Goal: Transaction & Acquisition: Purchase product/service

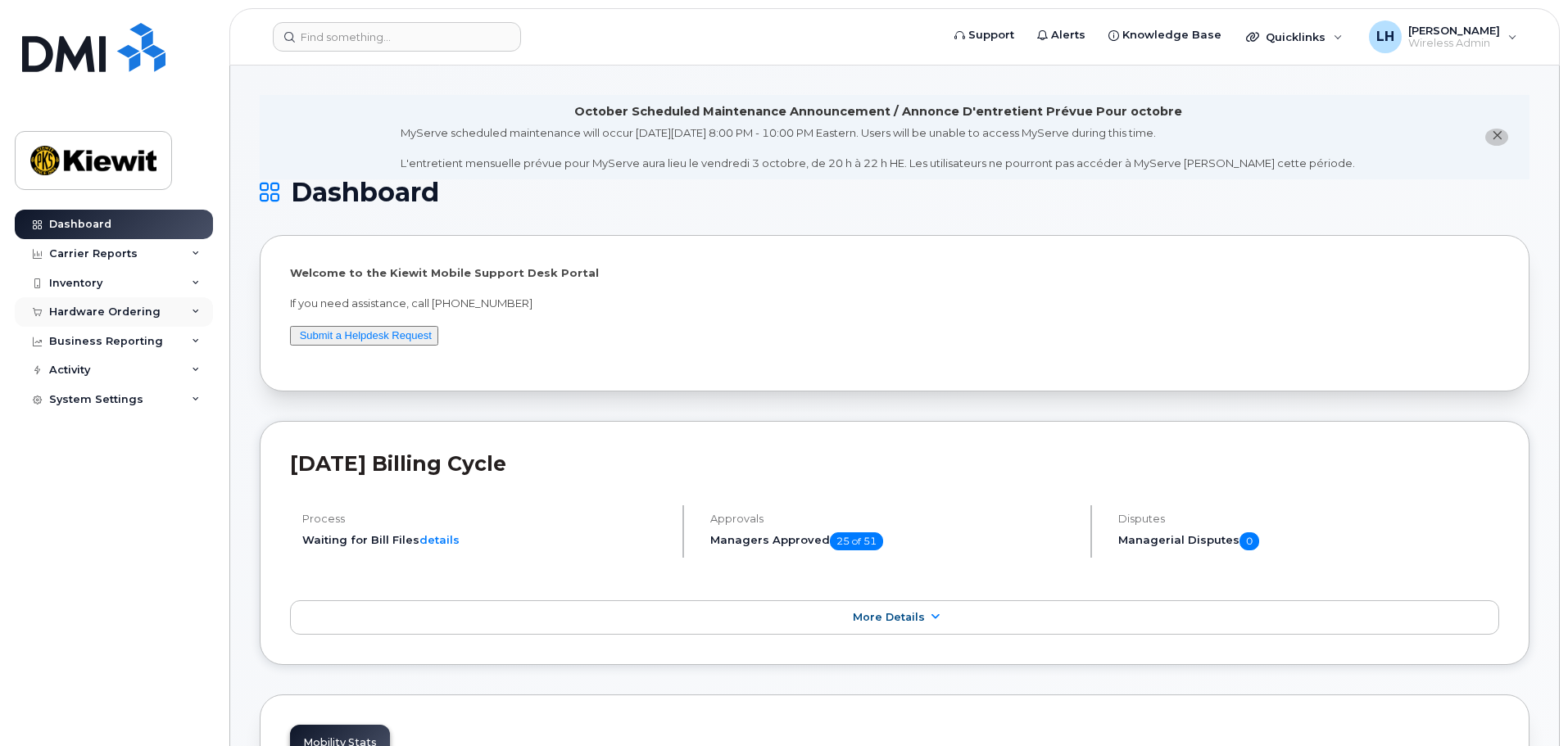
click at [133, 309] on div "Hardware Ordering" at bounding box center [104, 312] width 111 height 13
click at [128, 339] on link "Overview" at bounding box center [127, 342] width 170 height 32
click at [127, 324] on div "Hardware Ordering" at bounding box center [113, 312] width 198 height 30
click at [127, 343] on link "Overview" at bounding box center [127, 342] width 170 height 32
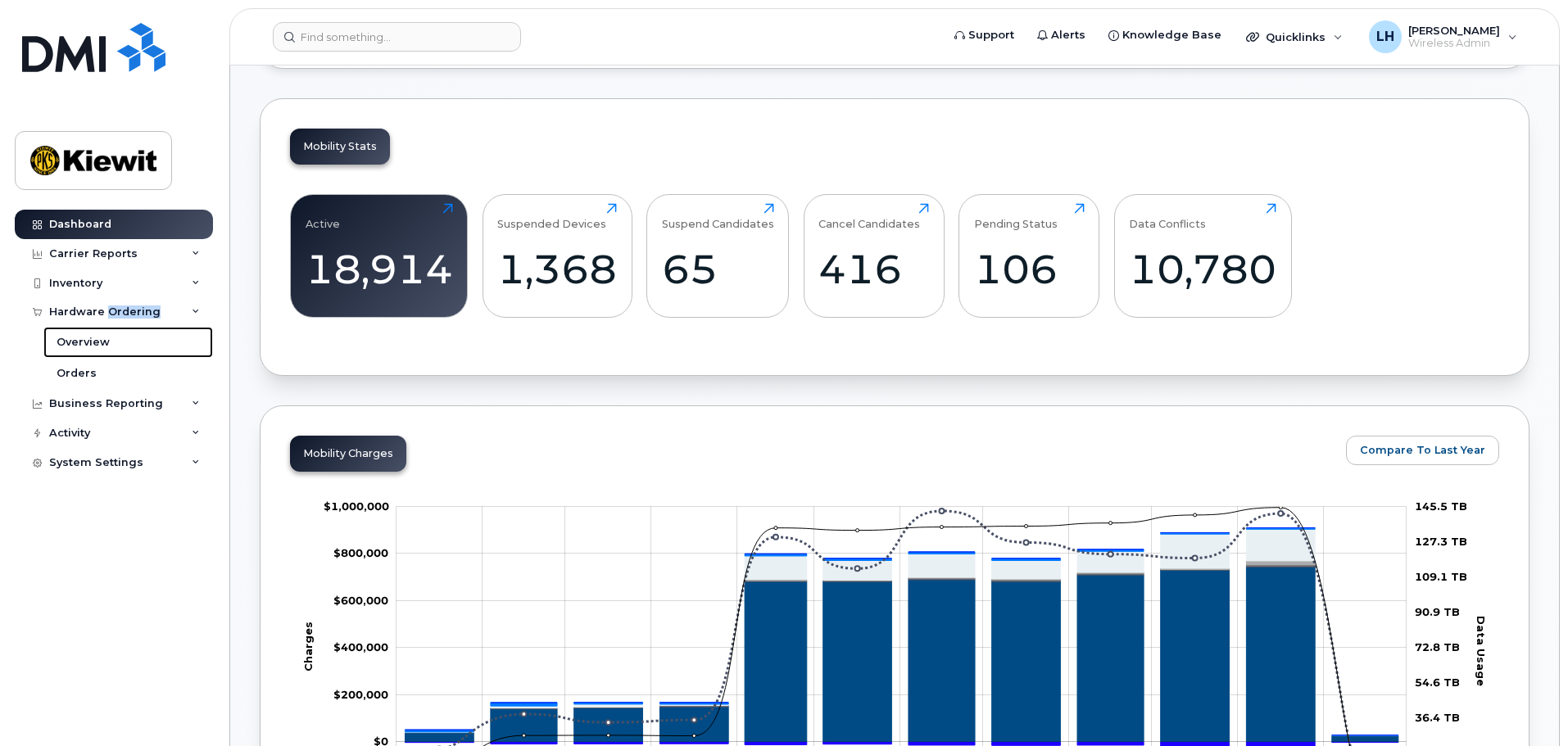
scroll to position [983, 0]
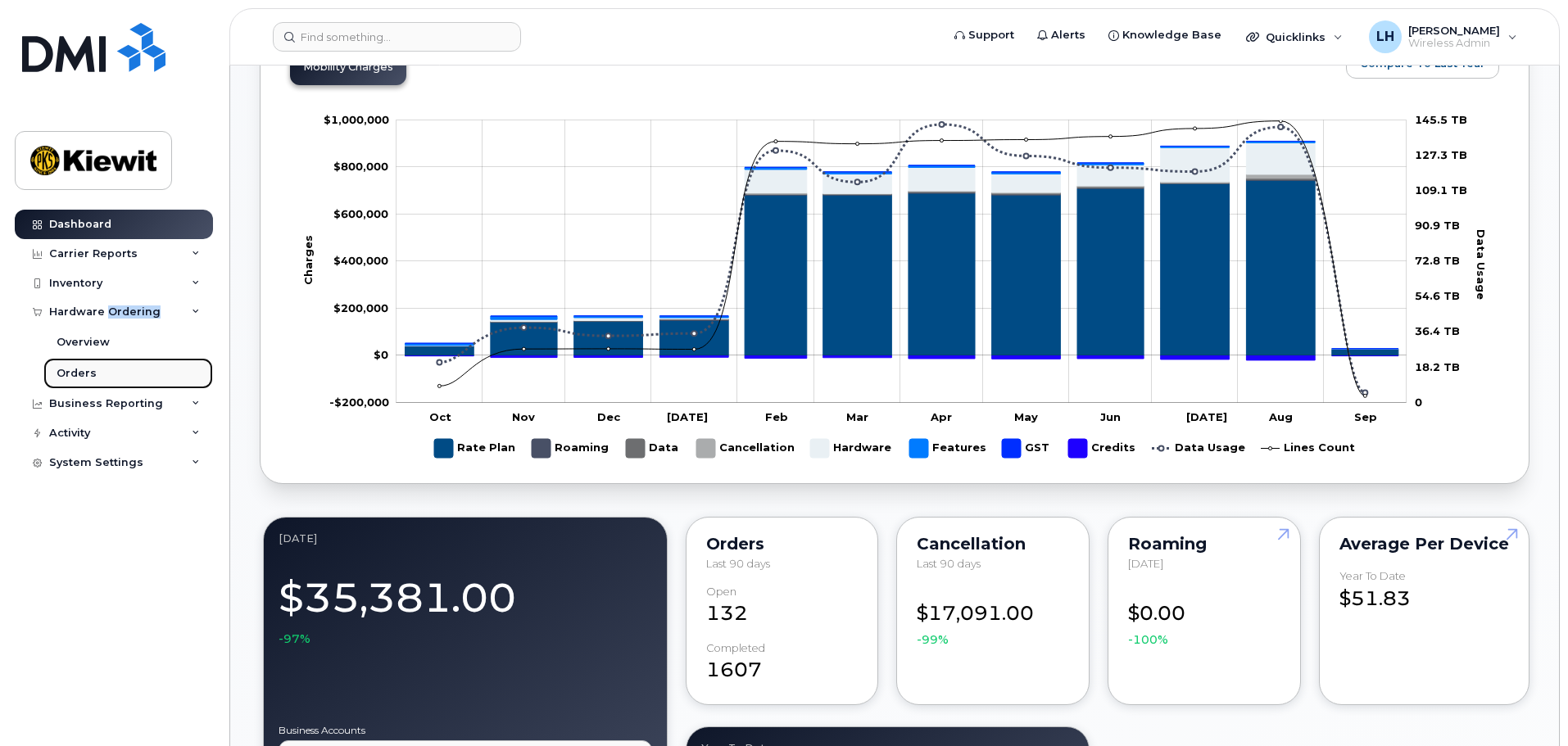
click at [105, 370] on link "Orders" at bounding box center [127, 373] width 170 height 32
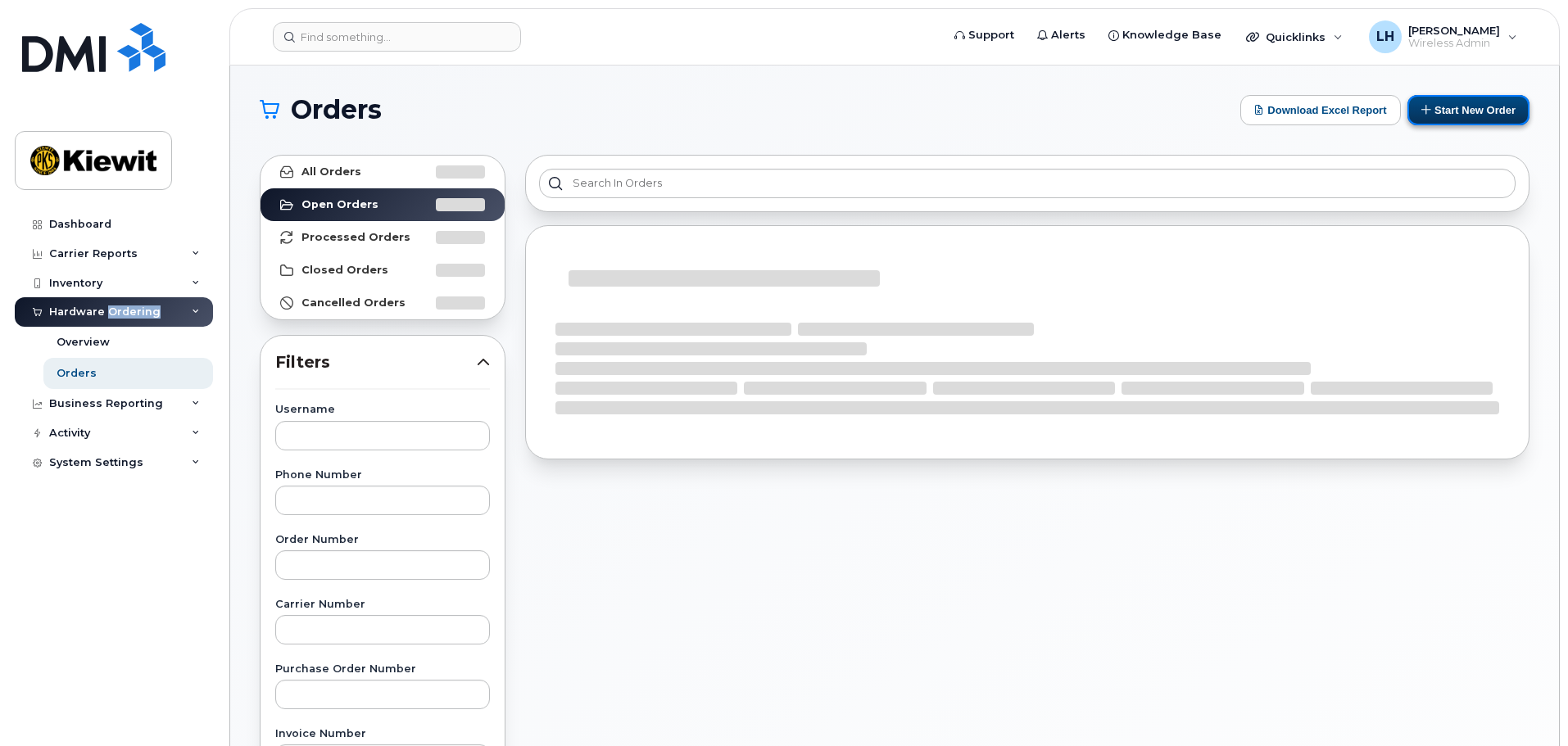
click at [1460, 117] on button "Start New Order" at bounding box center [1468, 110] width 122 height 31
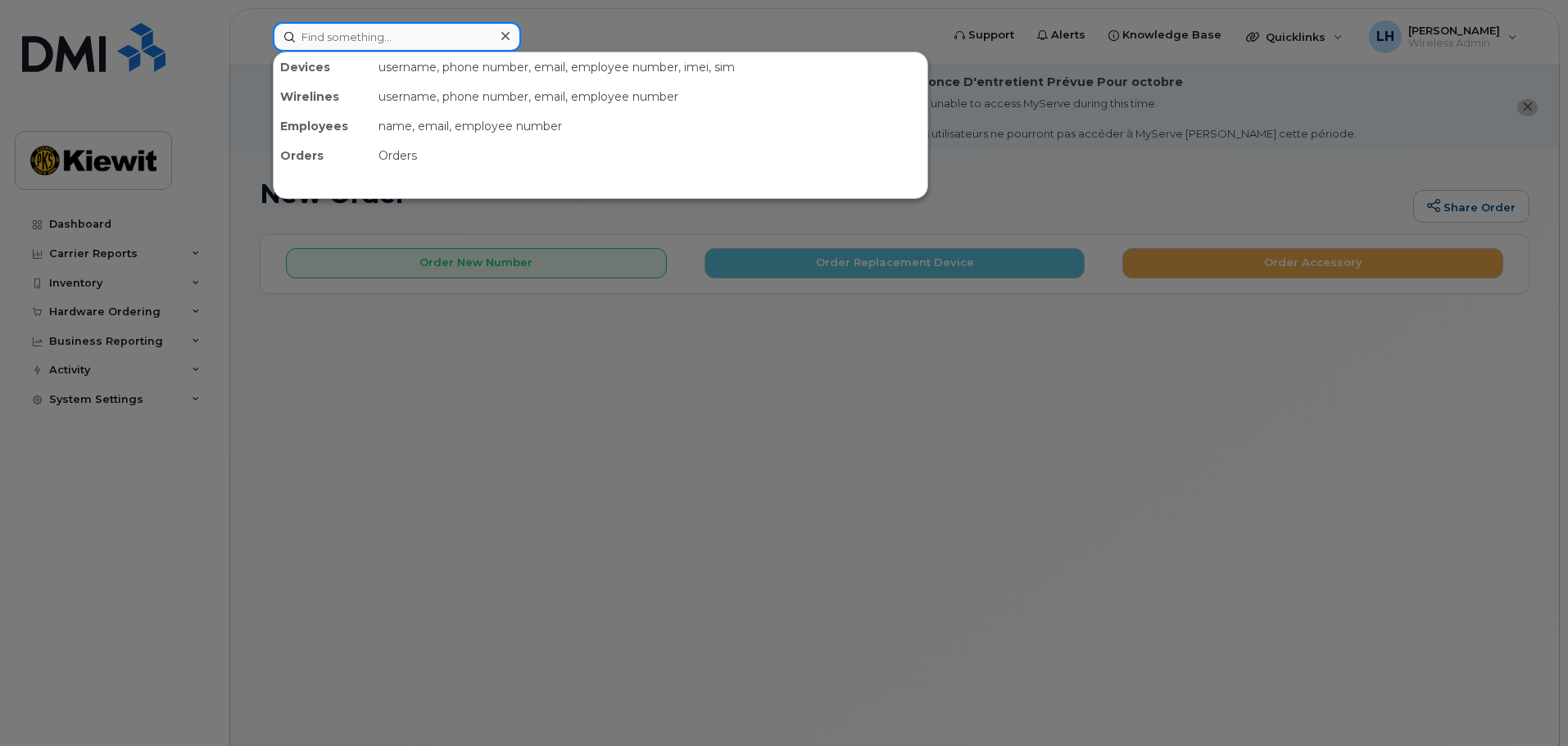
click at [403, 35] on input at bounding box center [397, 36] width 248 height 30
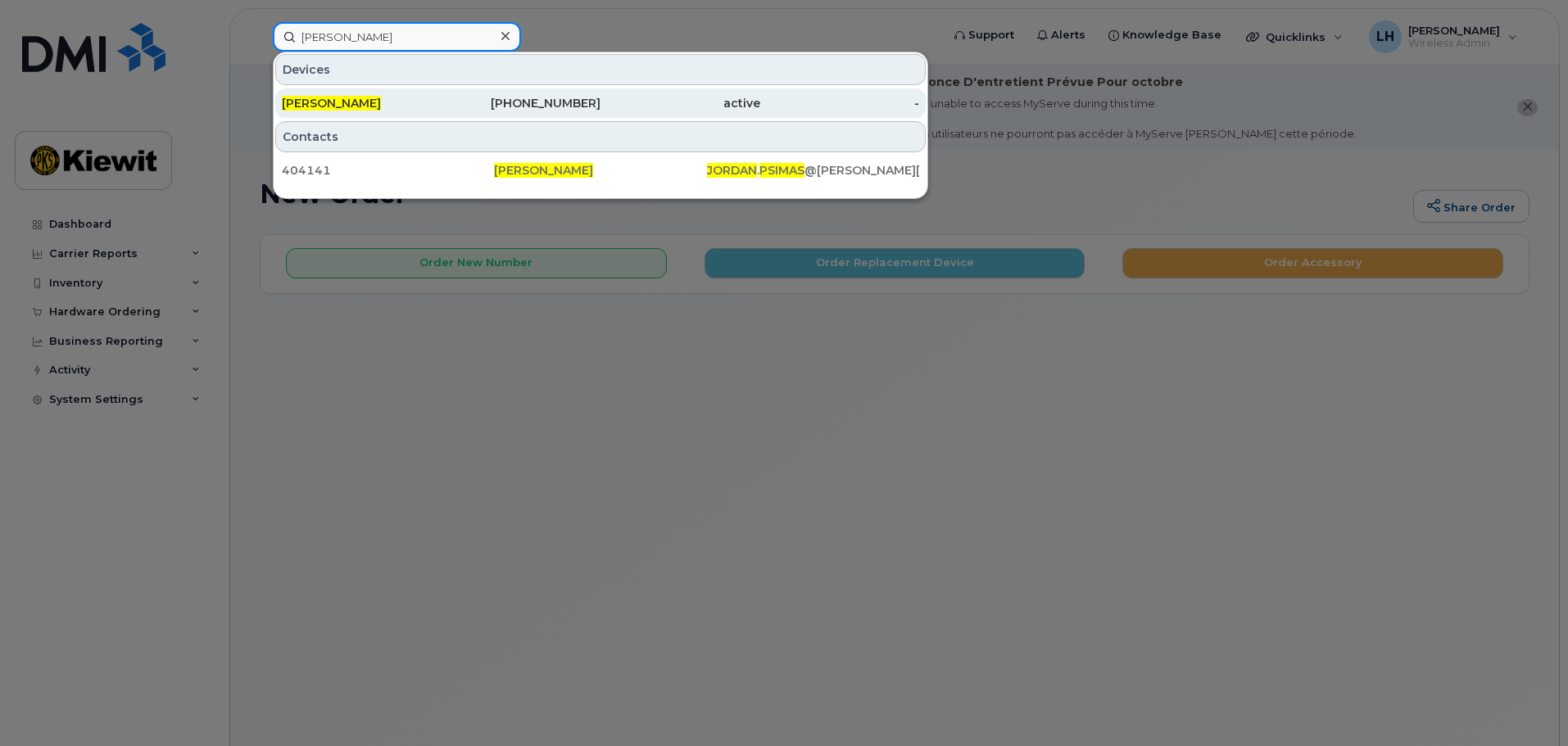
type input "jordan psimas"
click at [424, 109] on div "[PERSON_NAME]" at bounding box center [361, 102] width 160 height 16
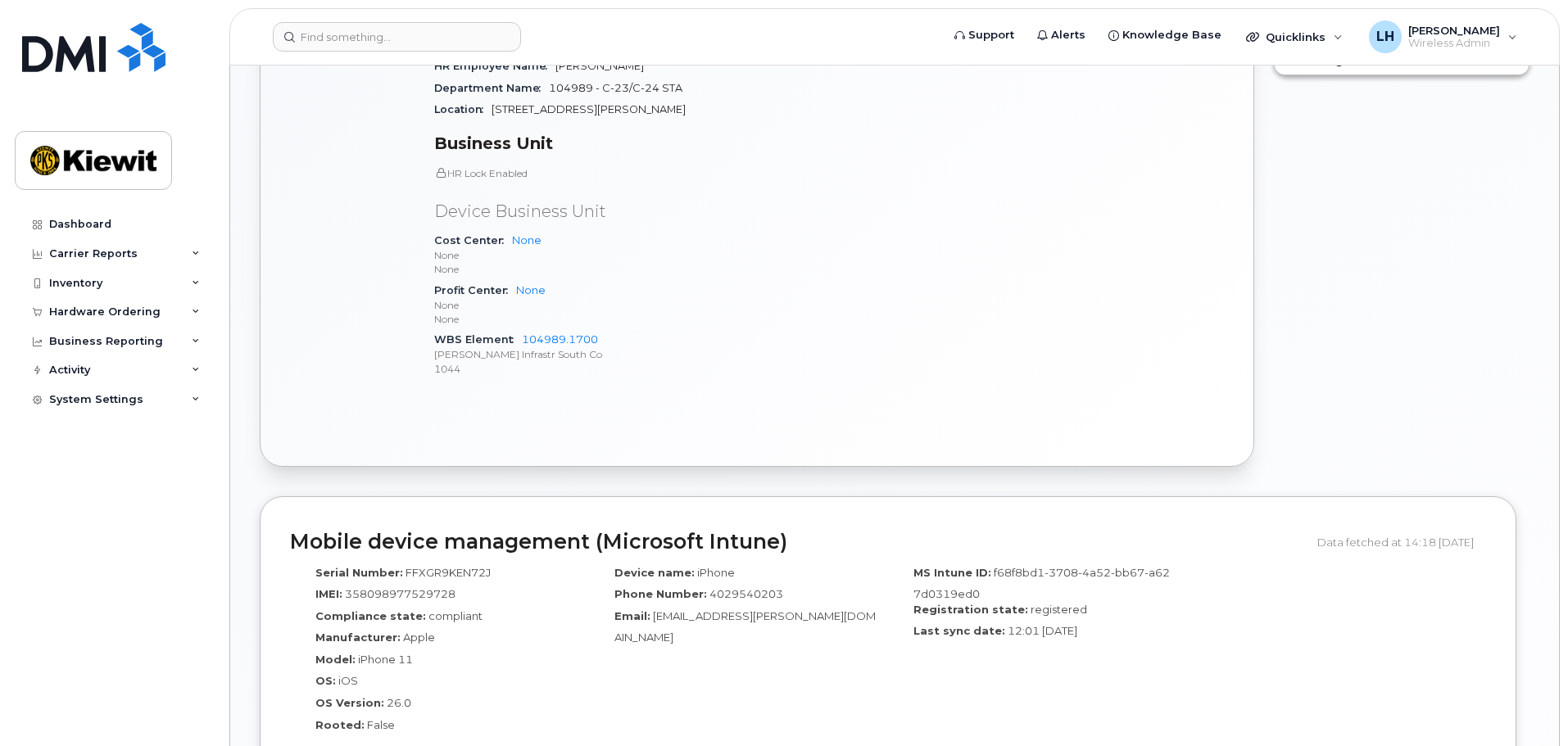
scroll to position [820, 0]
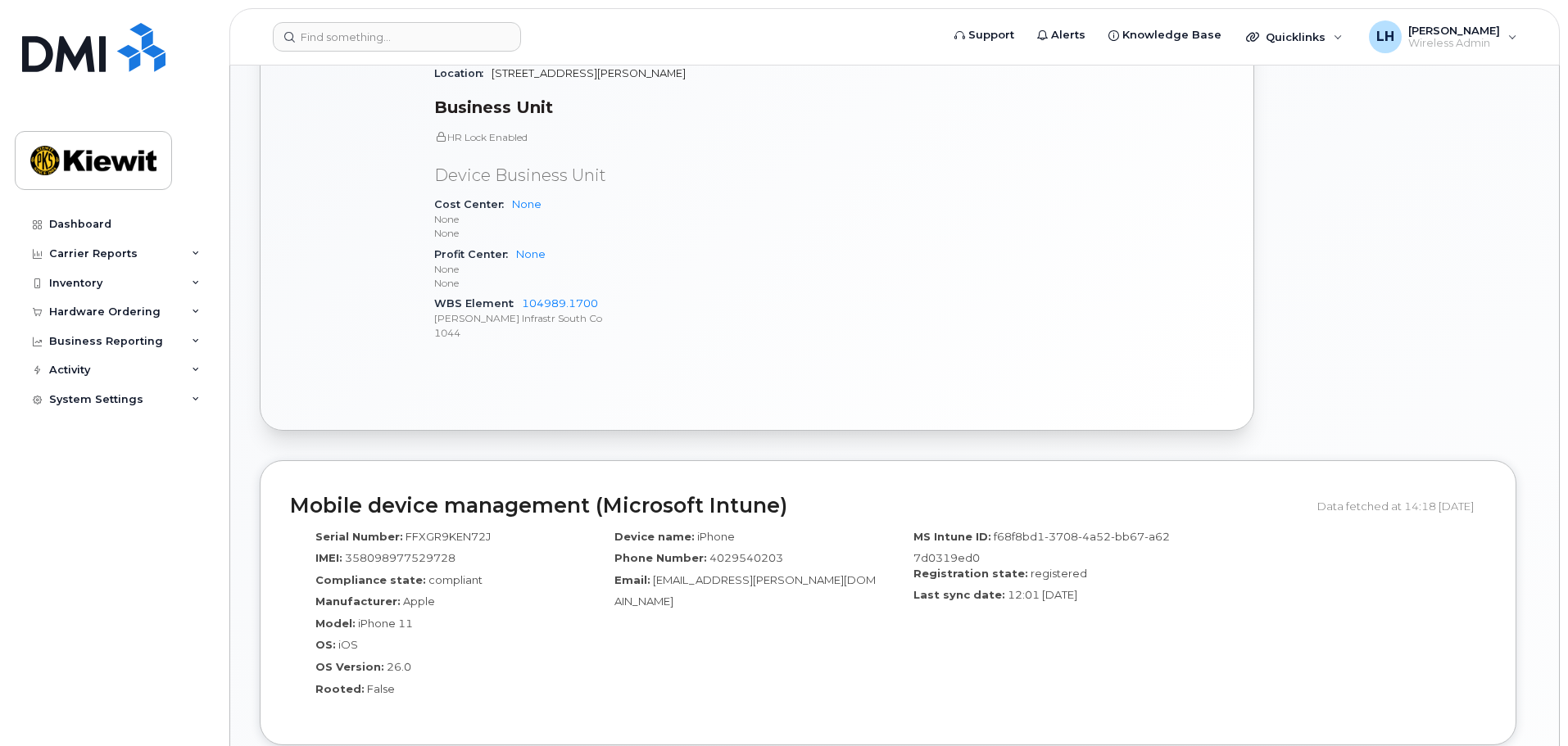
drag, startPoint x: 585, startPoint y: 299, endPoint x: 430, endPoint y: 386, distance: 177.7
click at [430, 383] on div "Active Send Message 2.33 GB  used 0.00 Bytes  included this month Device Detail…" at bounding box center [757, 72] width 993 height 713
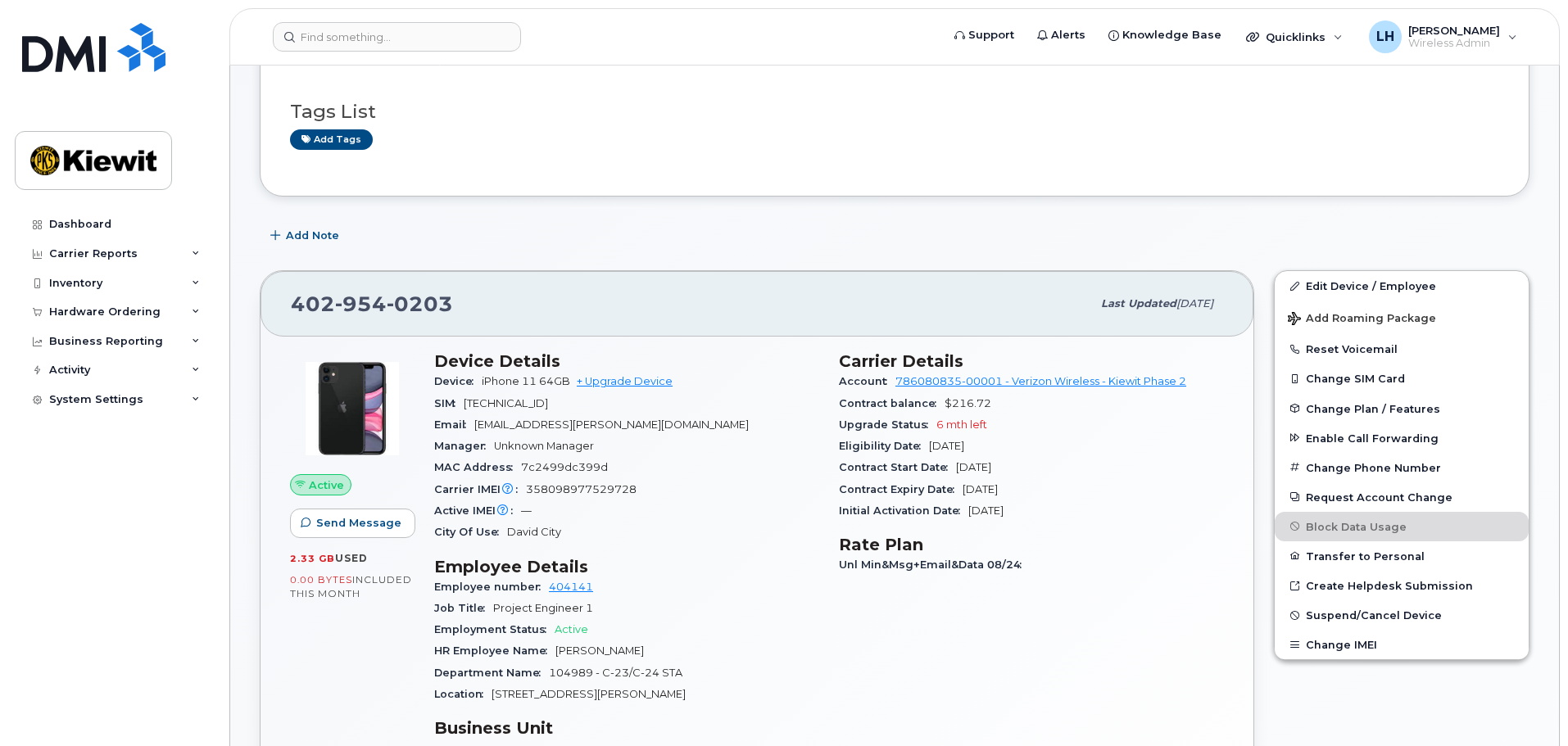
scroll to position [0, 0]
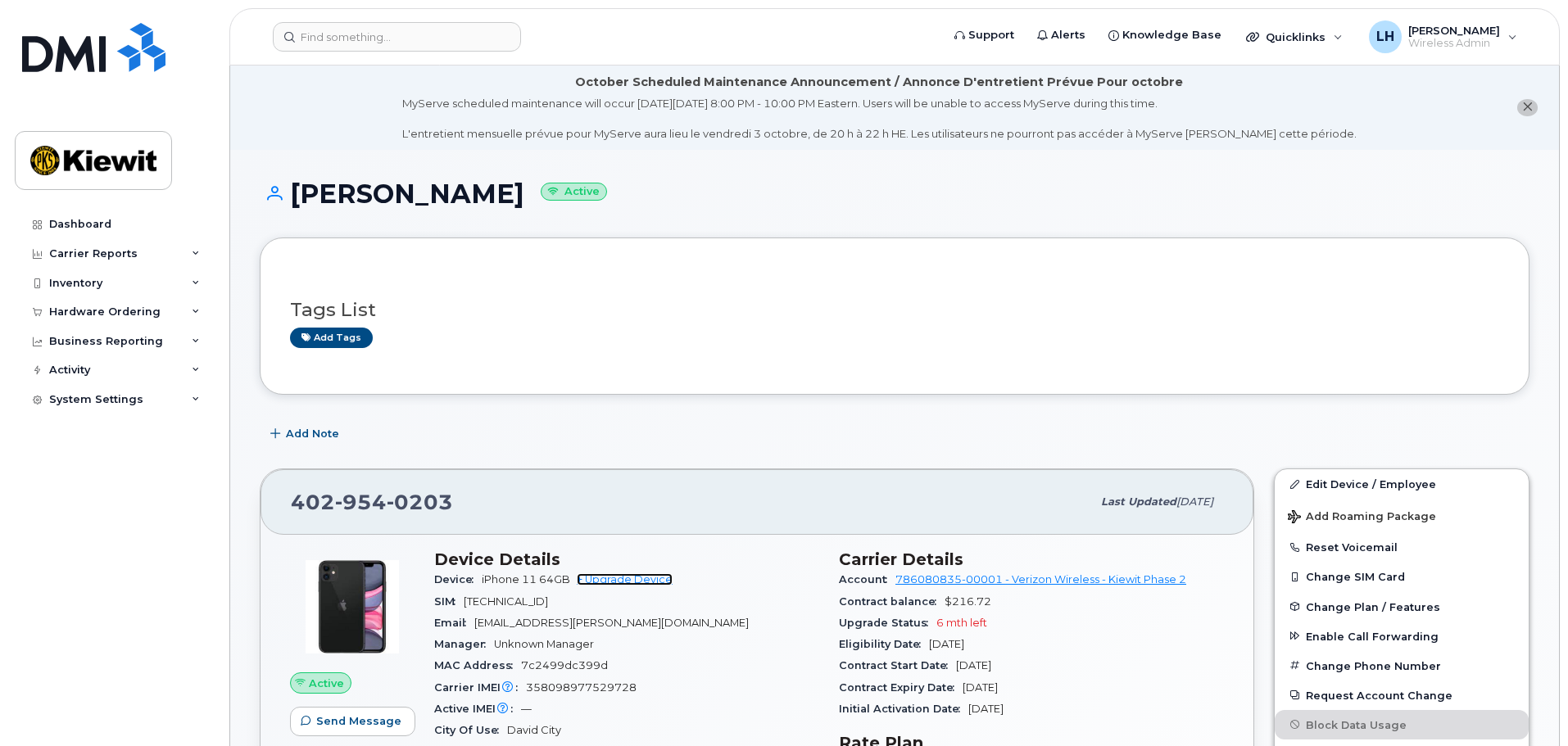
click at [601, 585] on link "+ Upgrade Device" at bounding box center [625, 579] width 96 height 12
click at [602, 581] on link "+ Upgrade Device" at bounding box center [625, 579] width 96 height 12
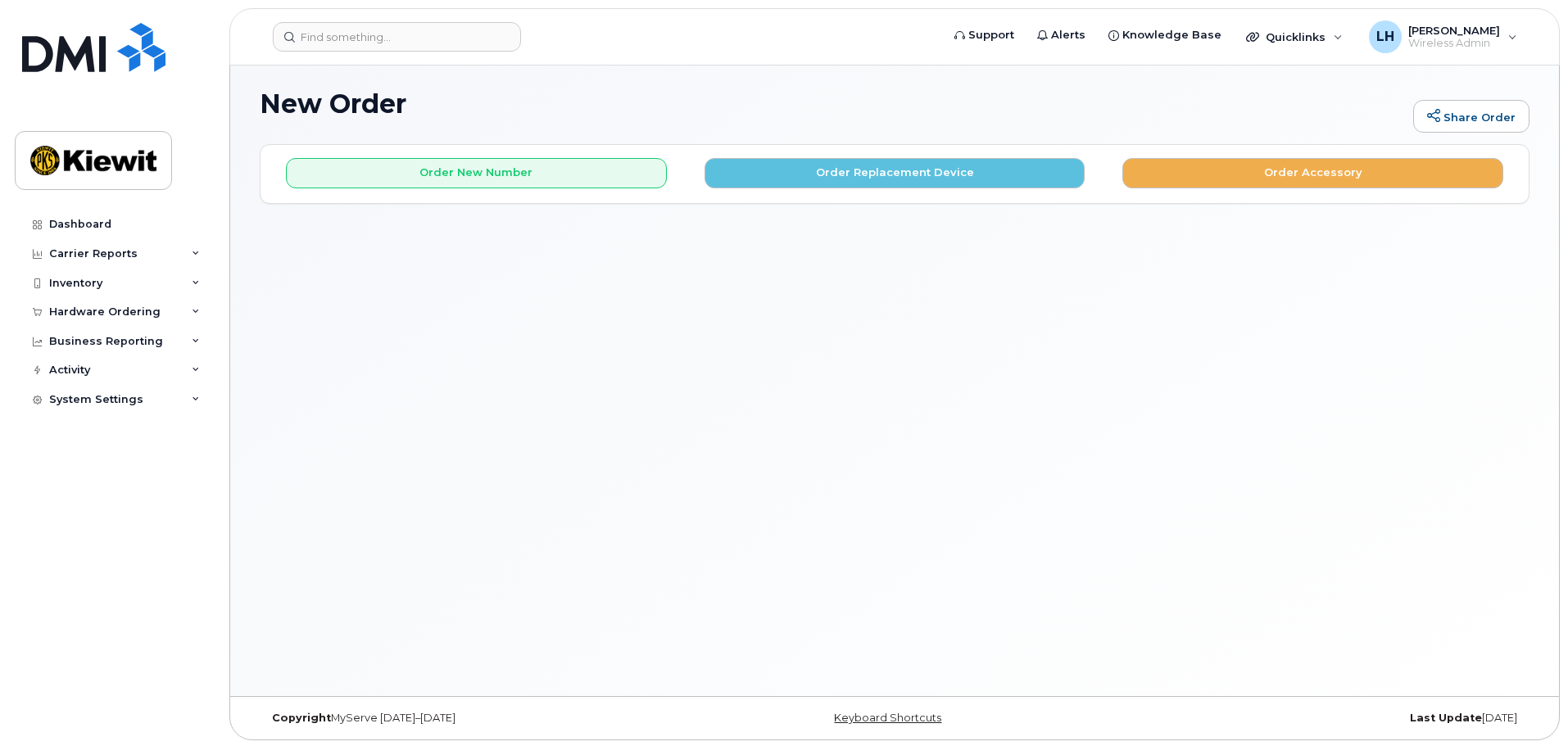
scroll to position [93, 0]
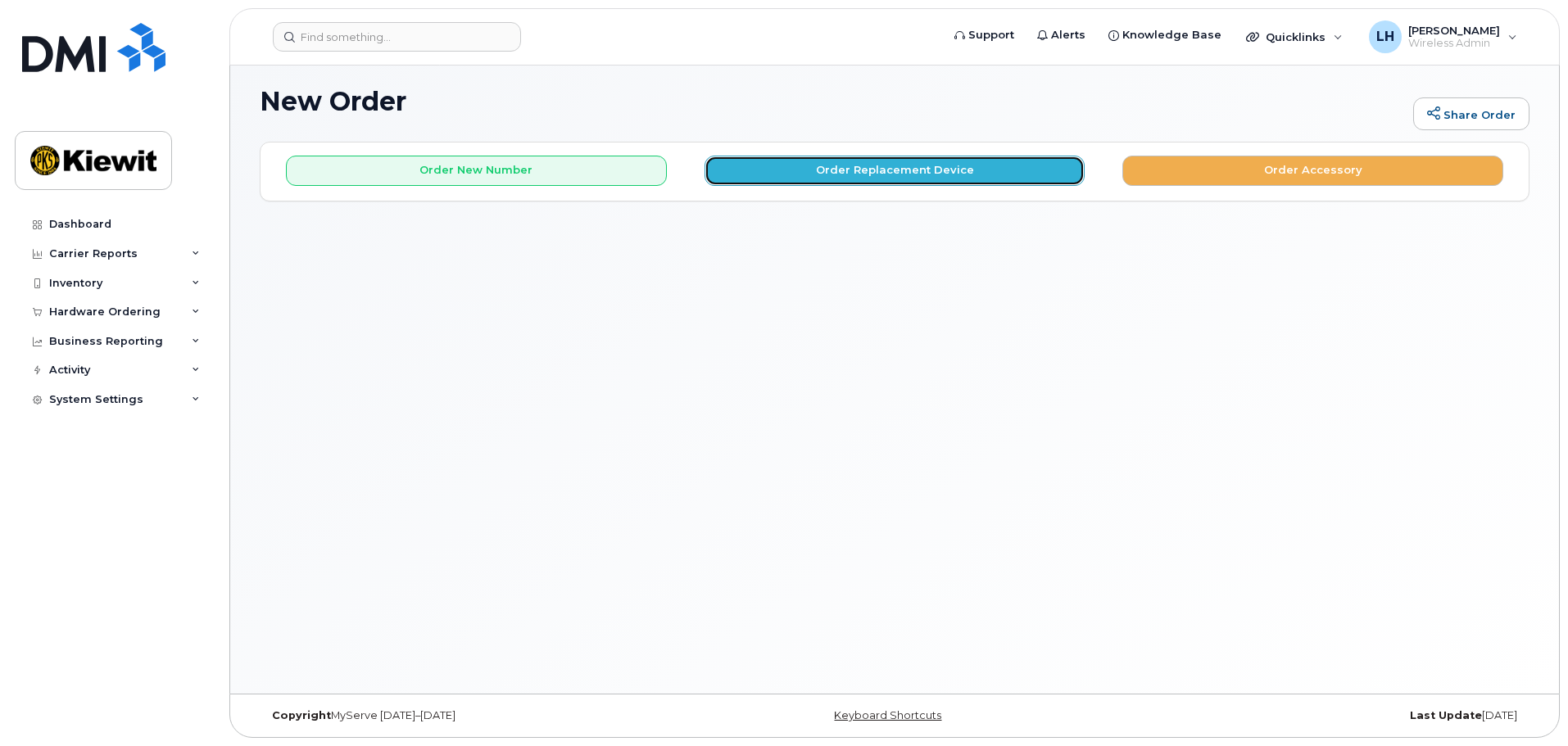
click at [909, 176] on button "Order Replacement Device" at bounding box center [896, 171] width 381 height 31
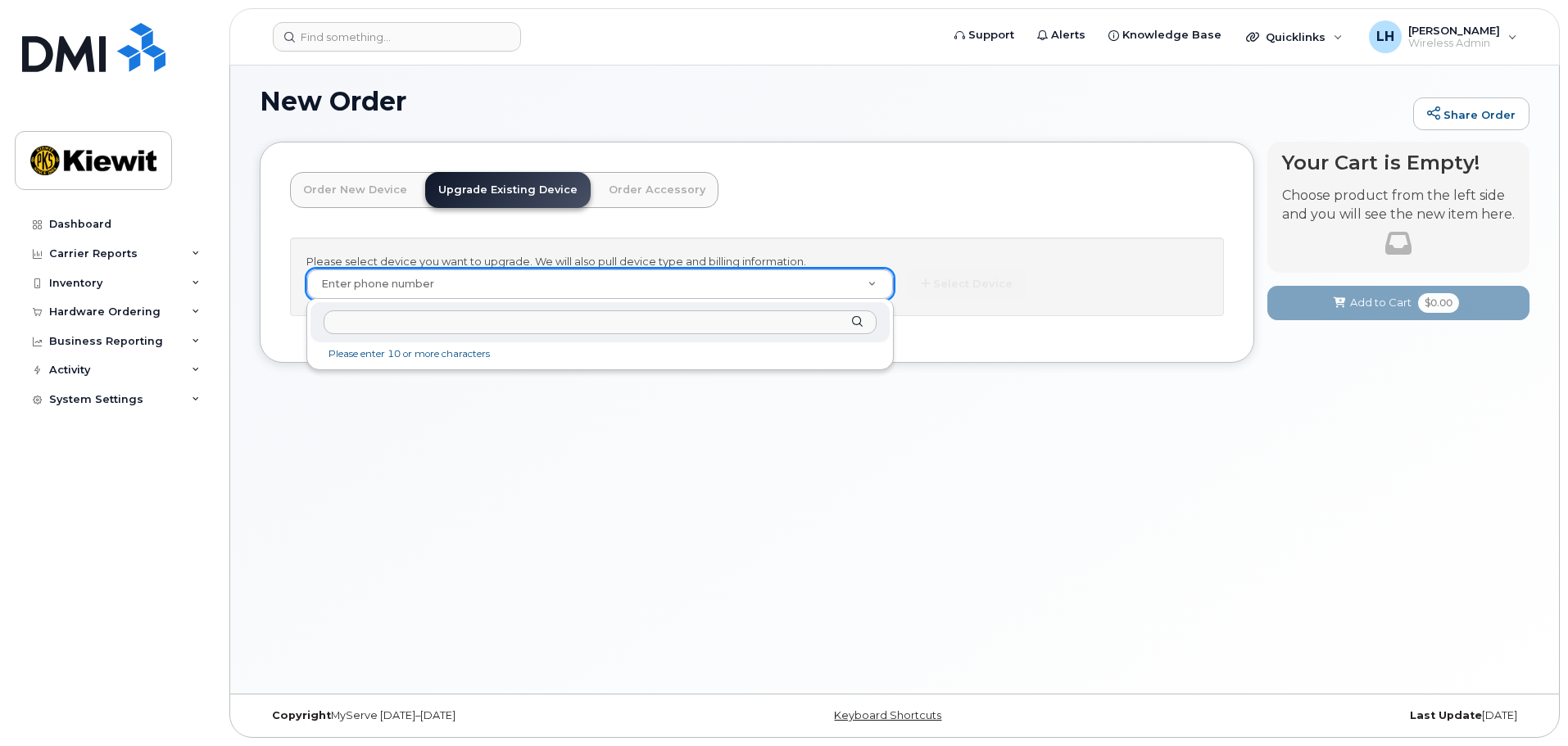
paste input "4029540203"
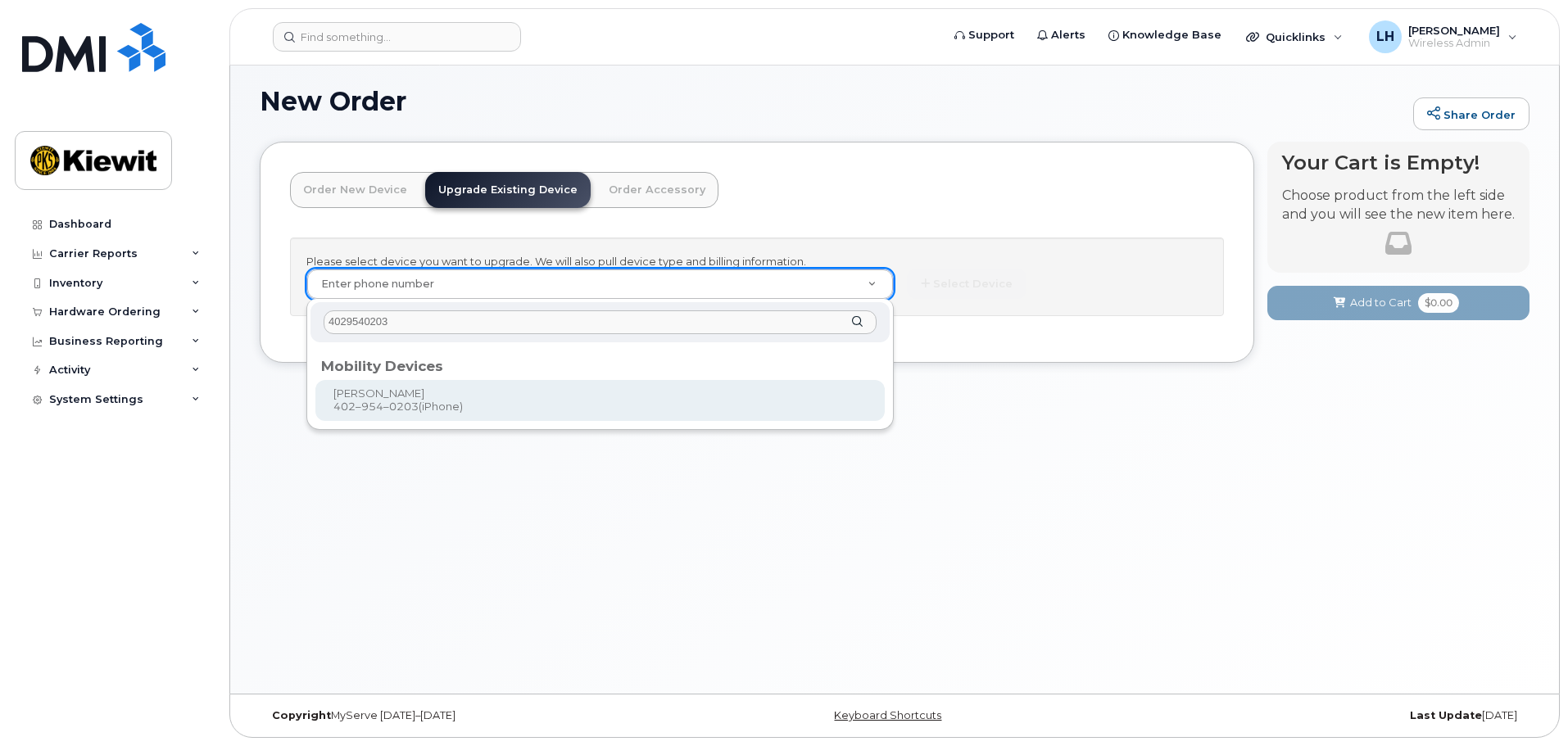
type input "4029540203"
type input "1168092"
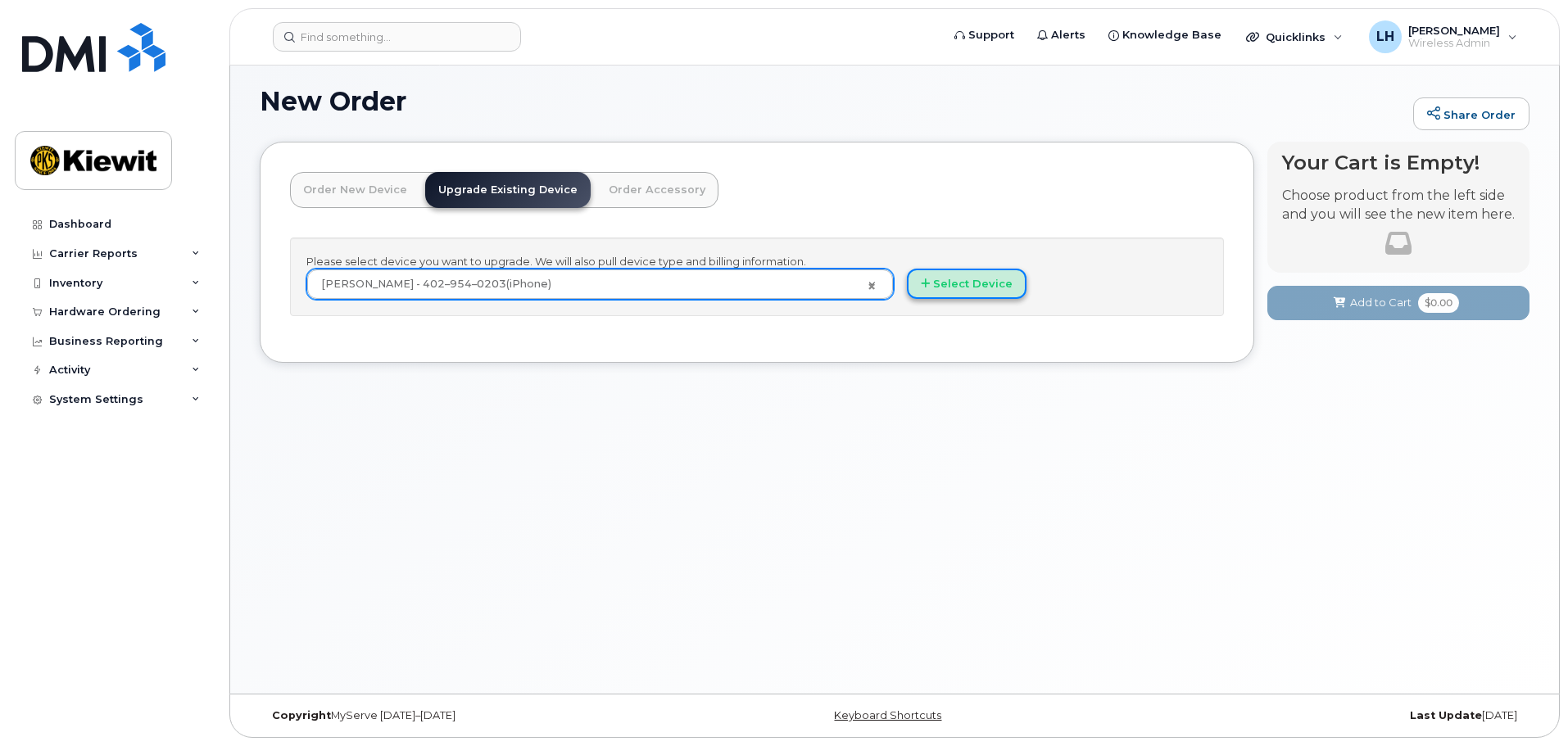
click at [985, 280] on button "Select Device" at bounding box center [966, 284] width 120 height 31
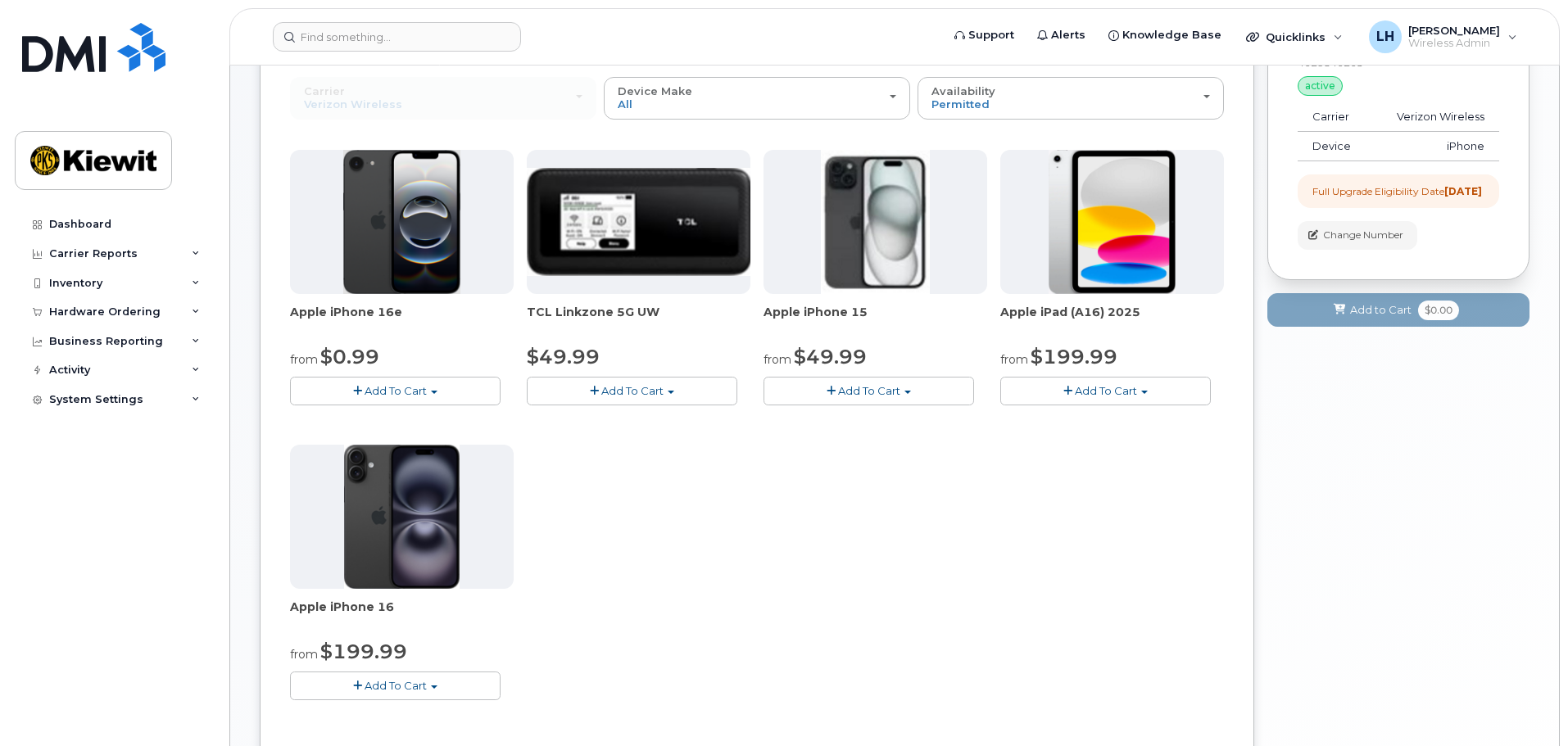
scroll to position [257, 0]
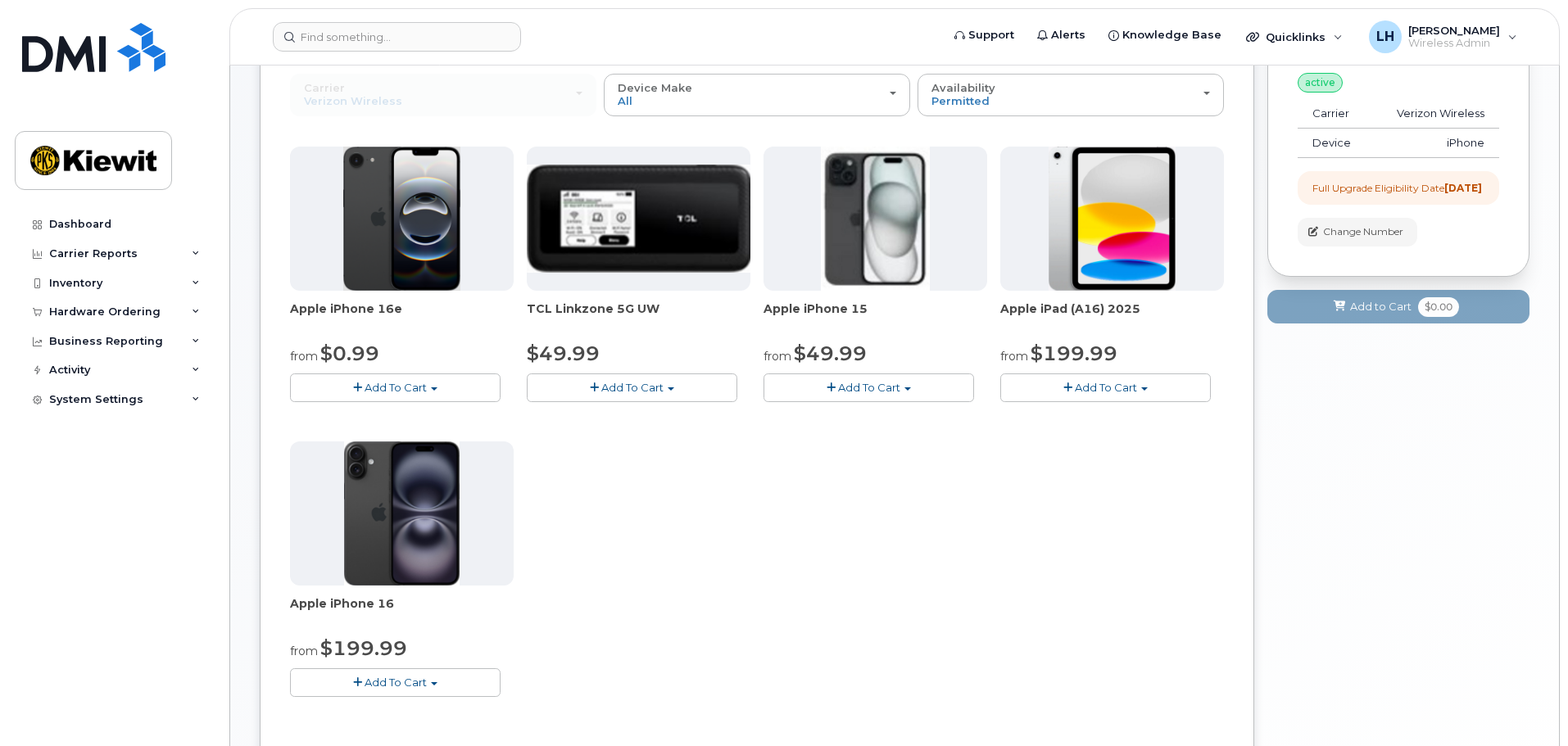
click at [843, 386] on span "Add To Cart" at bounding box center [869, 388] width 62 height 13
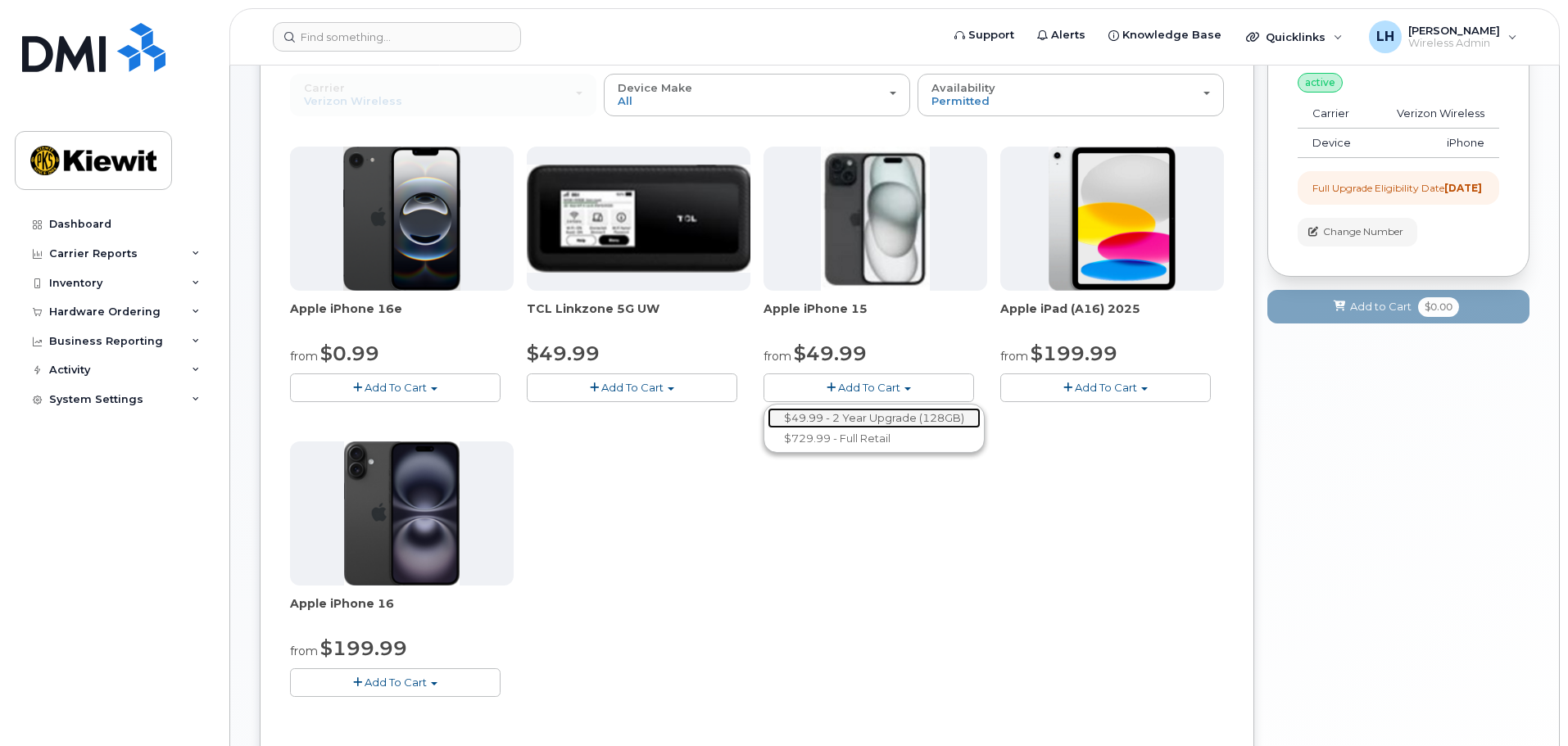
click at [922, 422] on link "$49.99 - 2 Year Upgrade (128GB)" at bounding box center [875, 418] width 213 height 20
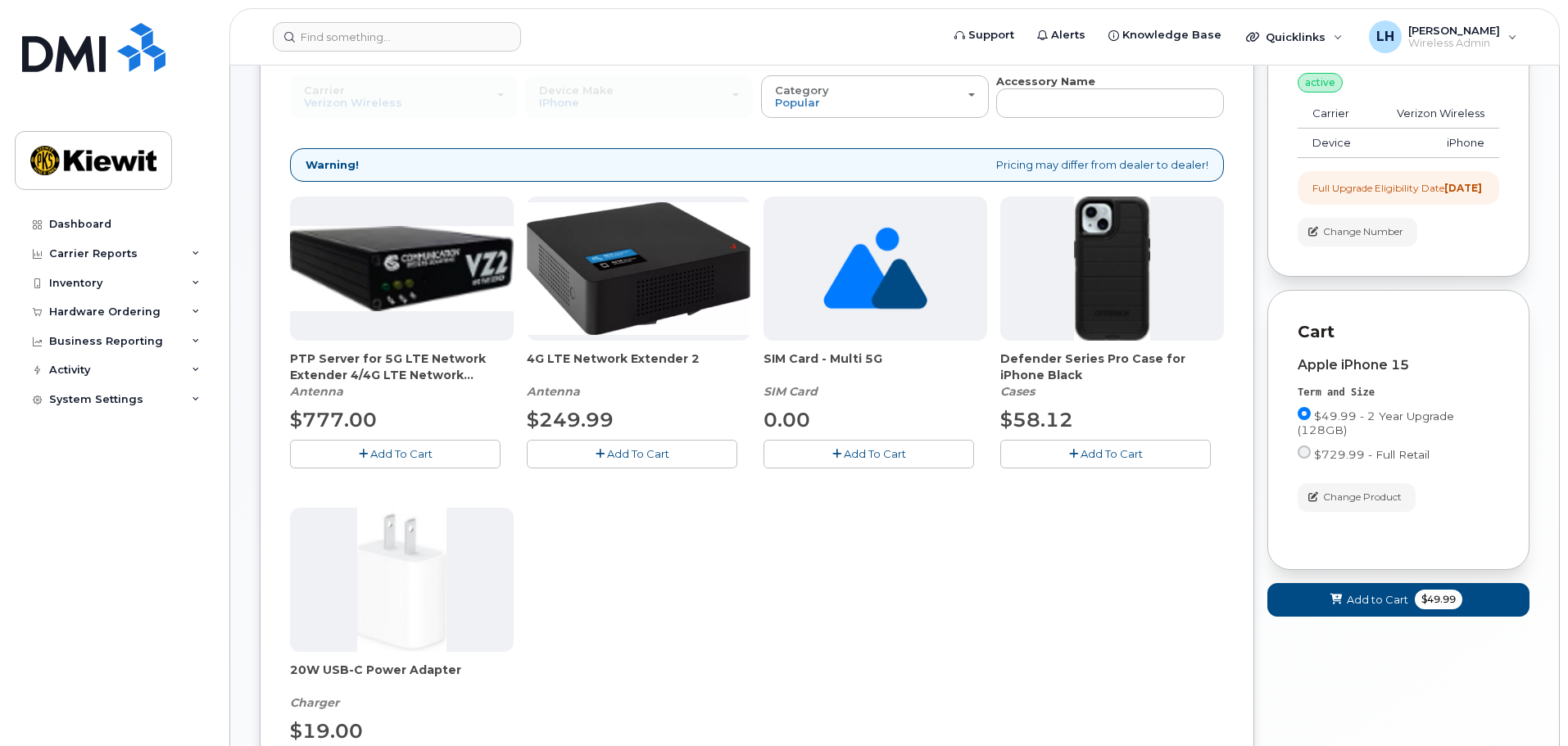
click at [1094, 451] on span "Add To Cart" at bounding box center [1111, 454] width 62 height 13
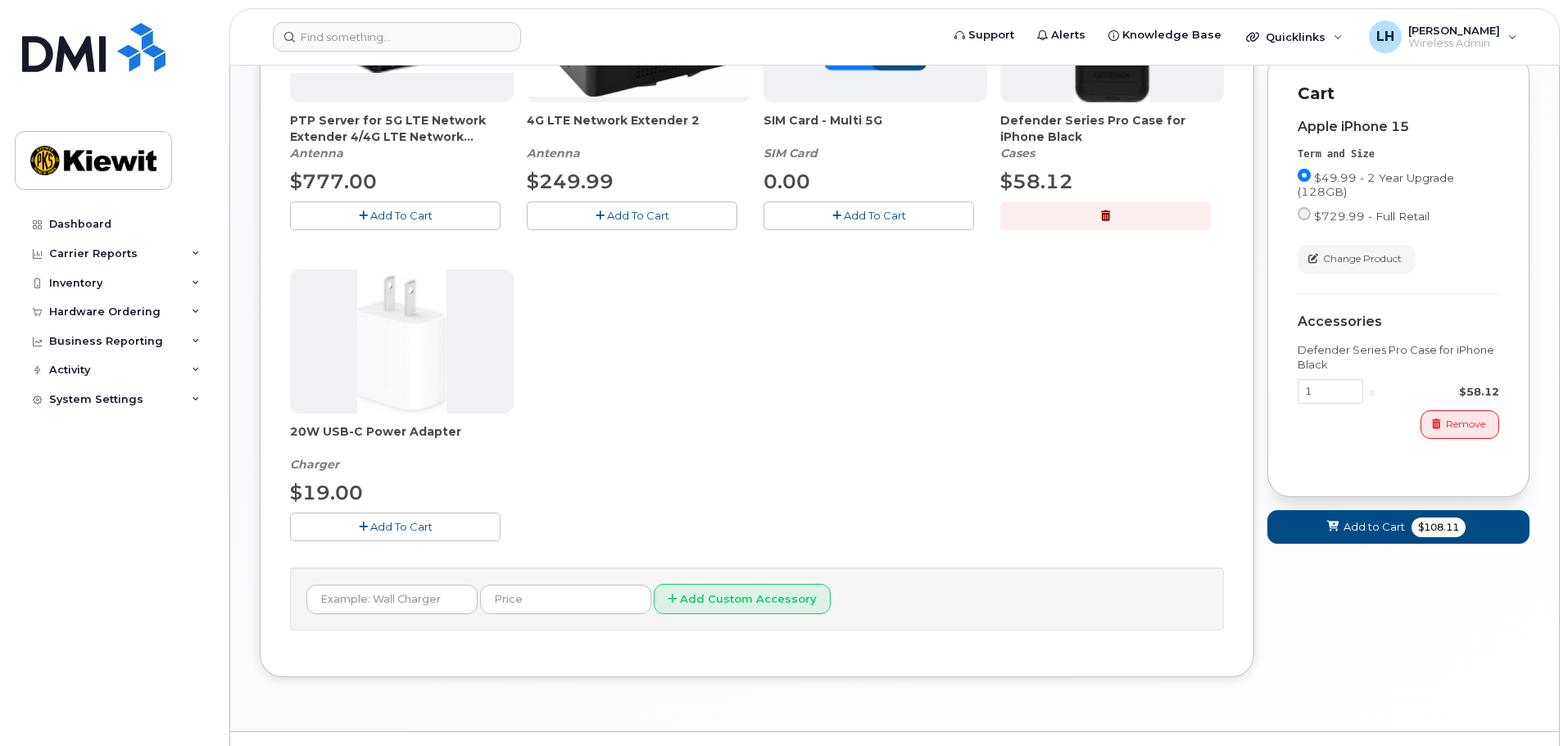
scroll to position [502, 0]
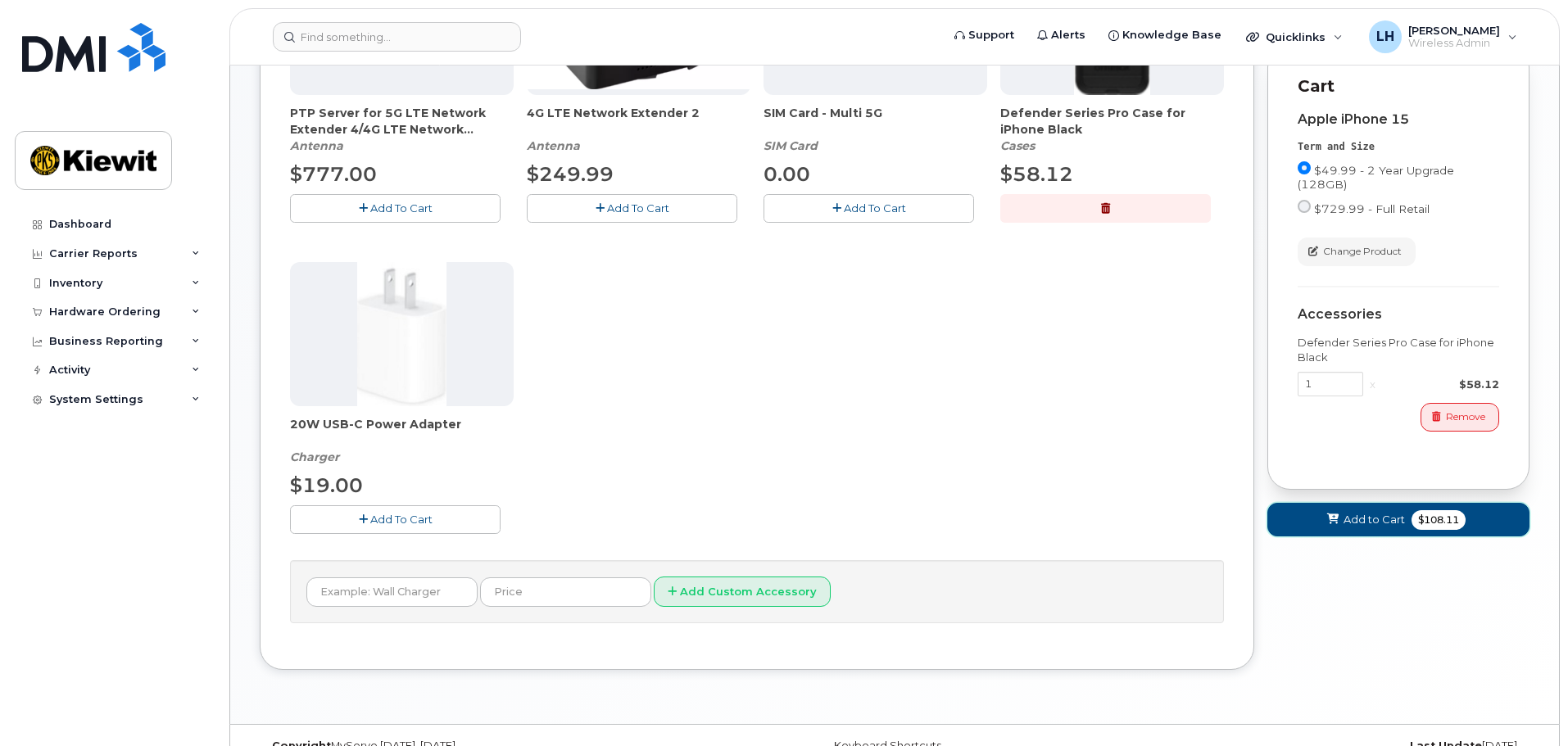
click at [1358, 528] on span "Add to Cart" at bounding box center [1375, 520] width 61 height 15
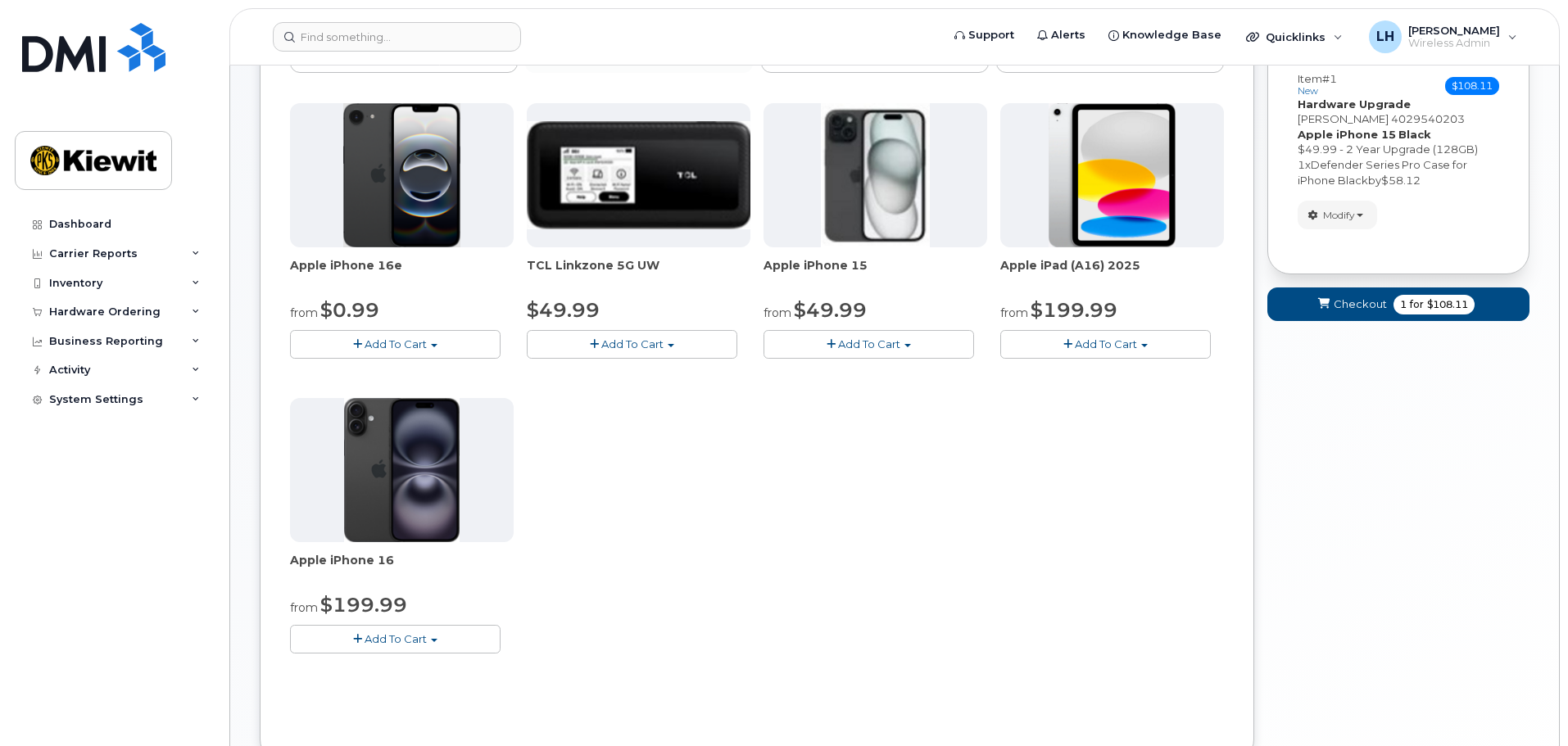
scroll to position [95, 0]
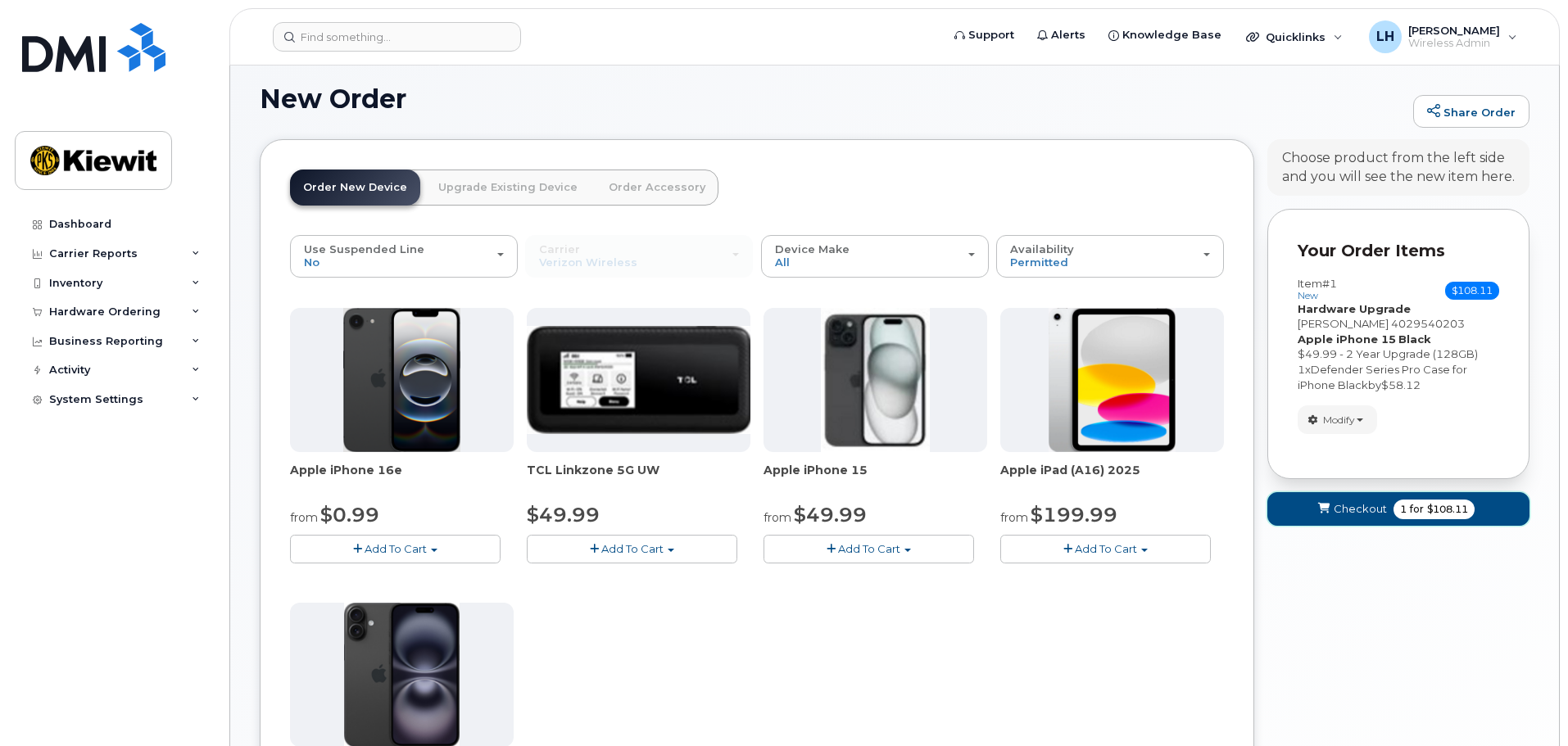
click at [1296, 505] on button "Checkout 1 for $108.11" at bounding box center [1398, 509] width 262 height 34
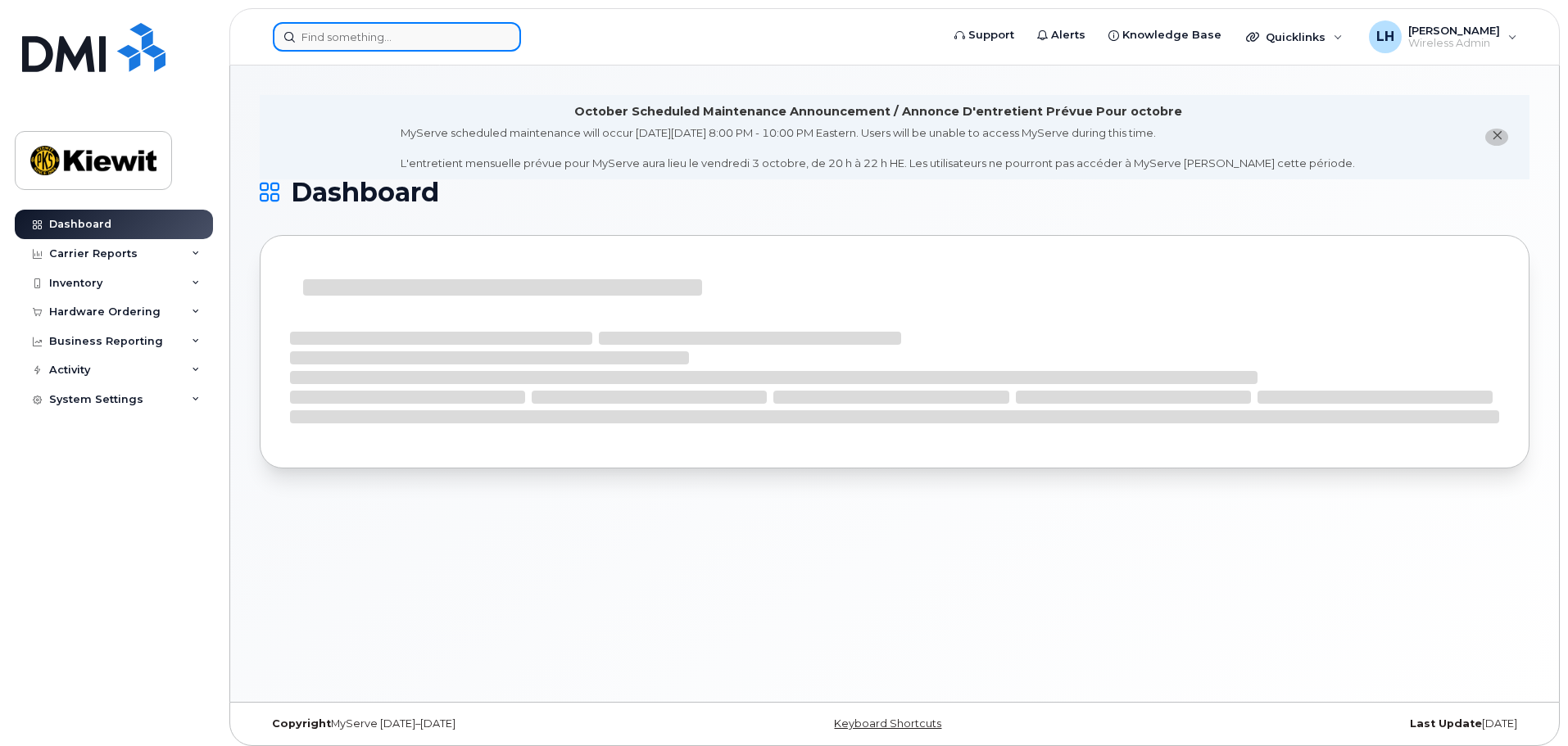
click at [387, 47] on input at bounding box center [397, 36] width 248 height 30
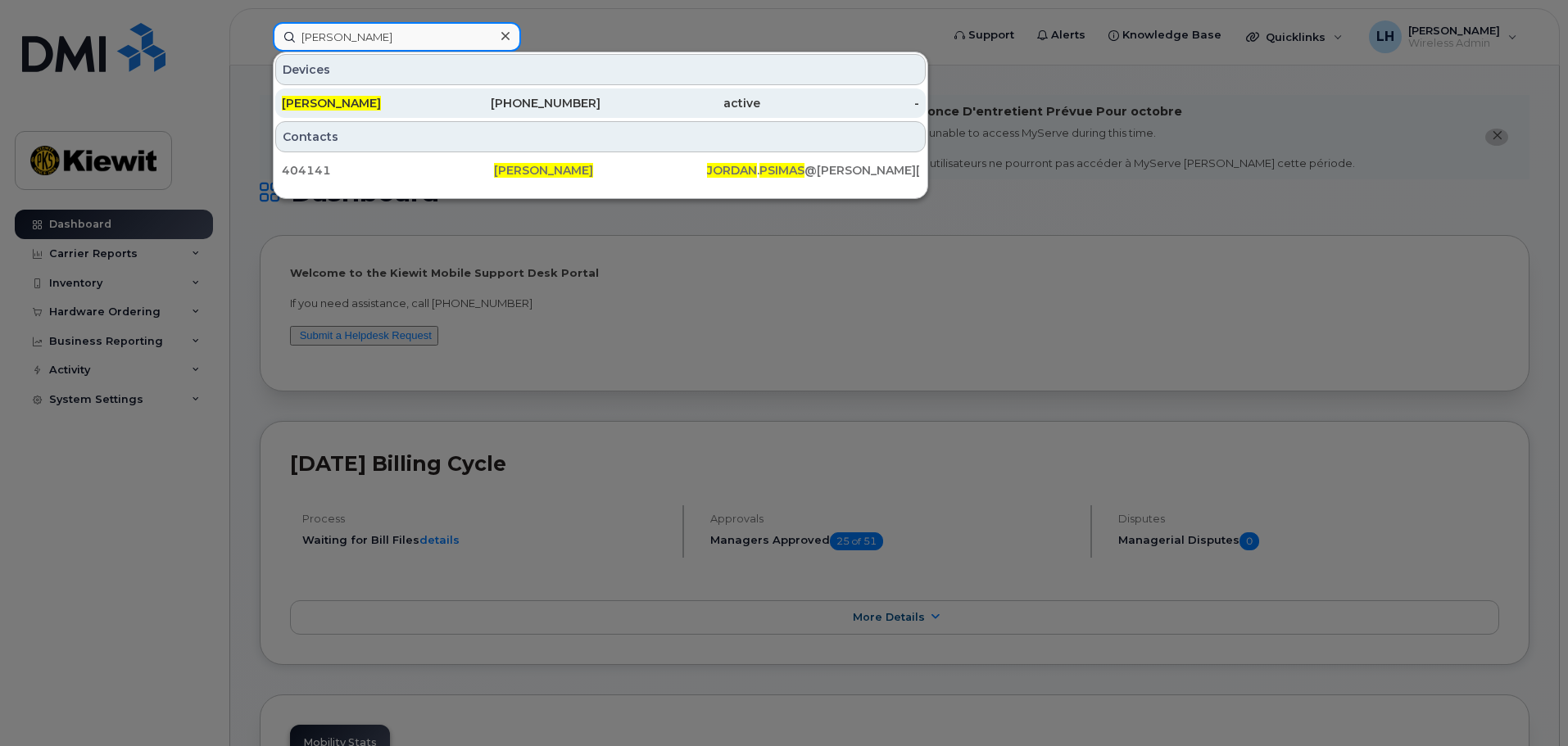
type input "[PERSON_NAME]"
click at [417, 105] on div "[PERSON_NAME]" at bounding box center [361, 102] width 160 height 16
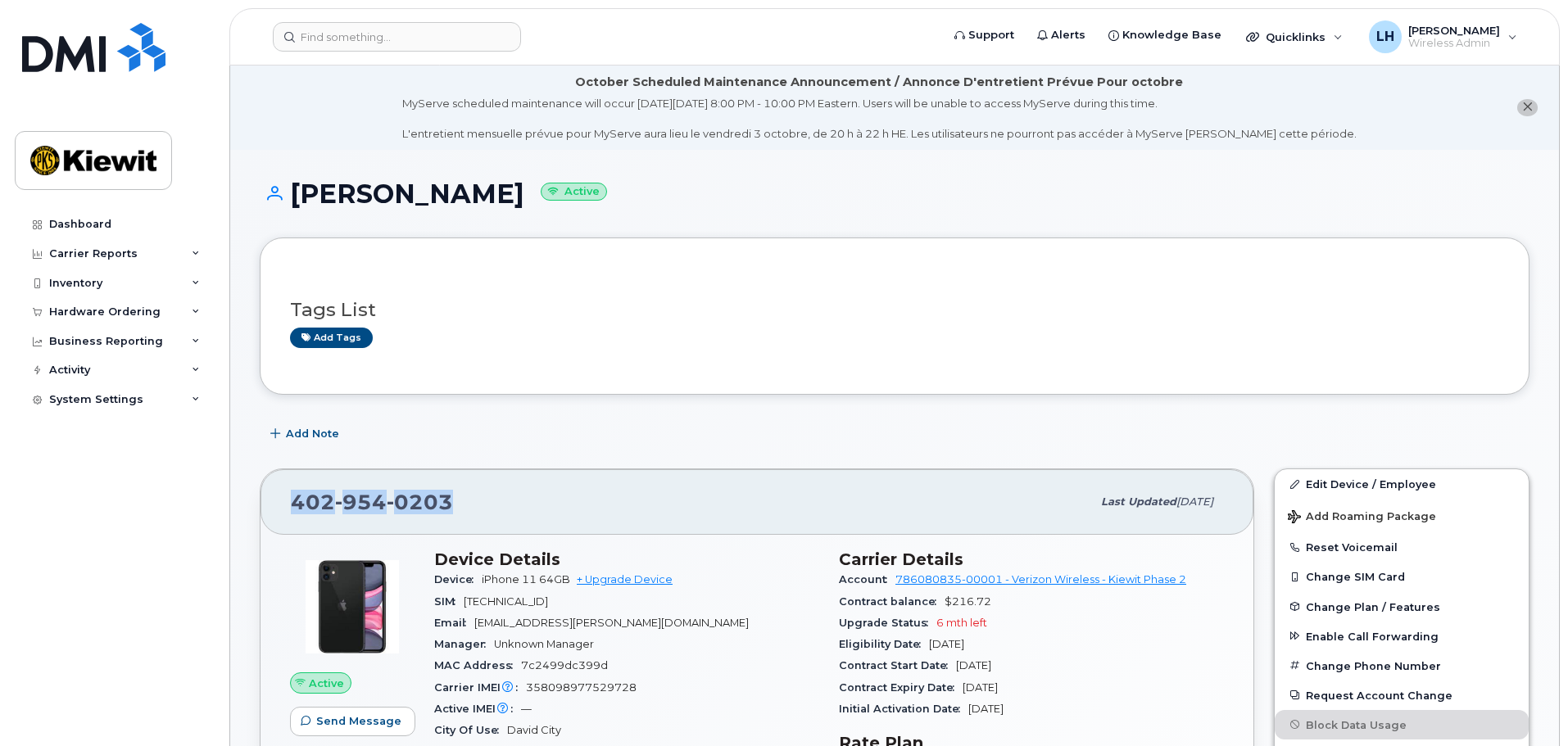
drag, startPoint x: 465, startPoint y: 507, endPoint x: 289, endPoint y: 497, distance: 176.3
click at [289, 497] on div "402 954 0203 Last updated Sep 06, 2025" at bounding box center [757, 502] width 993 height 65
copy span "402 954 0203"
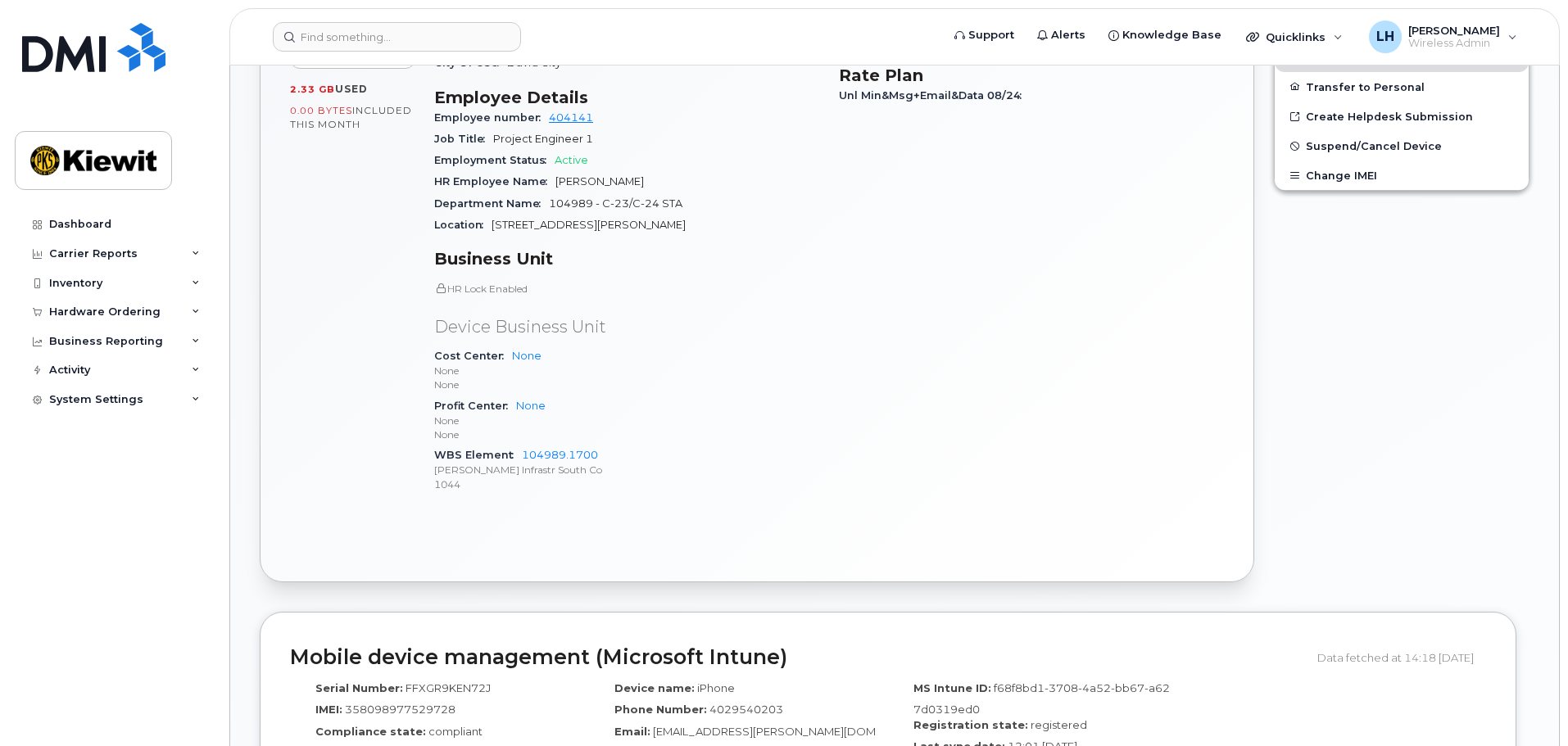
scroll to position [491, 0]
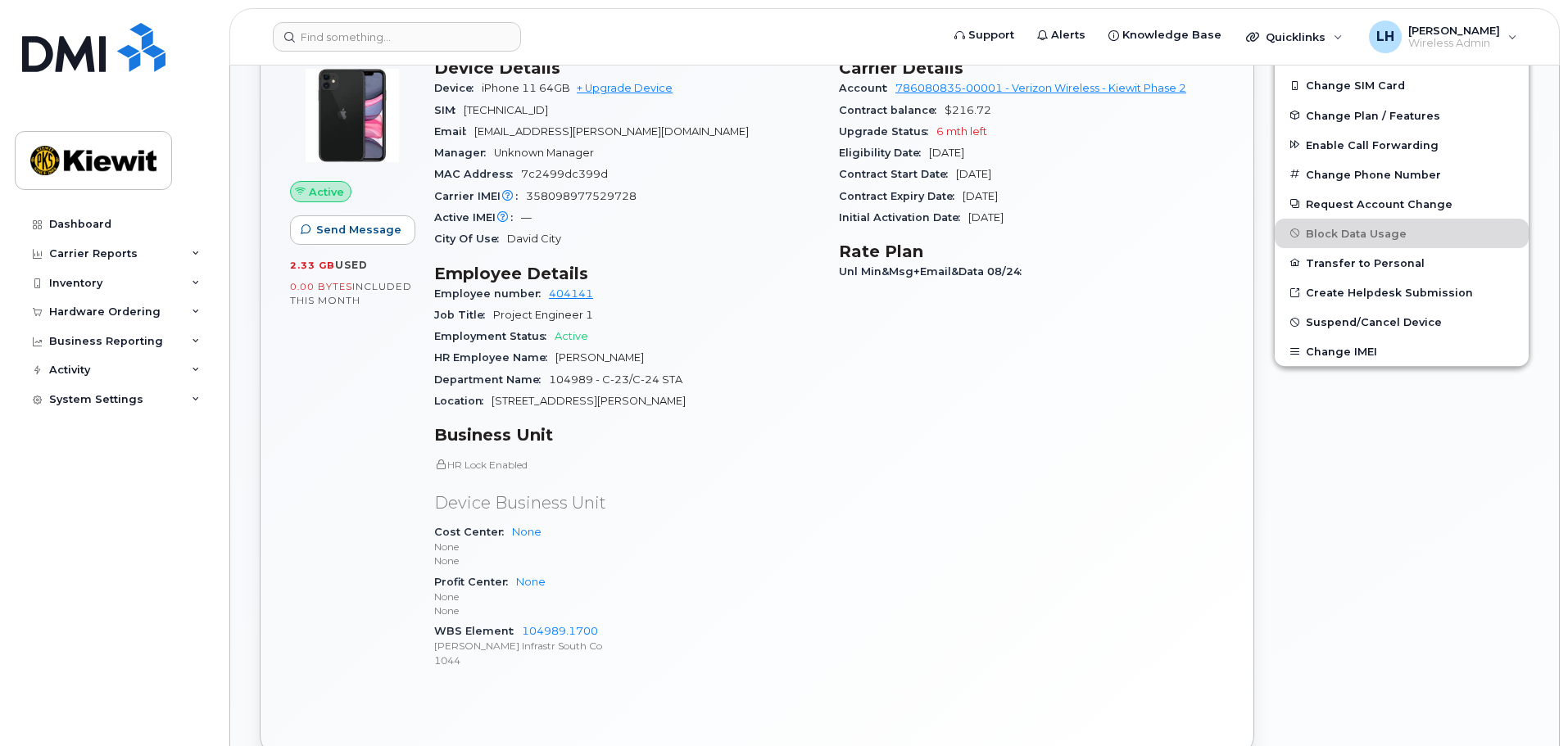
click at [1464, 583] on div "Edit Device / Employee Add Roaming Package Reset Voicemail Change SIM Card Chan…" at bounding box center [1401, 368] width 275 height 802
click at [1125, 456] on div "Carrier Details Account 786080835-00001 - Verizon Wireless - Kiewit Phase 2 Con…" at bounding box center [1032, 370] width 405 height 644
click at [1125, 457] on div "Carrier Details Account 786080835-00001 - Verizon Wireless - Kiewit Phase 2 Con…" at bounding box center [1032, 370] width 405 height 644
click at [875, 522] on div "Carrier Details Account 786080835-00001 - Verizon Wireless - Kiewit Phase 2 Con…" at bounding box center [1032, 370] width 405 height 644
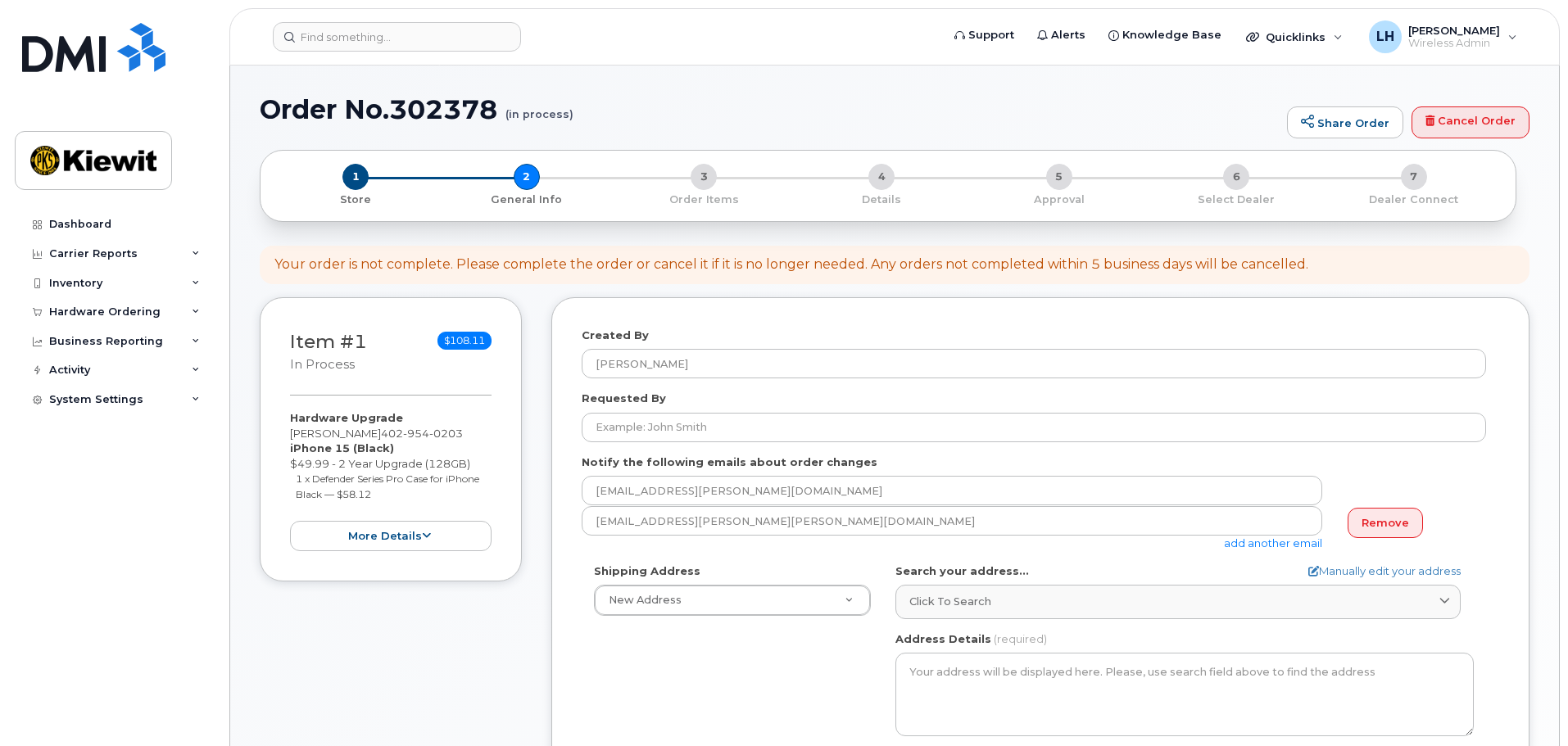
select select
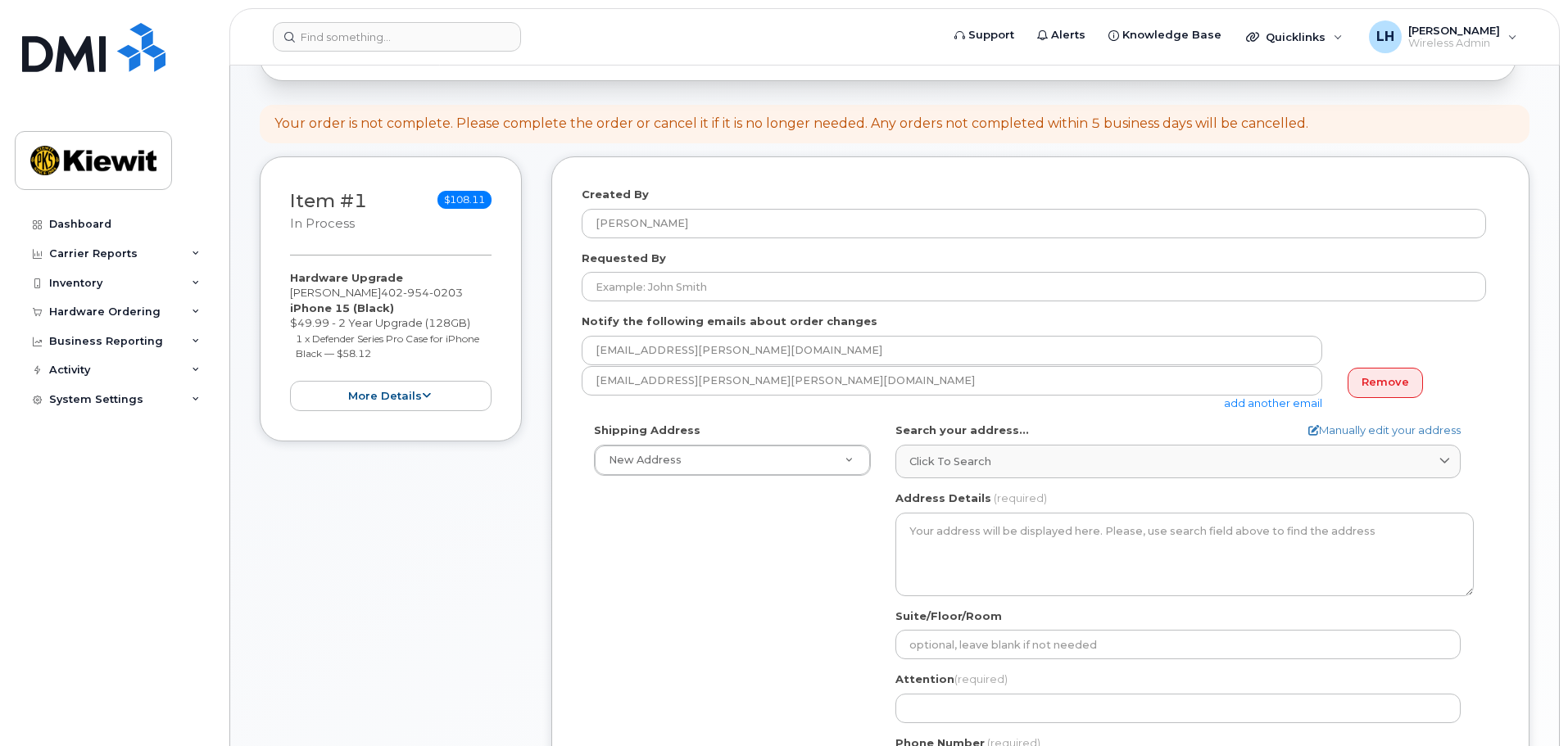
scroll to position [246, 0]
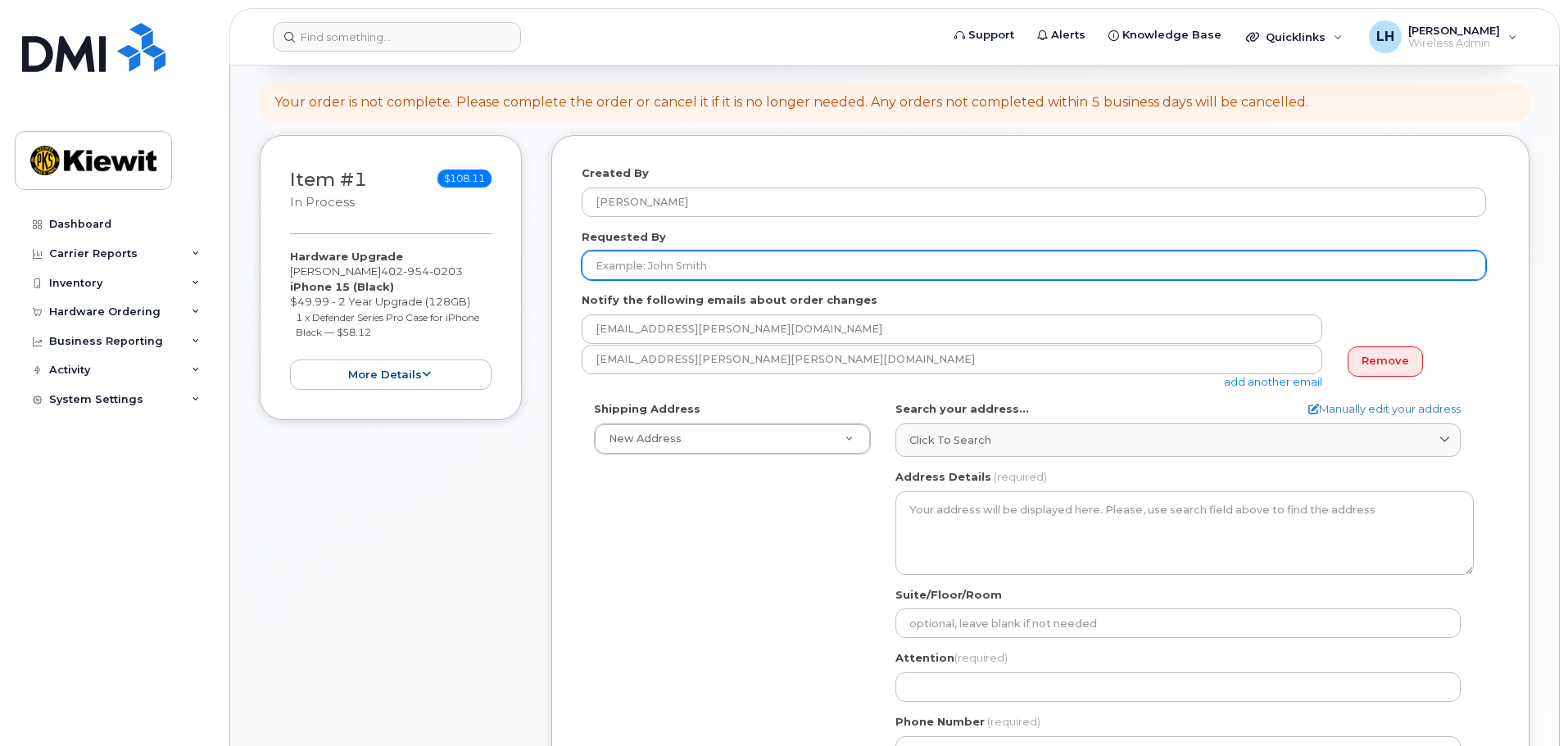
click at [688, 260] on input "Requested By" at bounding box center [1034, 265] width 904 height 30
click at [679, 269] on input "Requested By" at bounding box center [1034, 265] width 904 height 30
click at [677, 265] on input "Requested By" at bounding box center [1034, 265] width 904 height 30
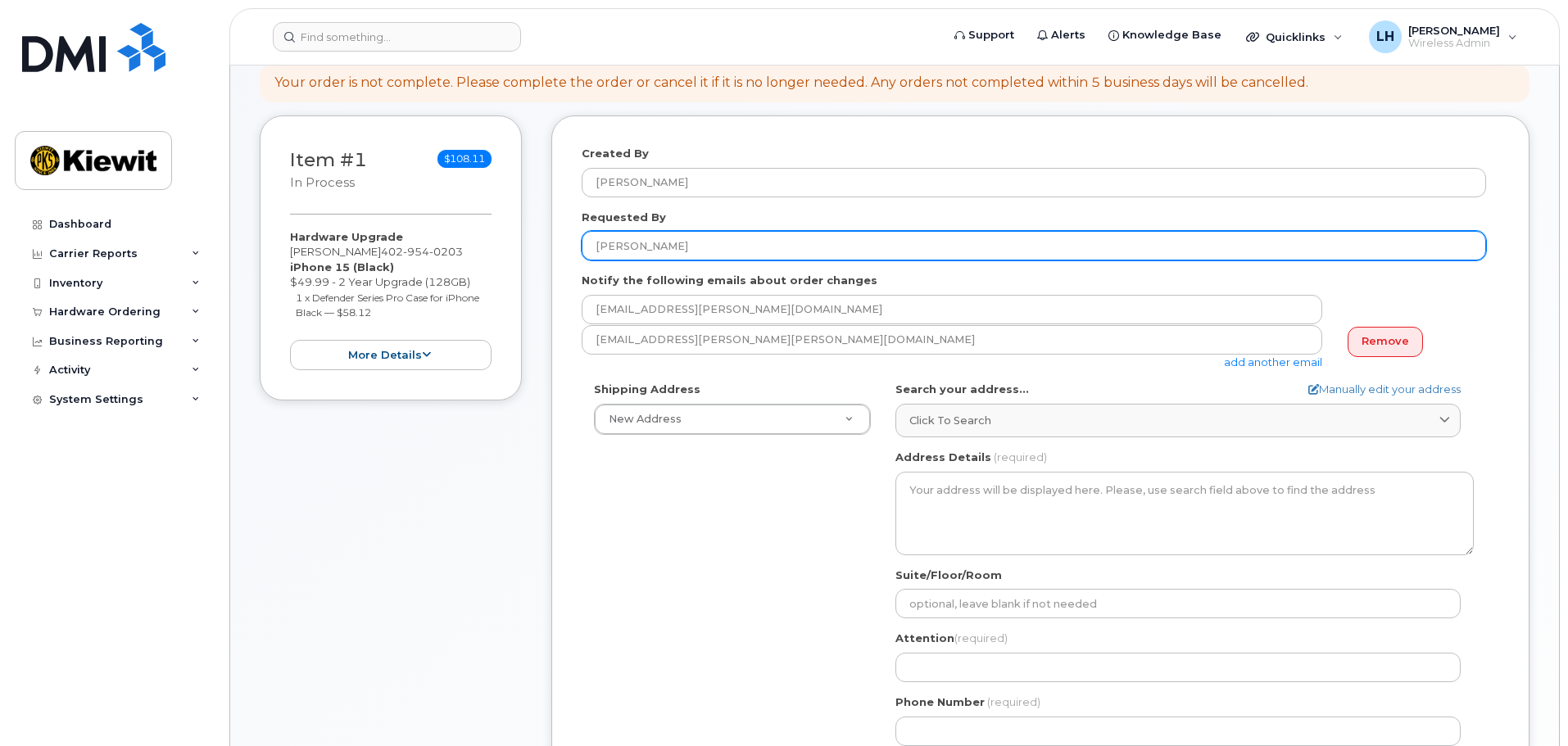
scroll to position [410, 0]
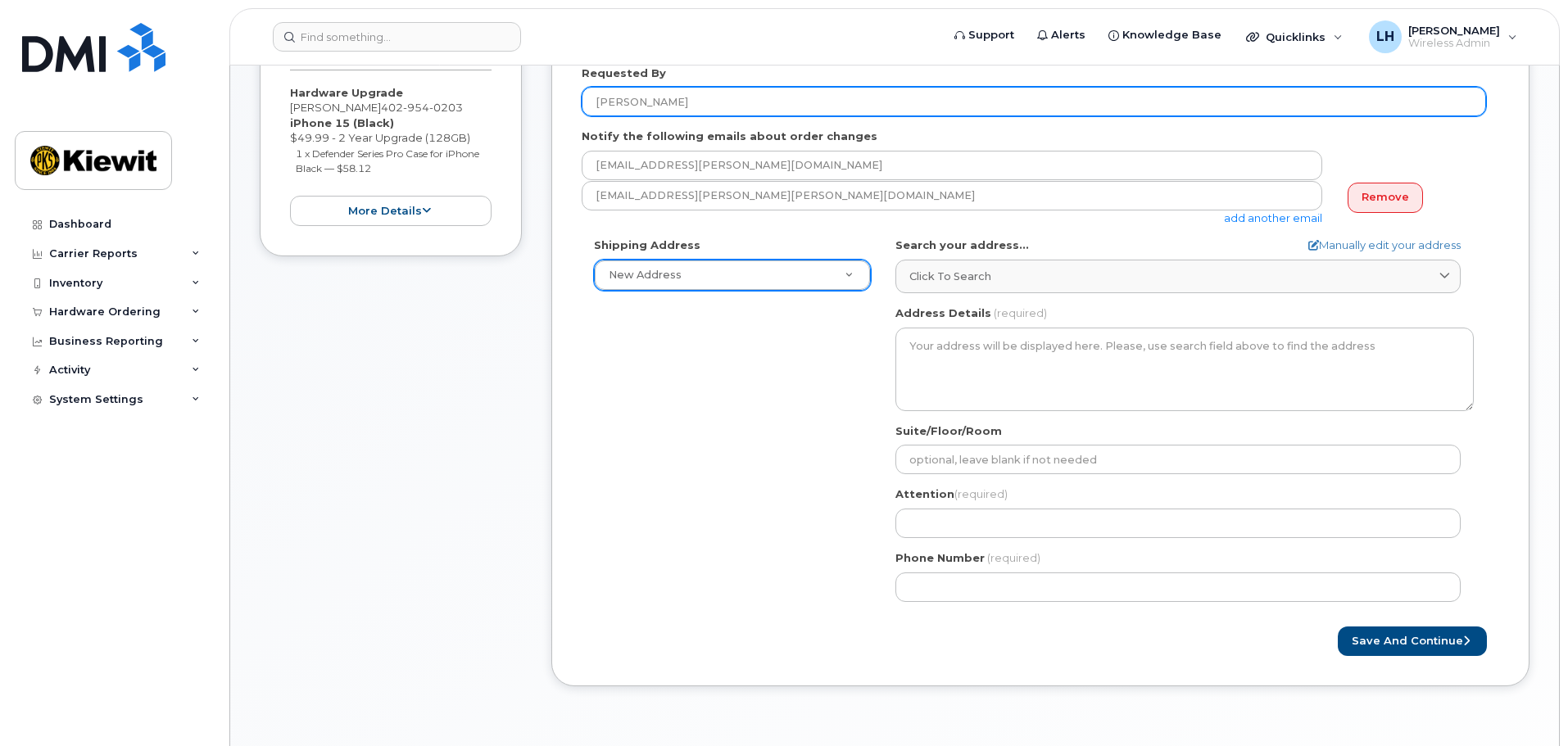
type input "[PERSON_NAME]"
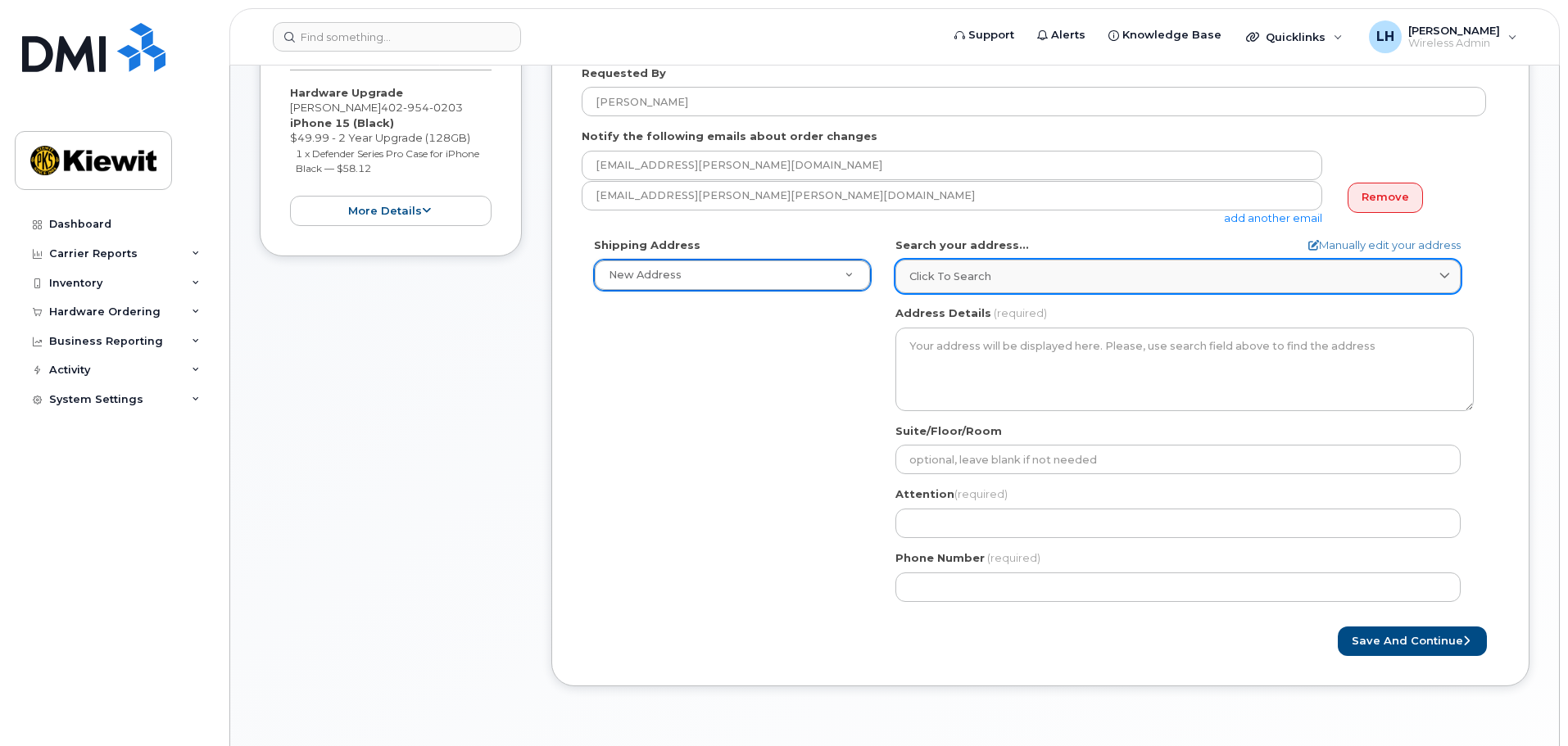
click at [942, 275] on span "Click to search" at bounding box center [951, 277] width 82 height 15
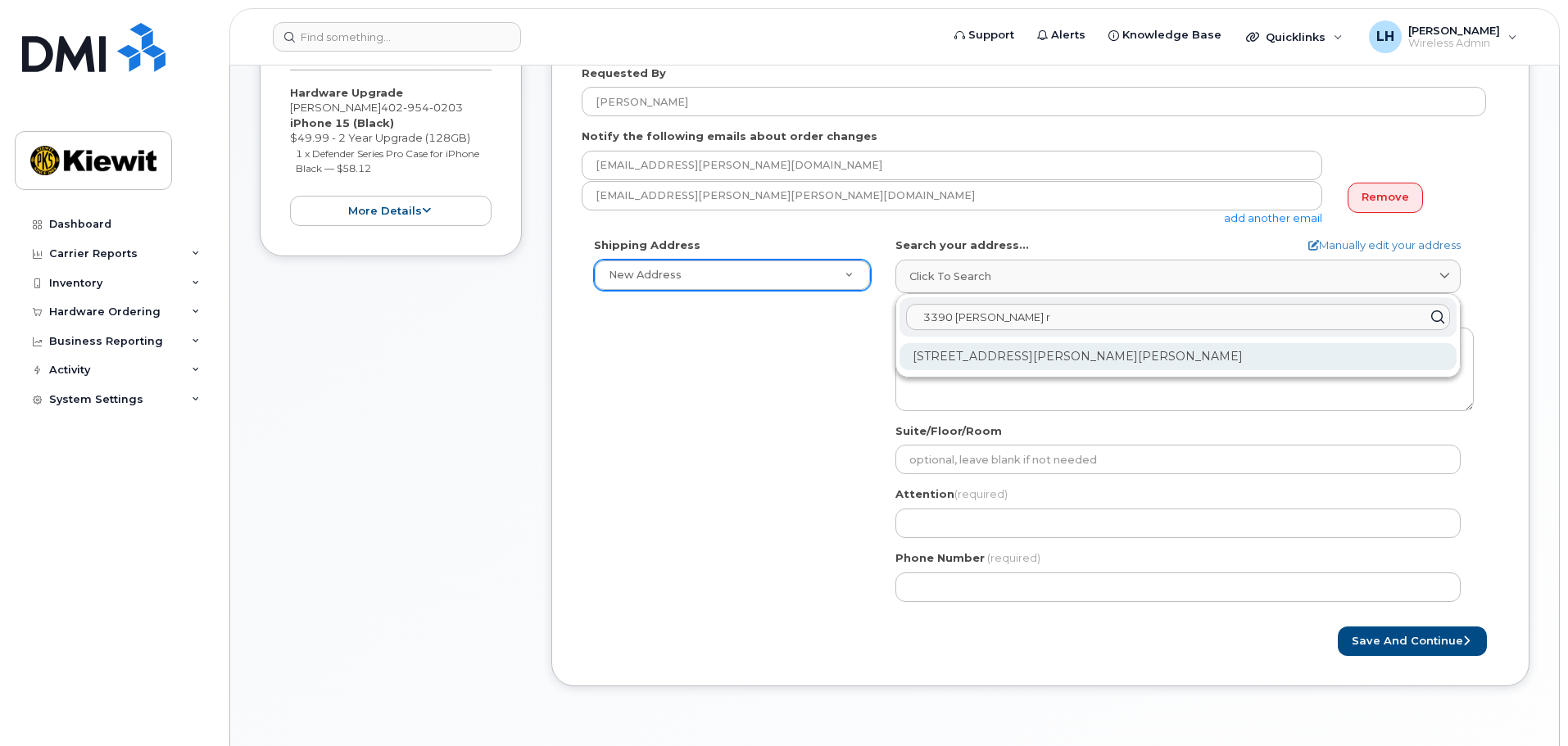
type input "3390 Sneed r"
click at [1036, 351] on div "3390 Sneed Rd Fort Pierce FL 34945-4713" at bounding box center [1178, 356] width 557 height 27
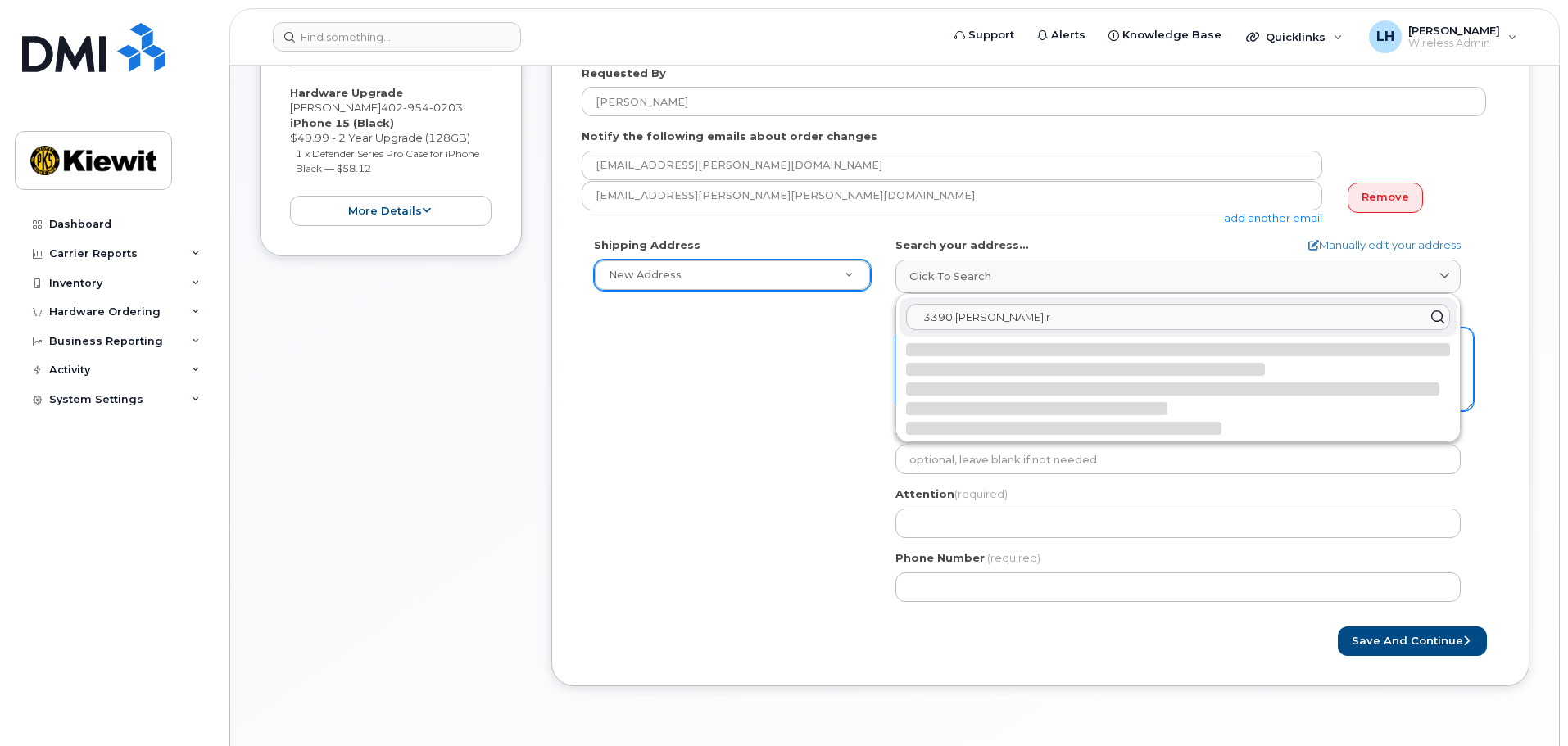
select select
type textarea "3390 Sneed Rd FORT PIERCE FL 34945-4713 UNITED STATES"
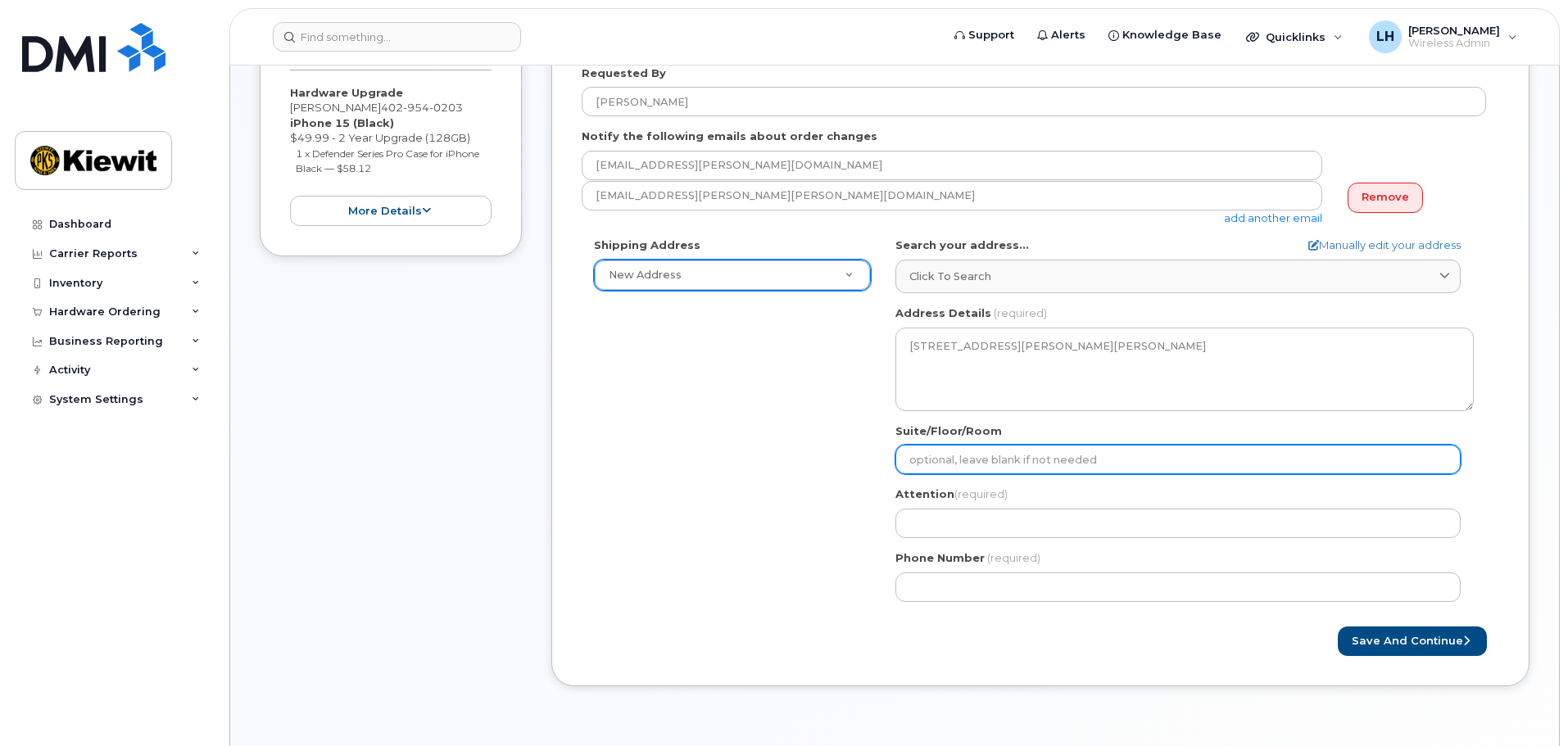
click at [1046, 459] on input "Suite/Floor/Room" at bounding box center [1178, 460] width 565 height 30
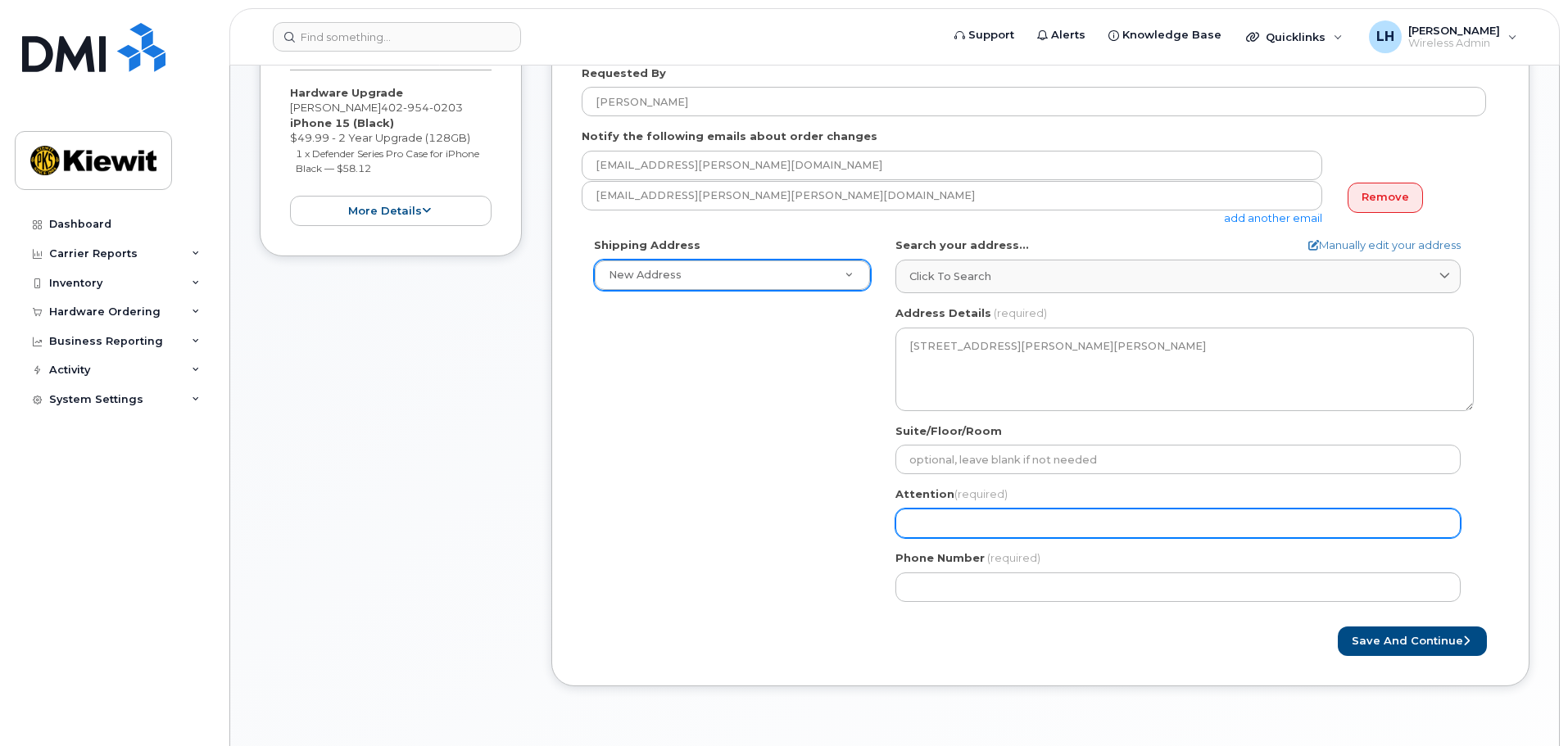
click at [934, 515] on input "Attention (required)" at bounding box center [1178, 523] width 565 height 30
select select
type input "J"
select select
type input "Jo"
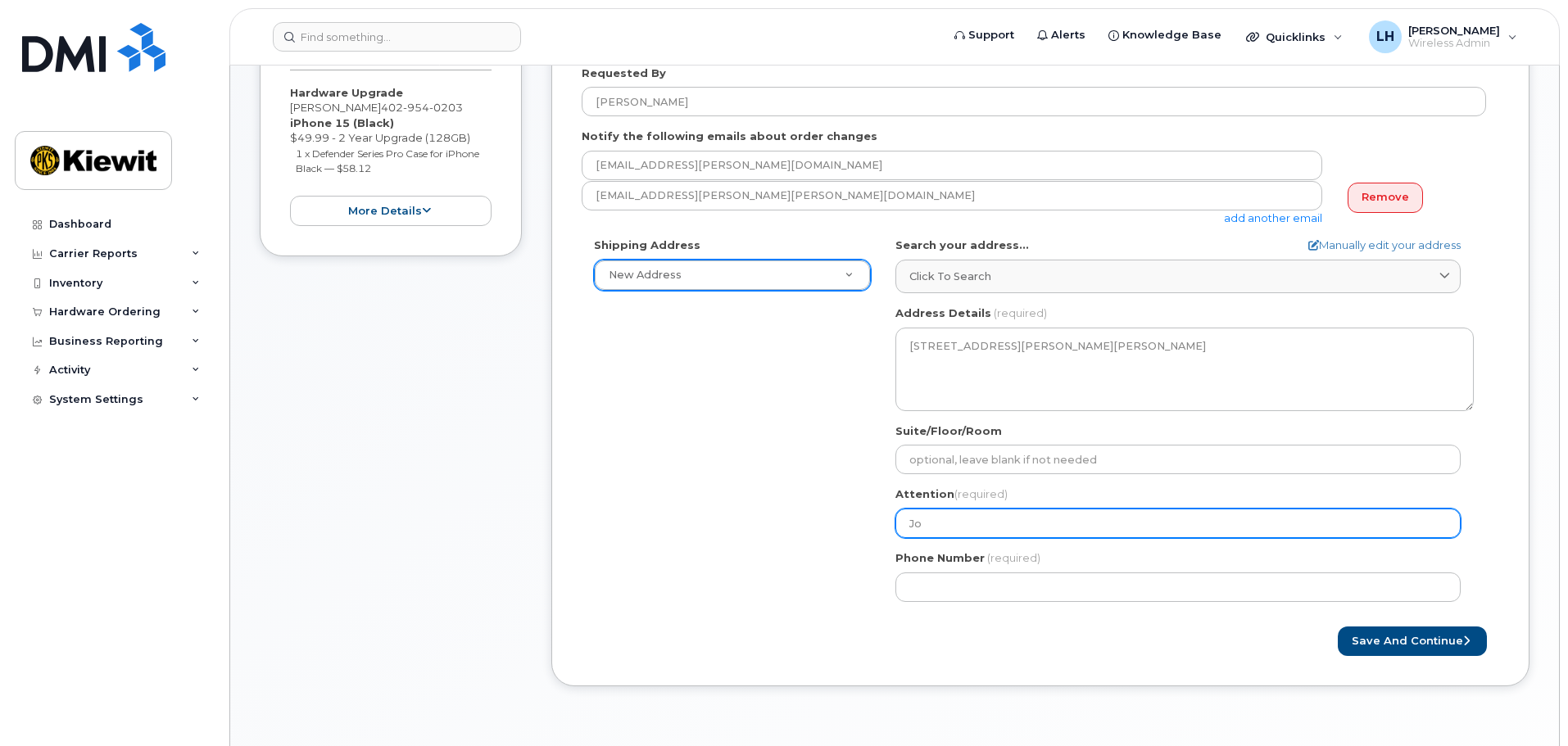
select select
type input "Jor"
select select
type input "Jord"
select select
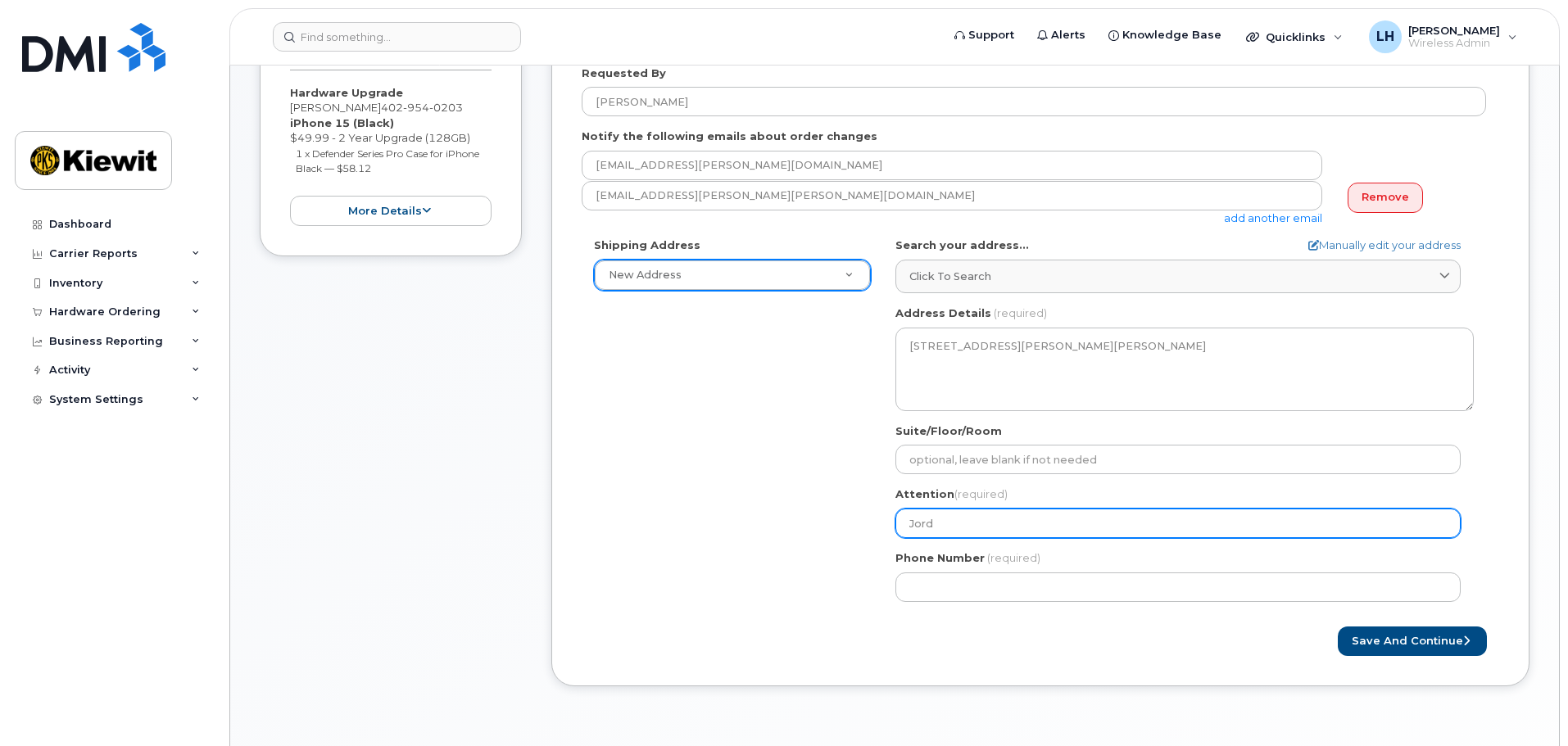
type input "Jorda"
select select
type input "Jordan"
select select
type input "Jordan P"
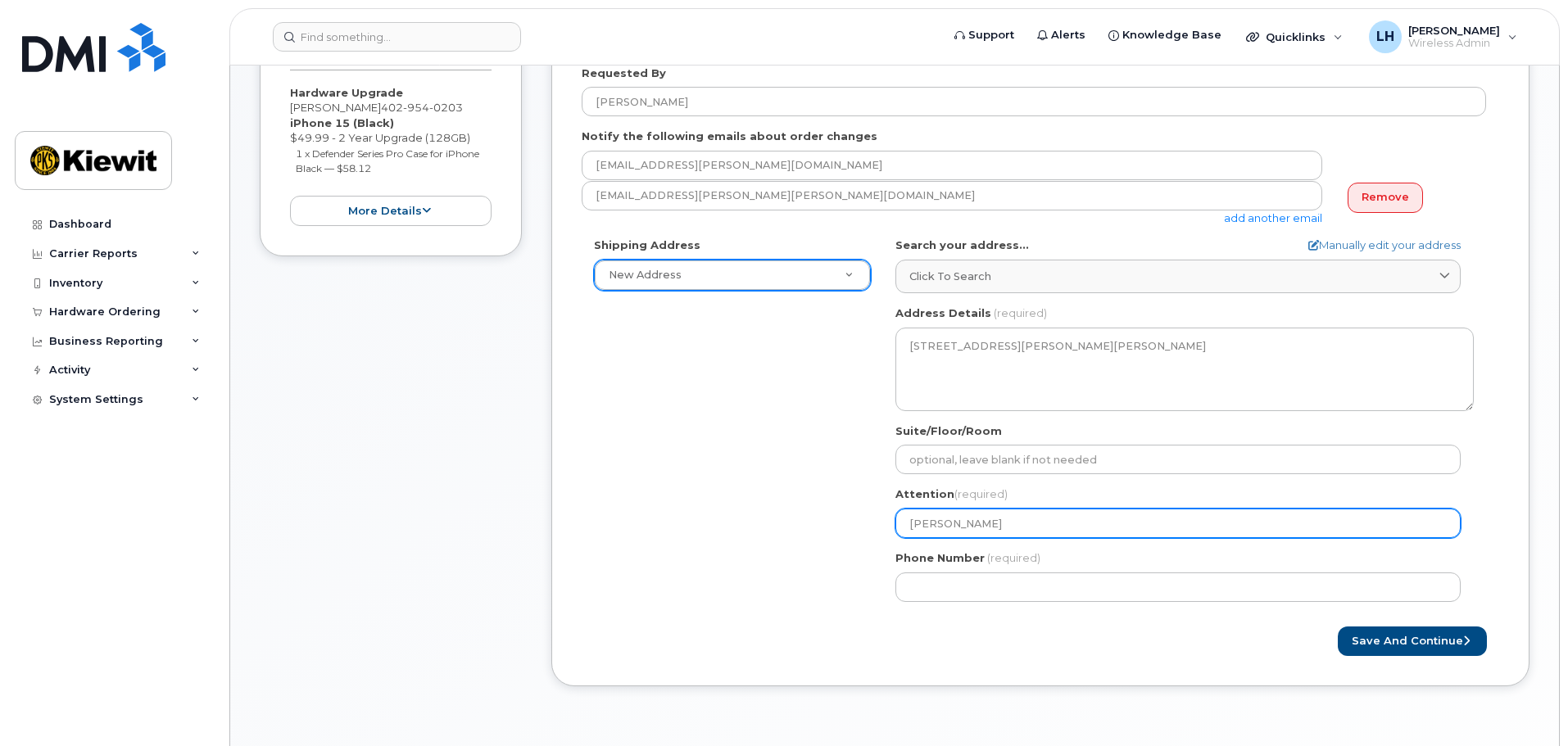
select select
type input "Jordan Ps"
select select
type input "Jordan Psi"
select select
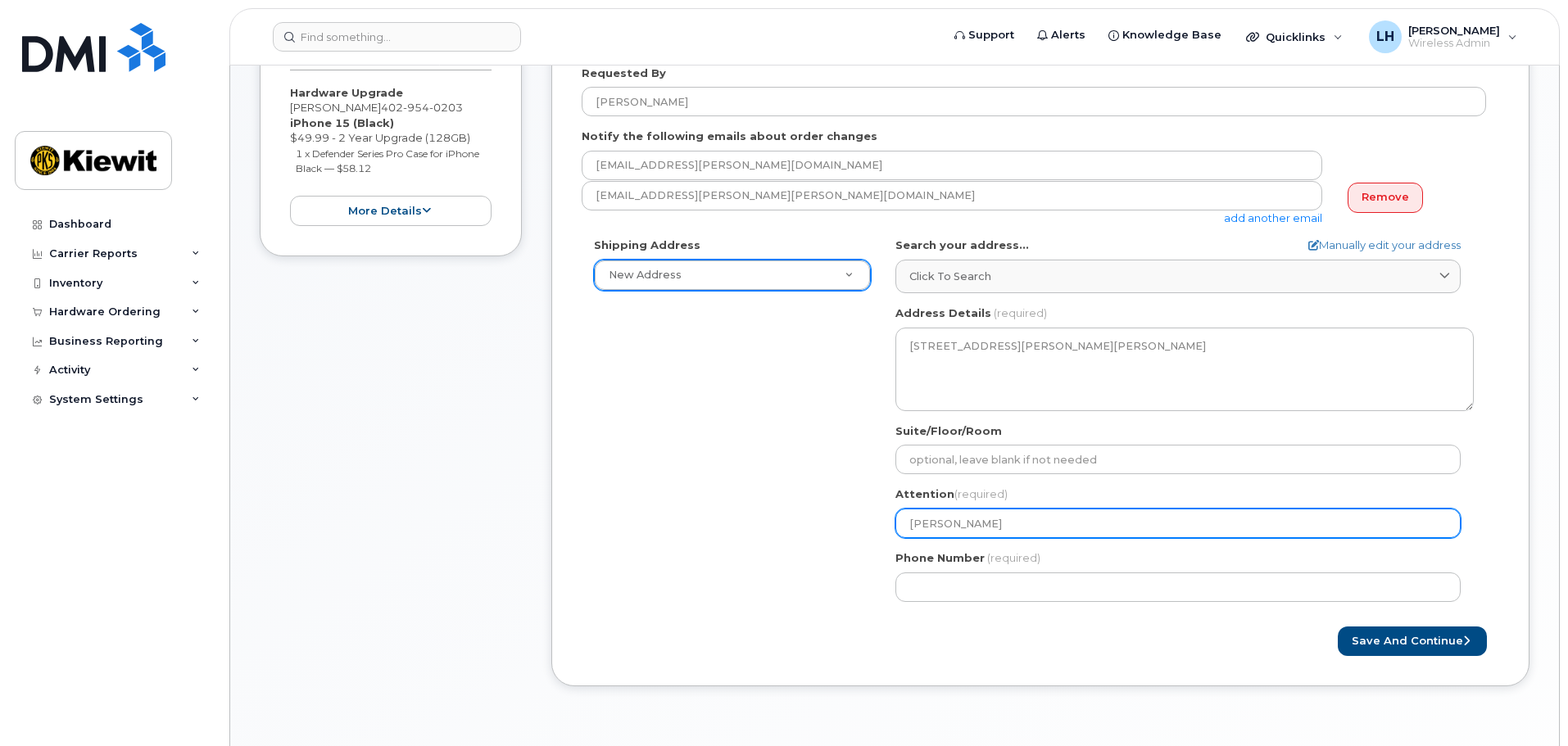
type input "Jordan Psim"
select select
type input "Jordan Psima"
select select
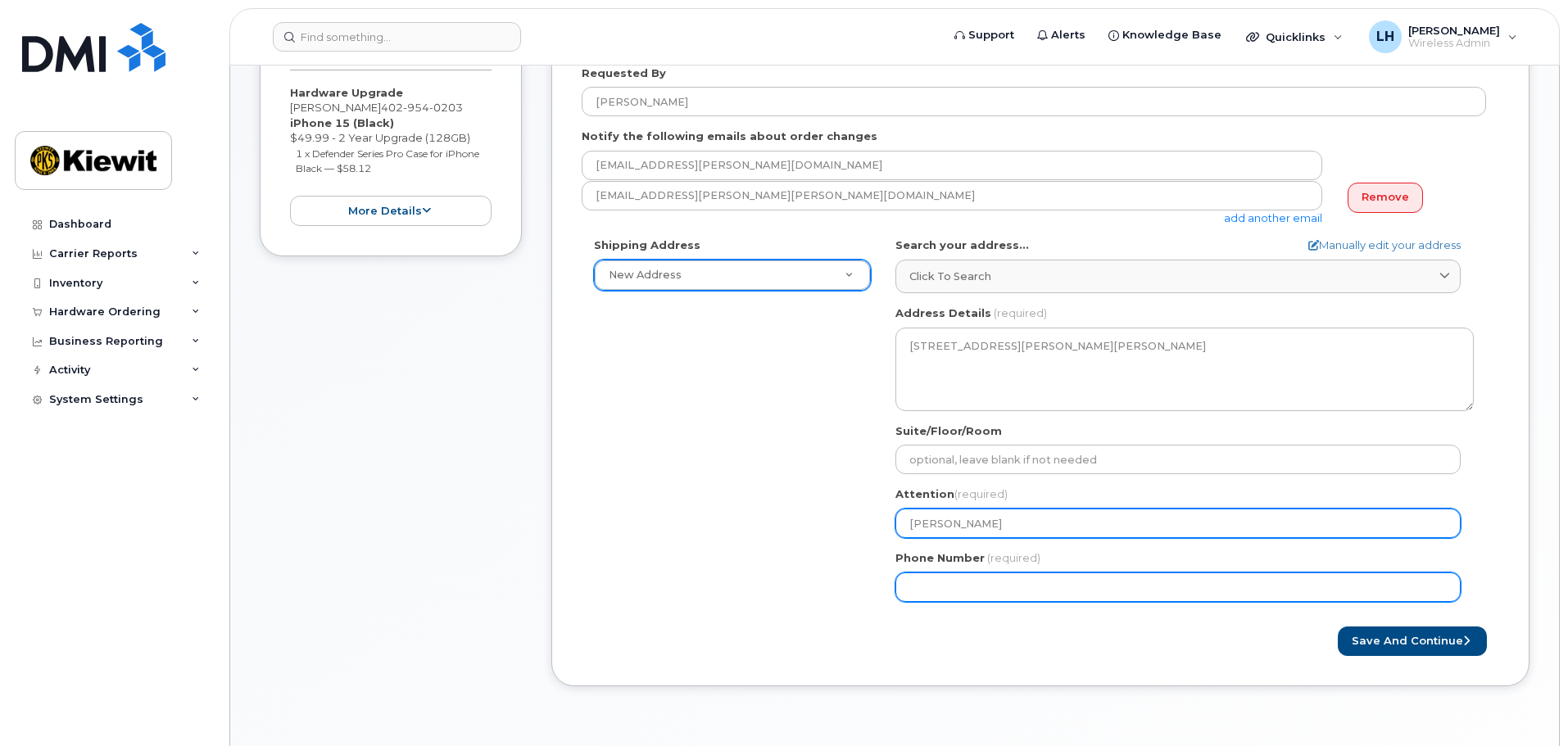
type input "[PERSON_NAME]"
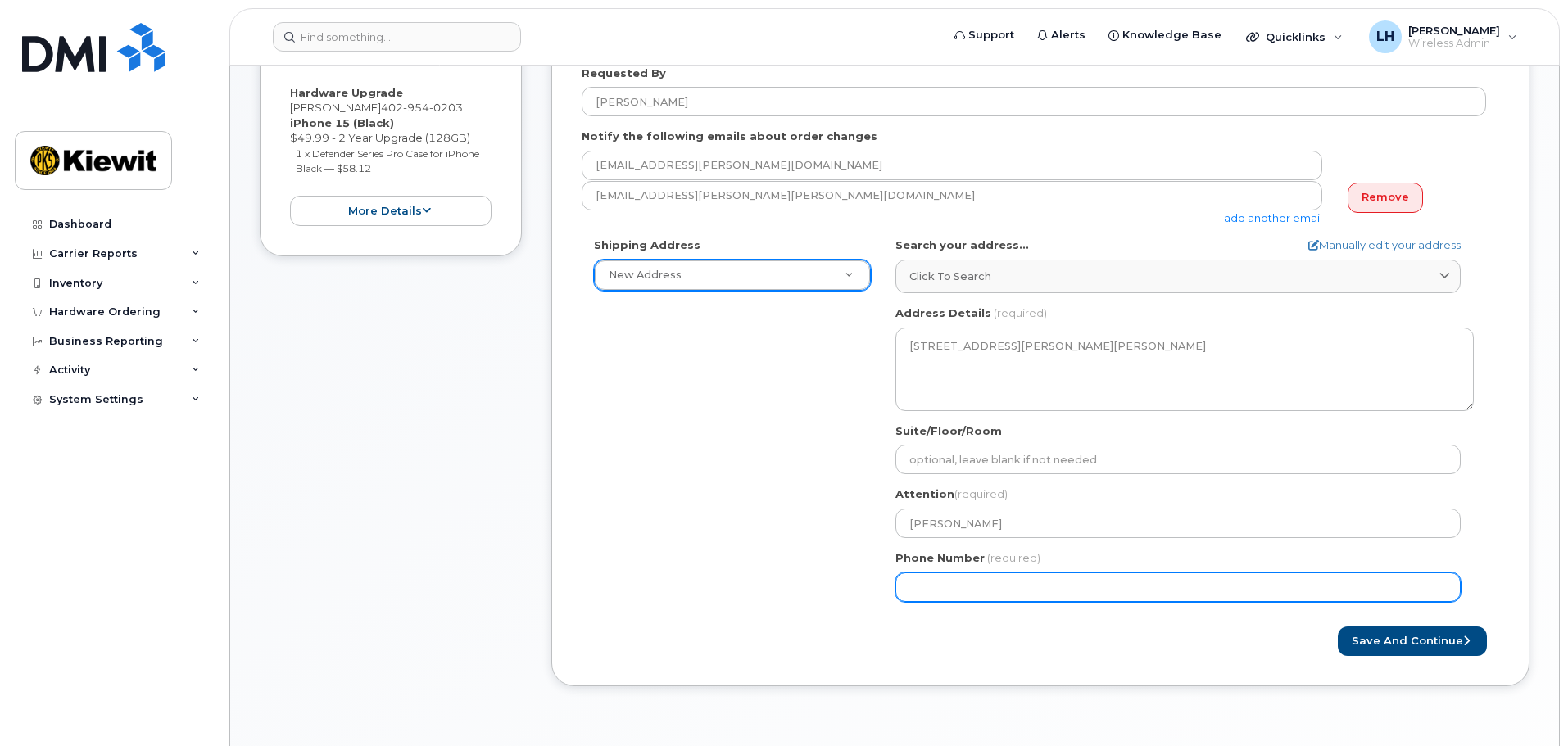
click at [983, 578] on input "Phone Number" at bounding box center [1178, 587] width 565 height 30
type input "470"
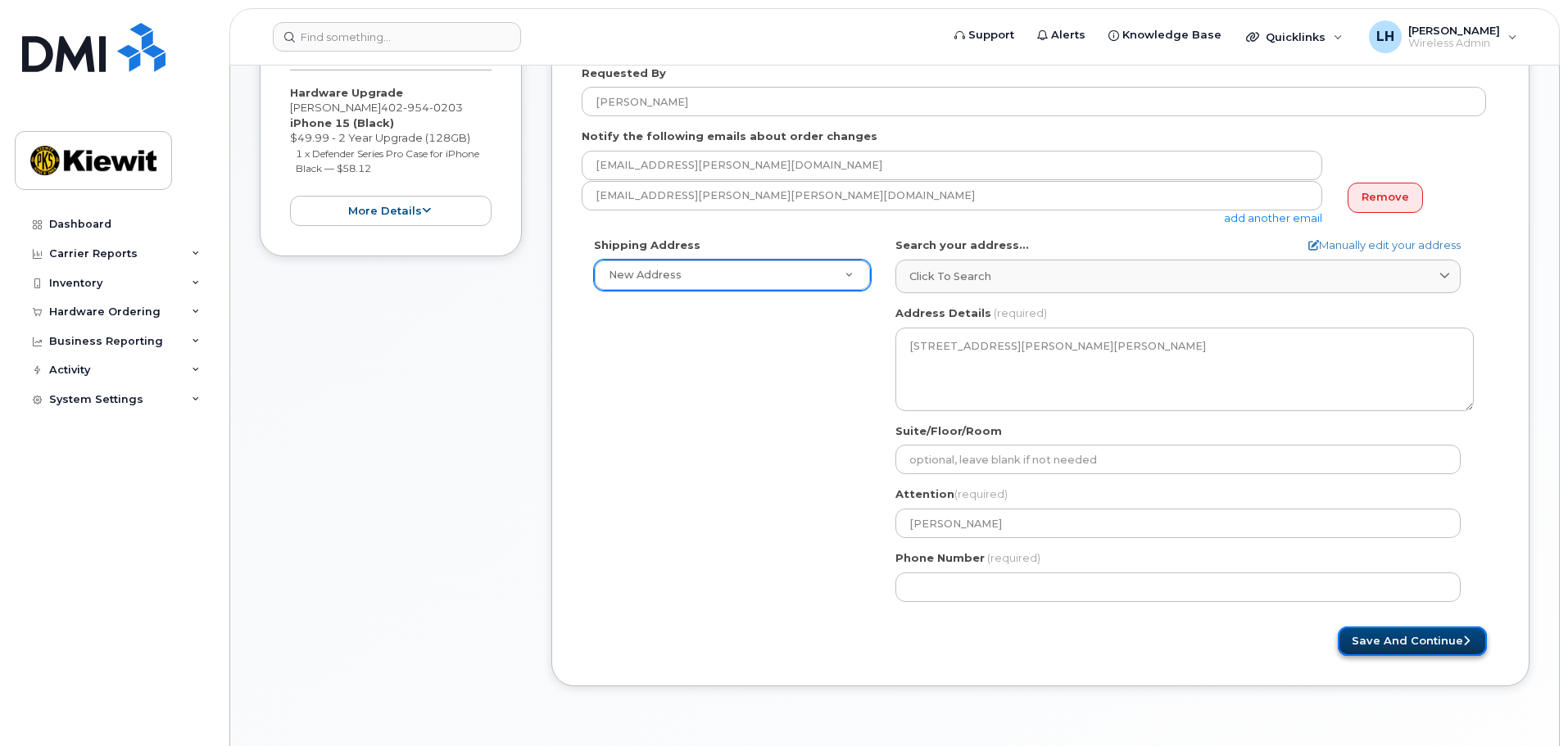
click at [1380, 653] on button "Save and Continue" at bounding box center [1413, 642] width 149 height 31
click at [1380, 650] on button "Save and Continue" at bounding box center [1413, 642] width 149 height 31
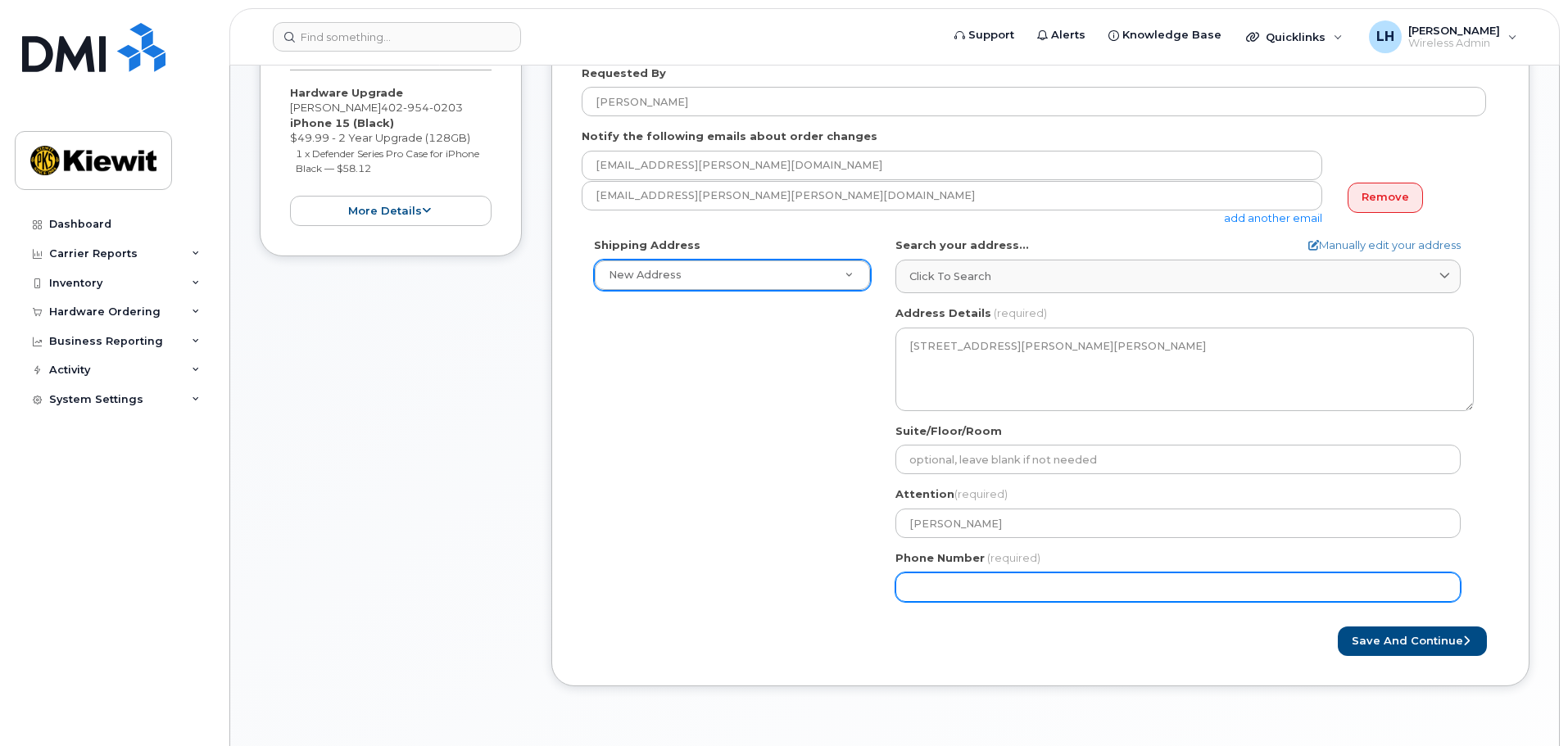
drag, startPoint x: 1043, startPoint y: 590, endPoint x: 701, endPoint y: 536, distance: 346.2
click at [739, 541] on div "Shipping Address New Address New Address 1100 5th Ave South 6301 NW 5th way Sui…" at bounding box center [1034, 425] width 904 height 376
type input "470606843"
select select
type input "4706068436"
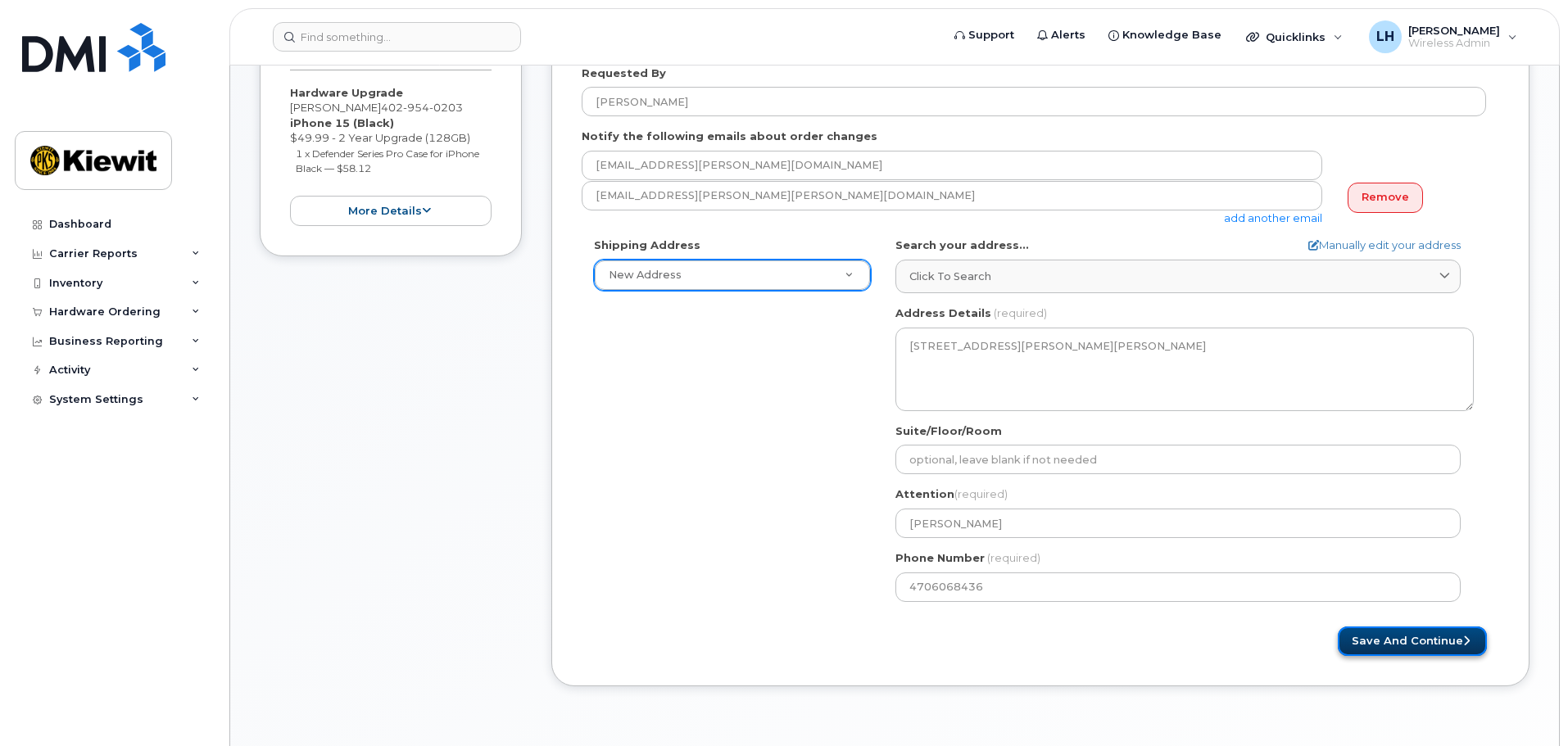
click at [1438, 646] on button "Save and Continue" at bounding box center [1413, 642] width 149 height 31
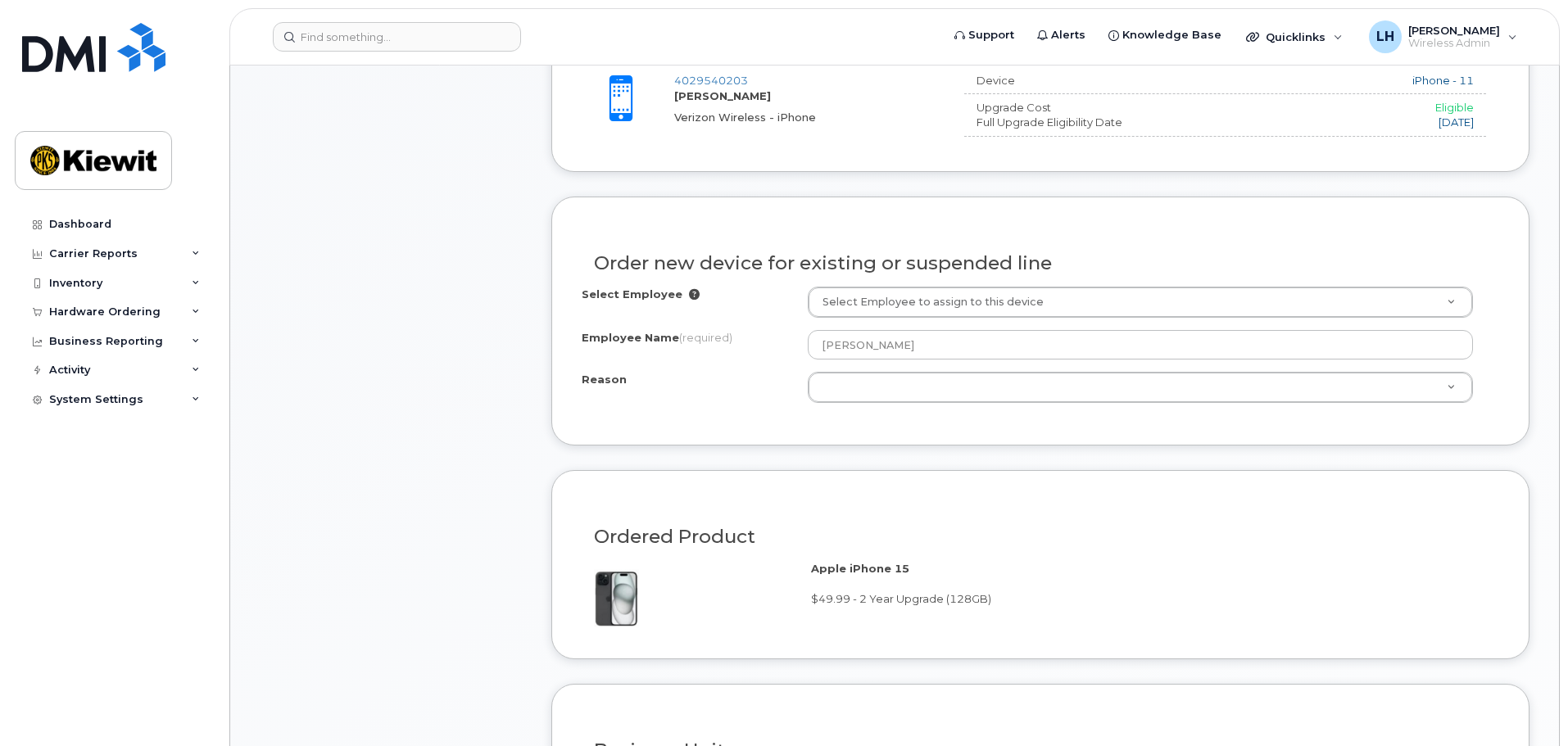
scroll to position [820, 0]
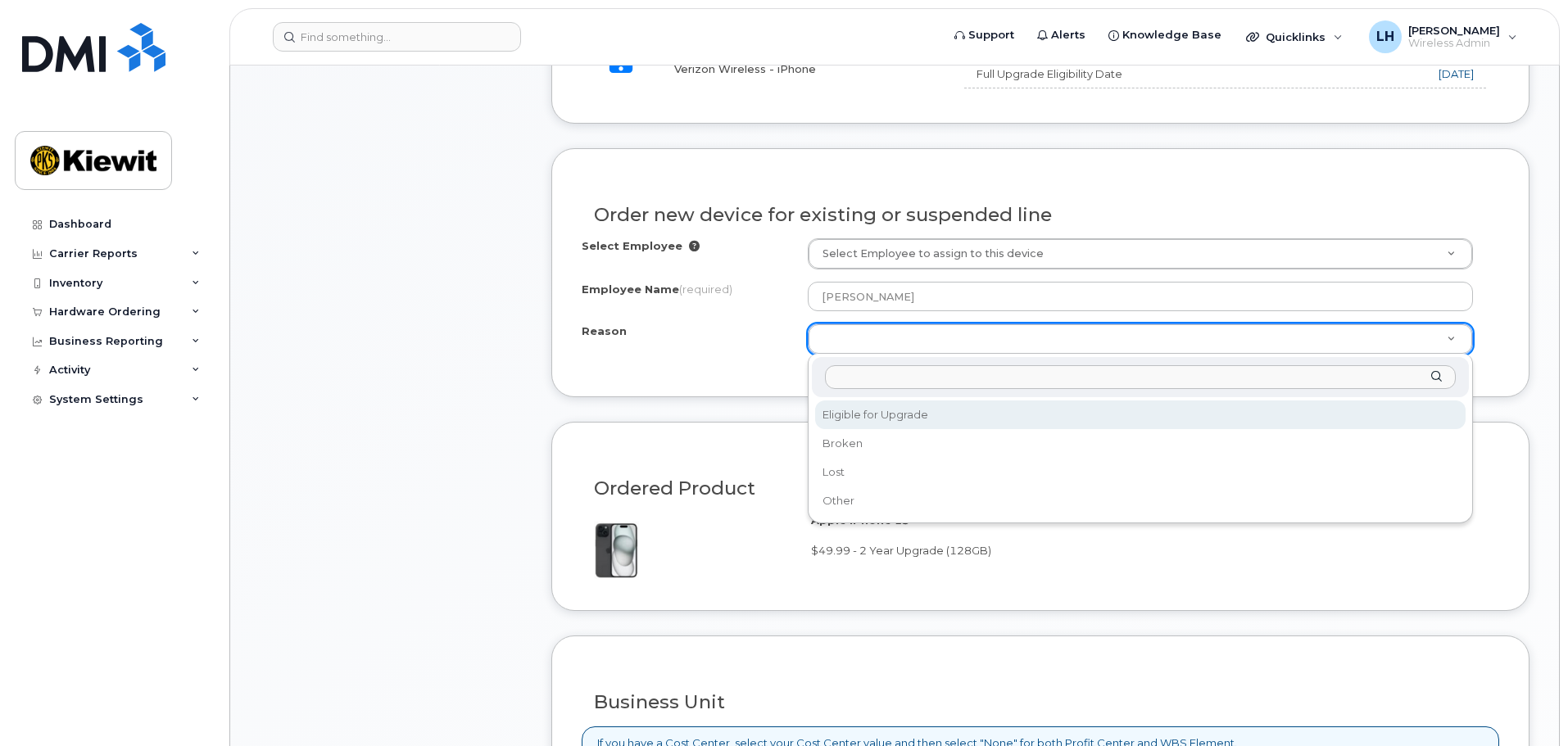
select select "eligible_for_upgrade"
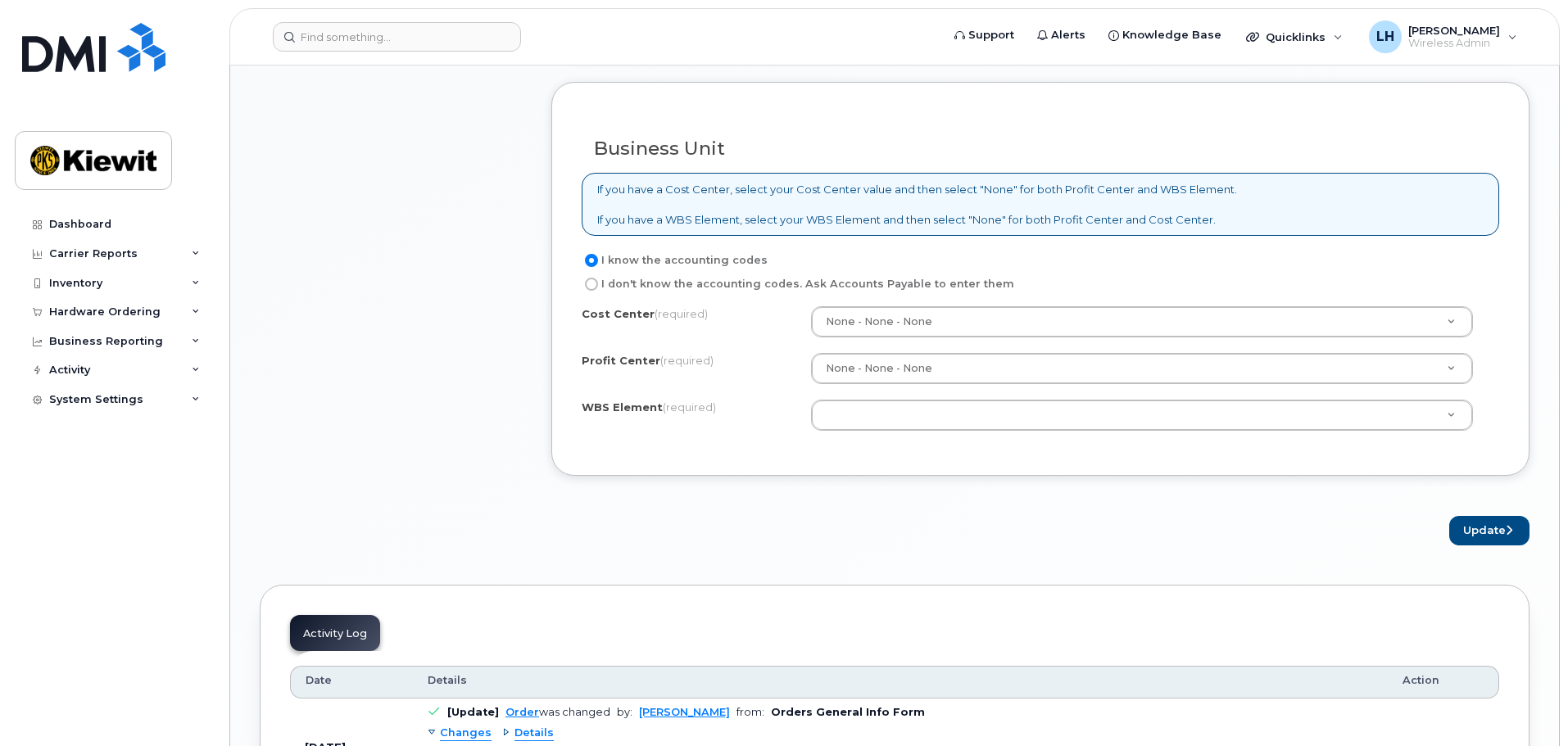
scroll to position [1392, 0]
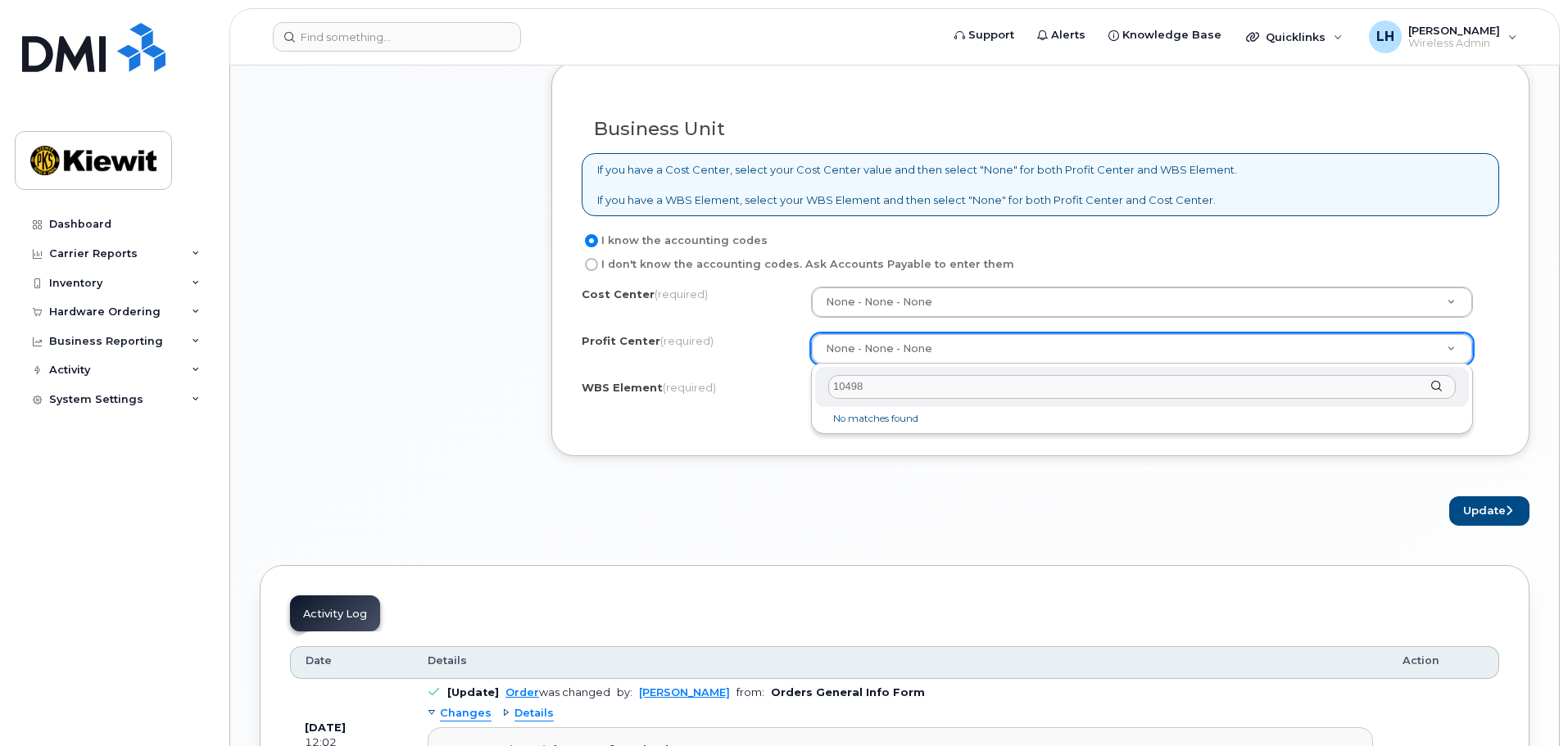
type input "104989"
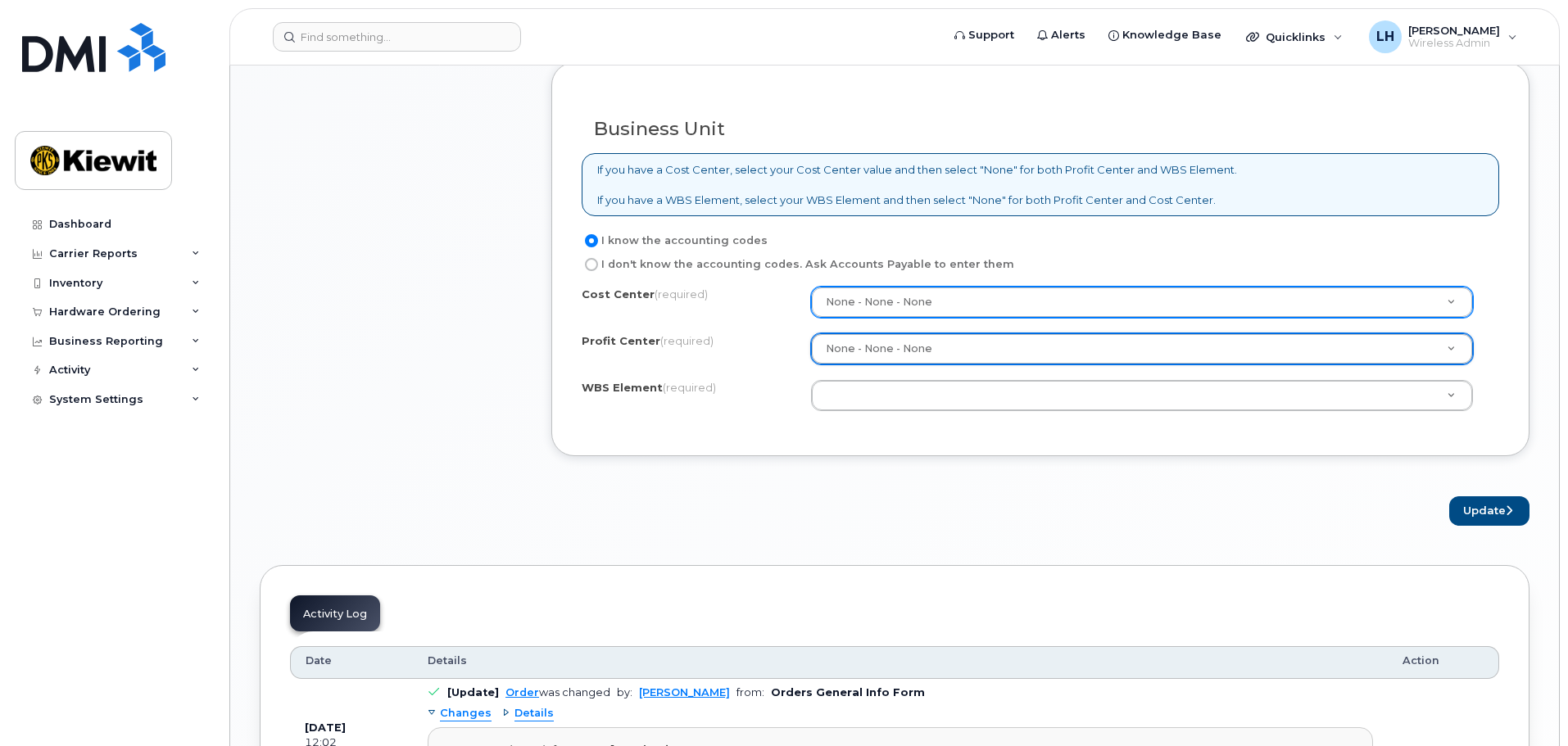
type input "1"
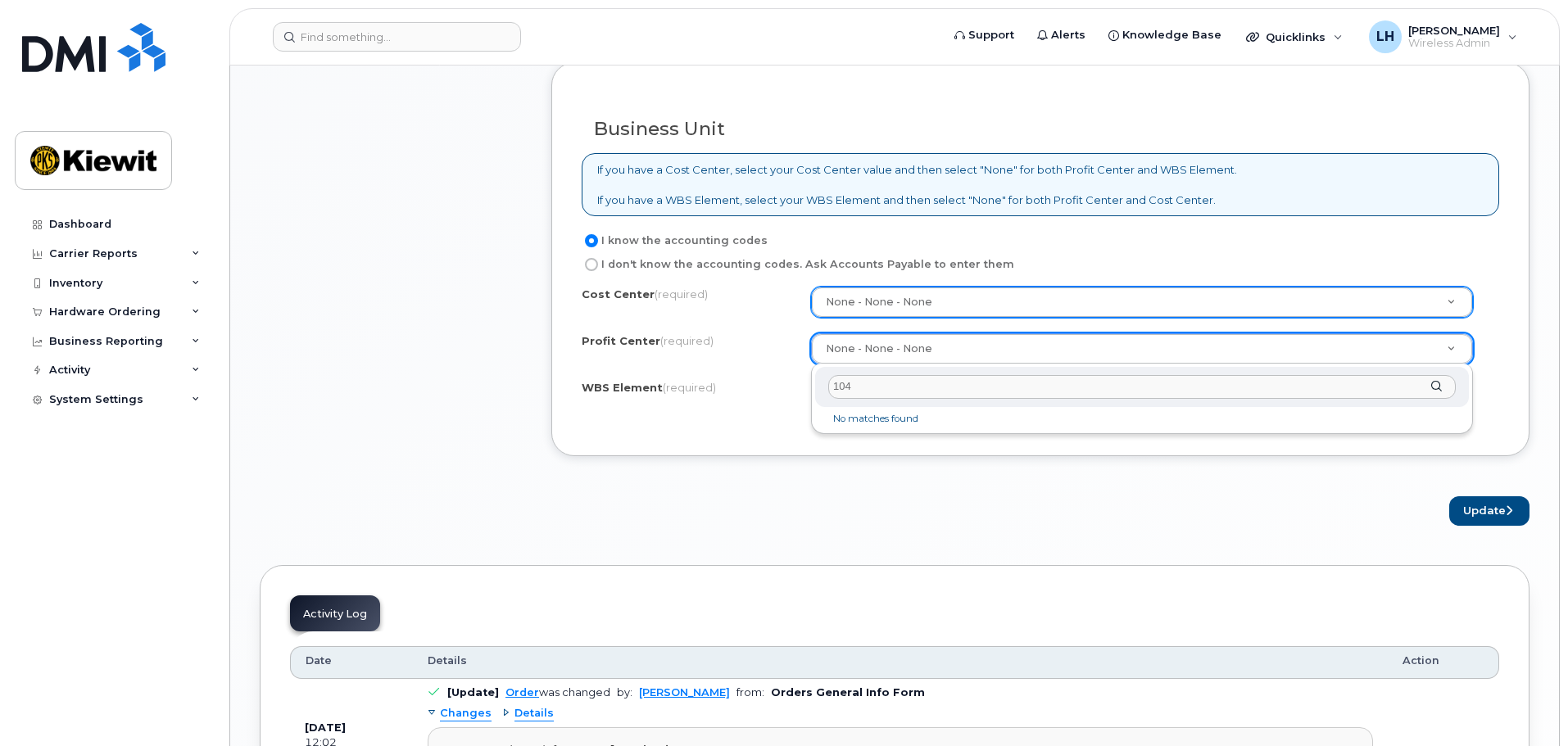
type input "1048"
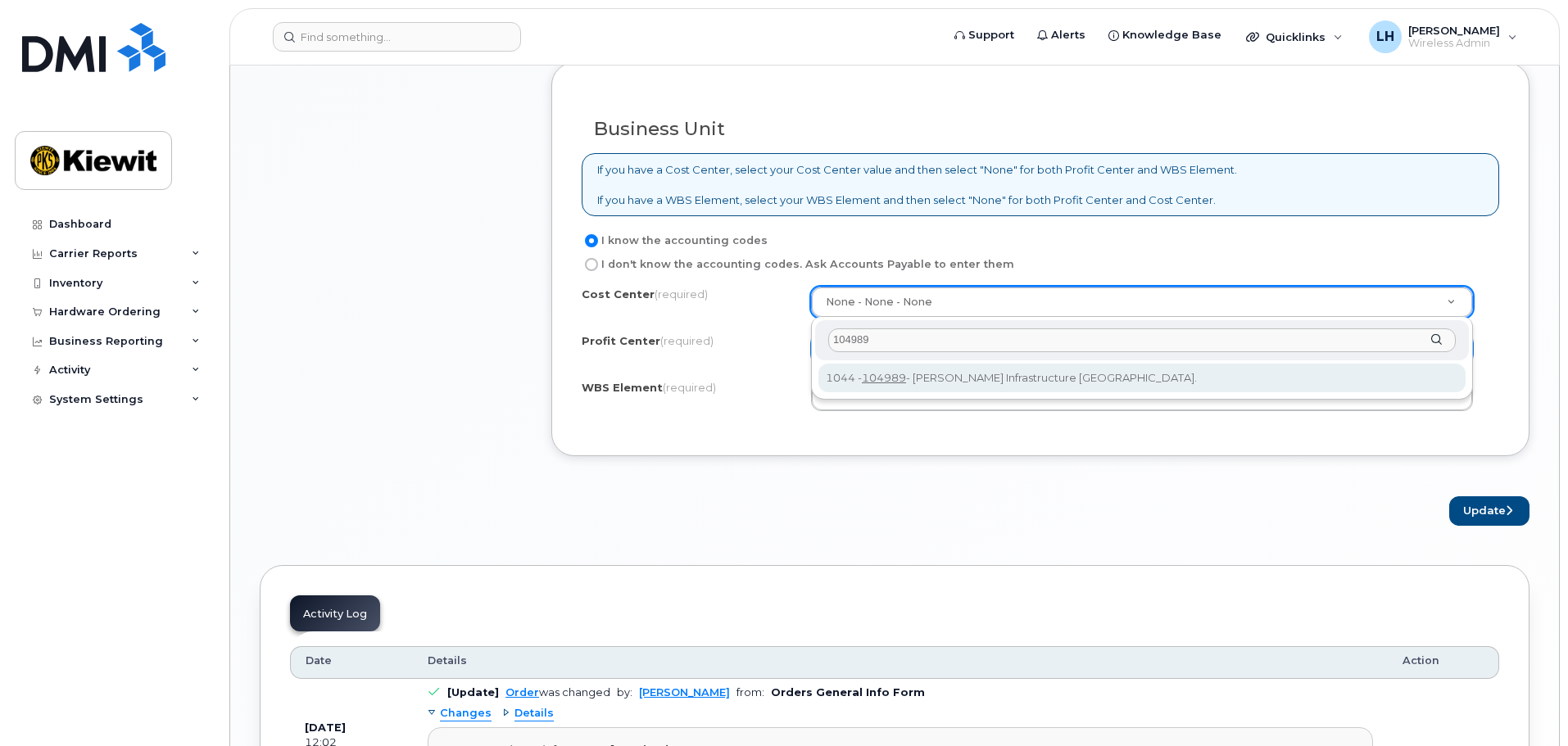
type input "104989"
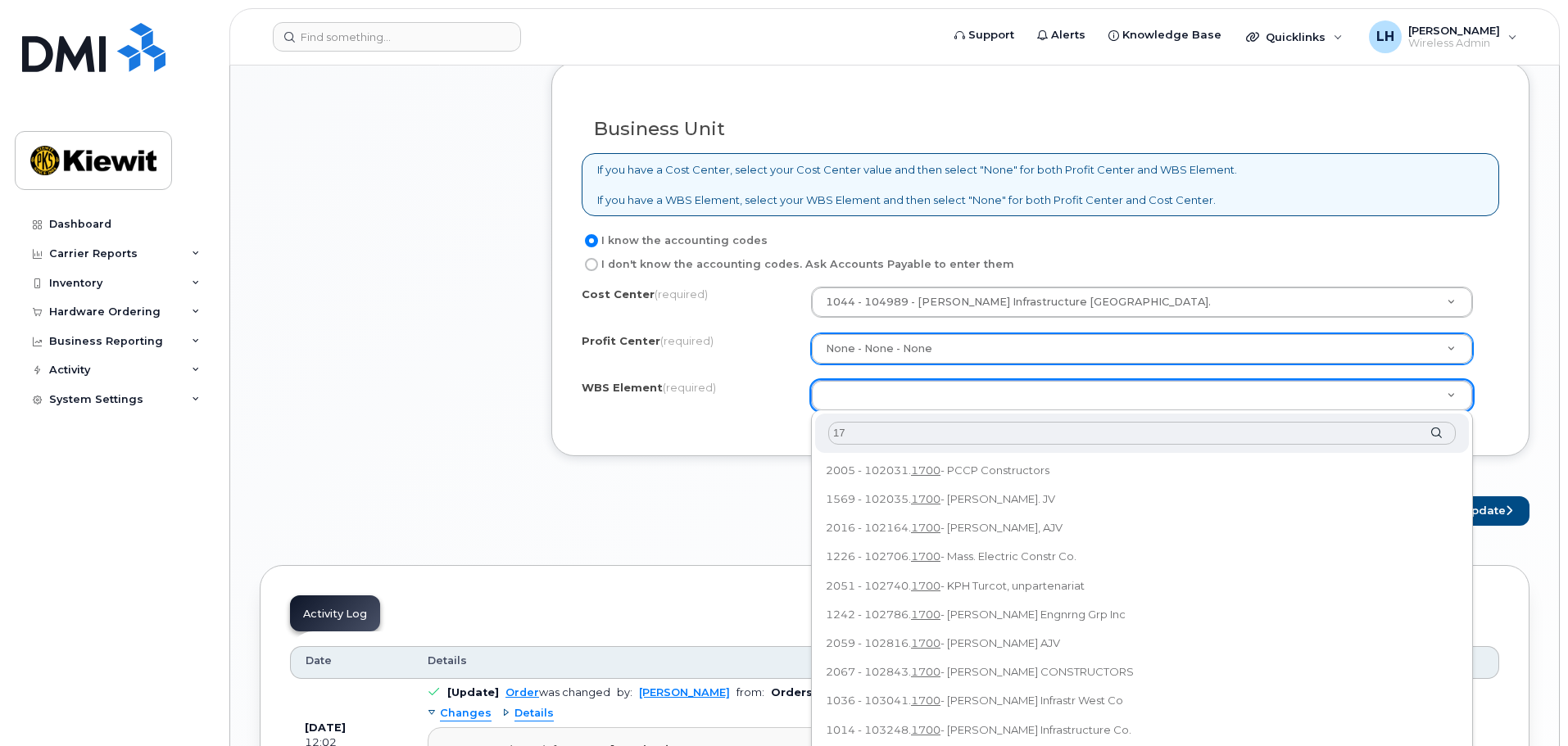
type input "1"
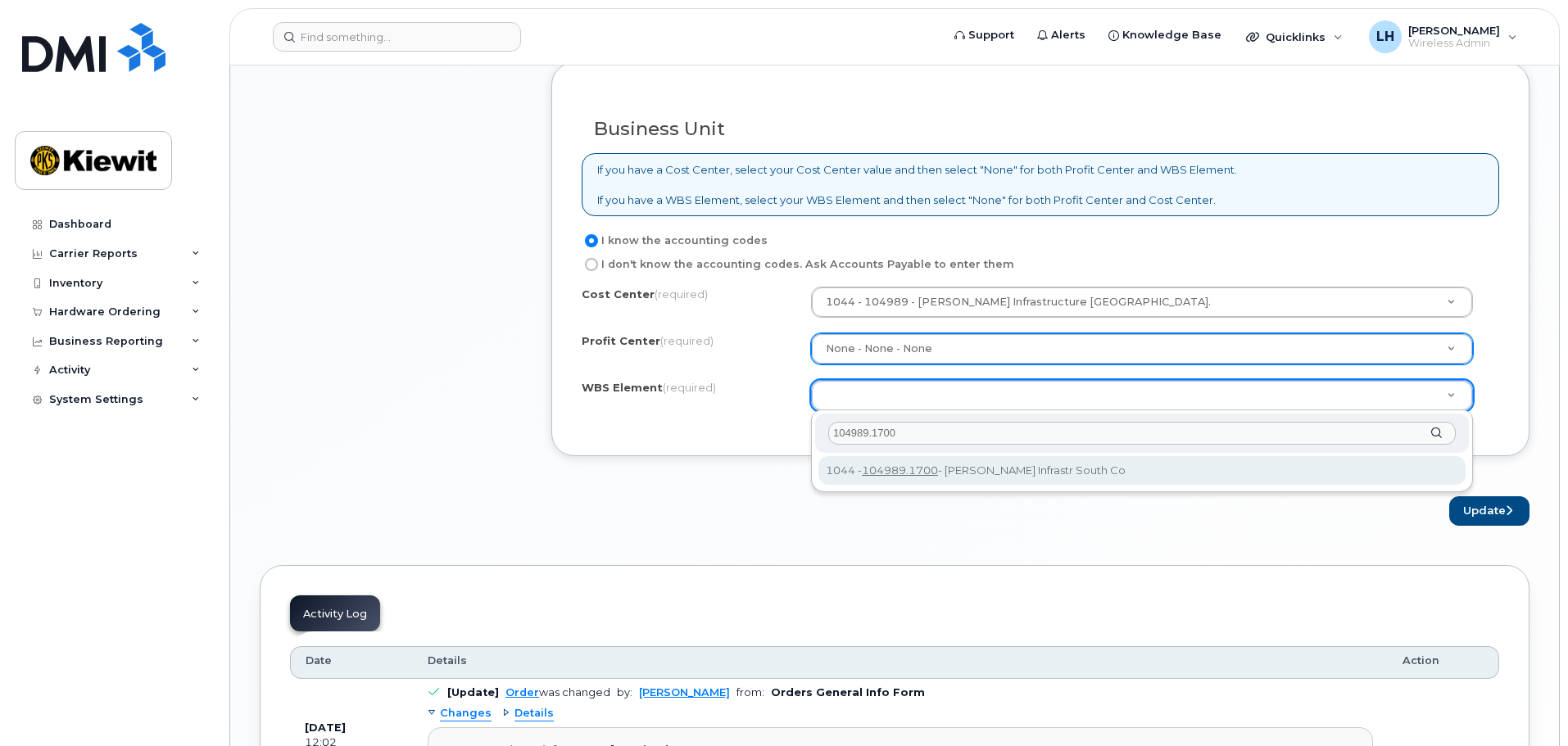
type input "104989.1700"
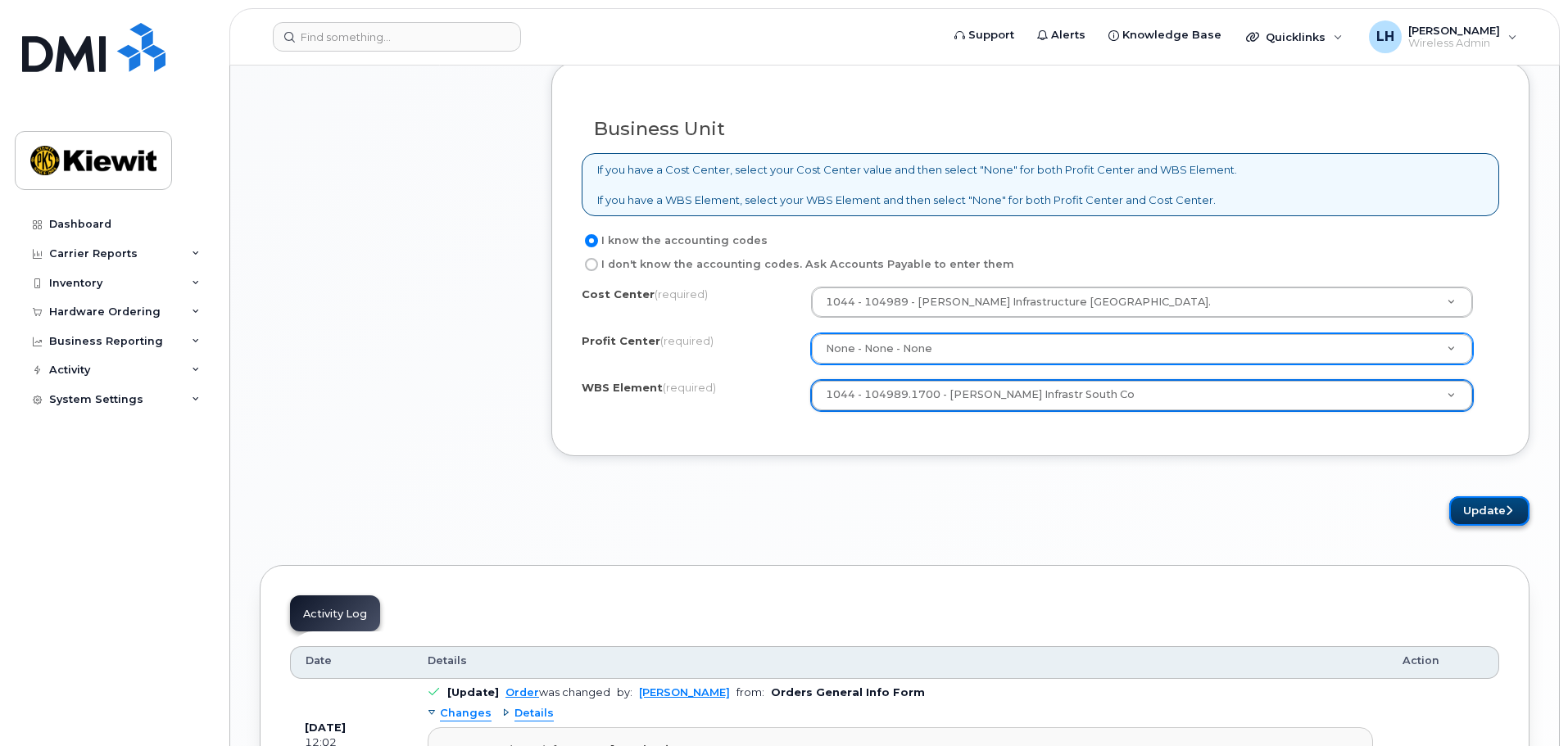
click at [1507, 513] on icon "submit" at bounding box center [1509, 510] width 7 height 11
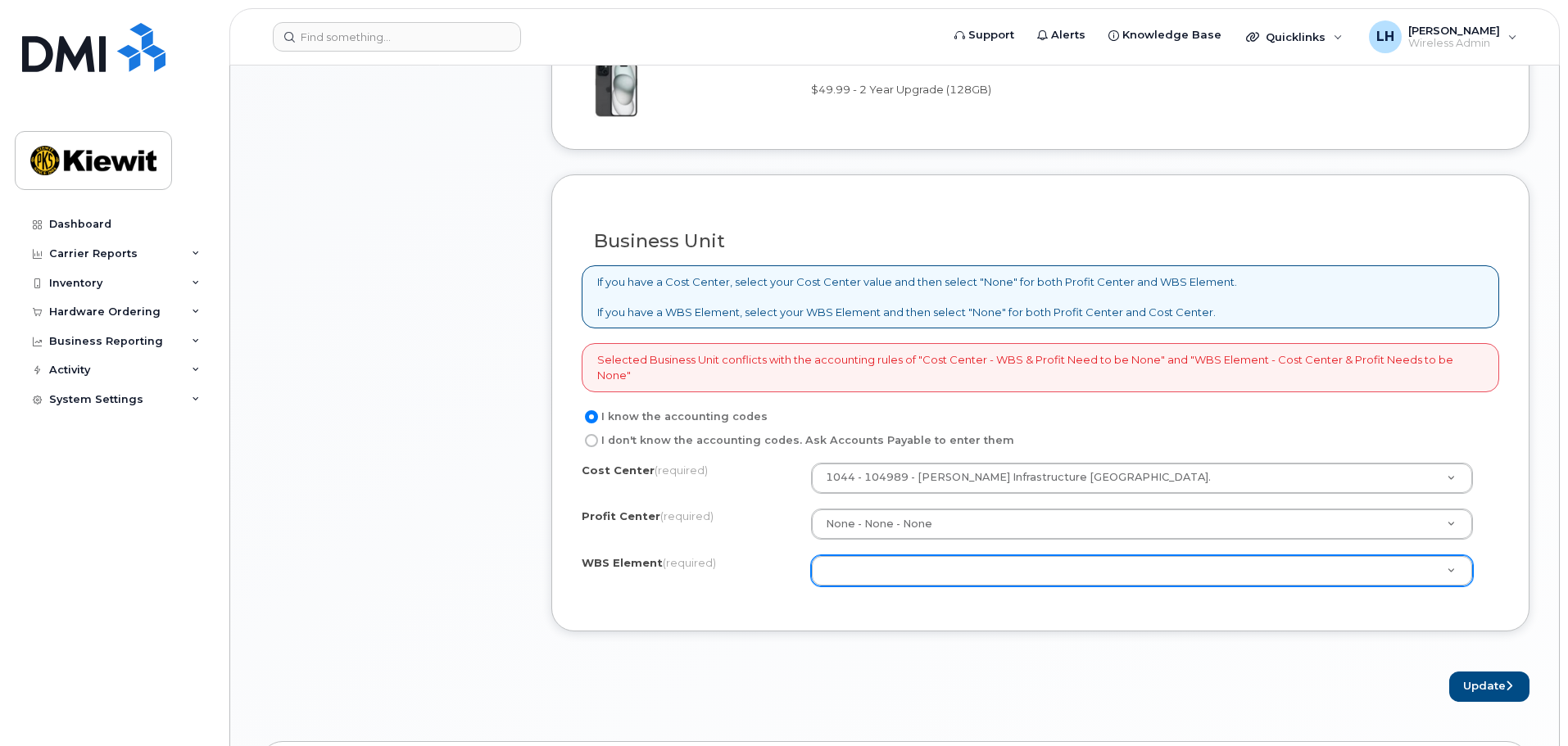
scroll to position [1392, 0]
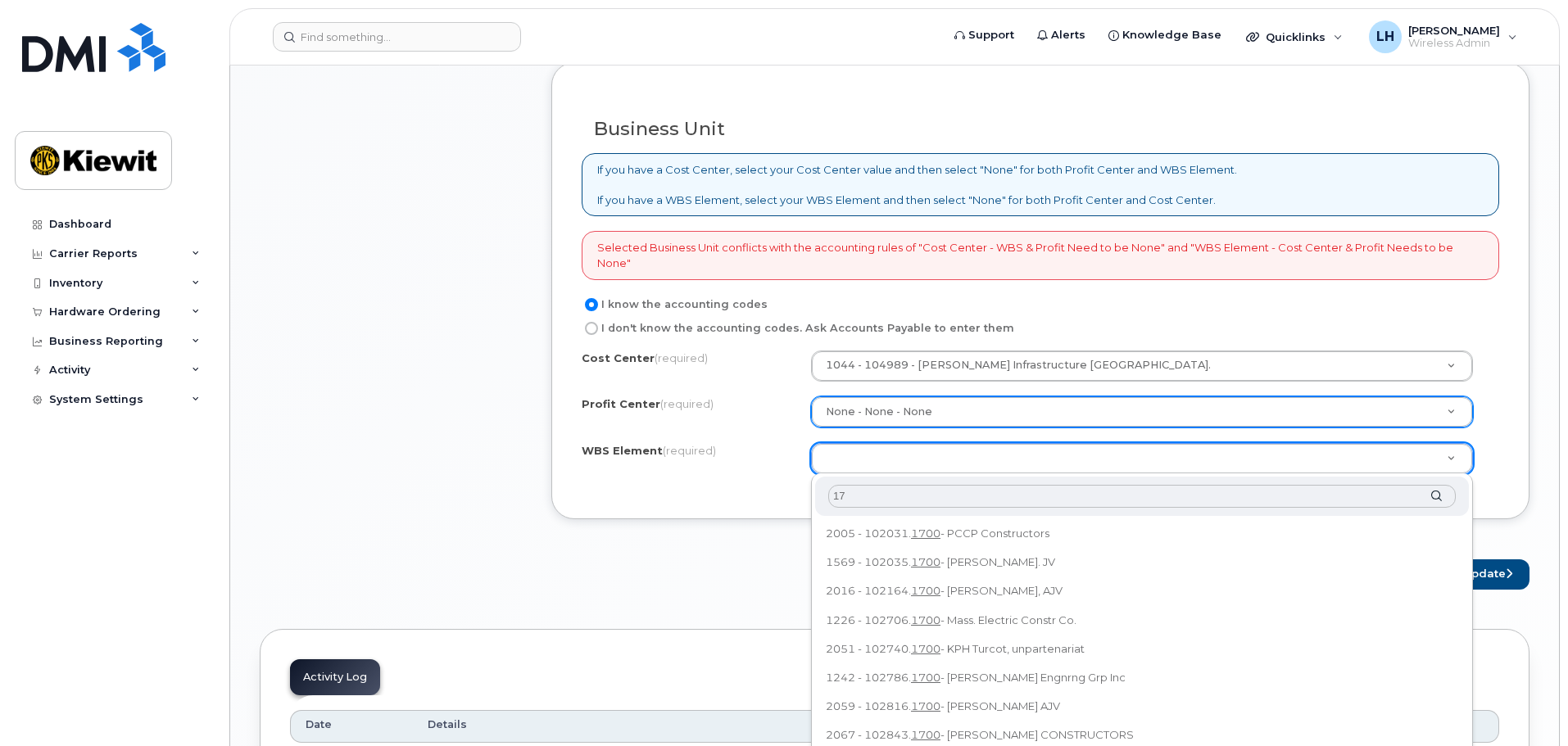
type input "1"
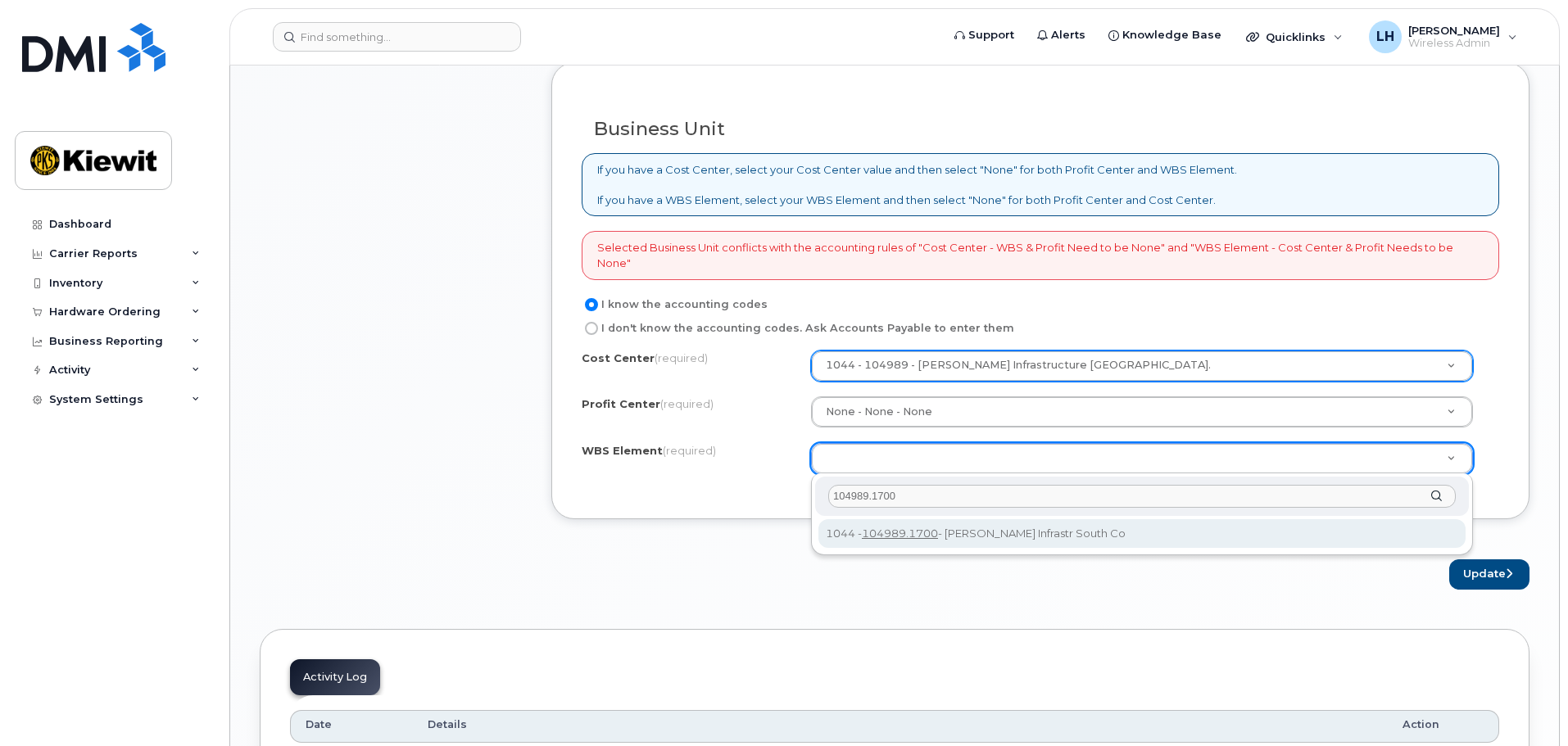
type input "104989.1700"
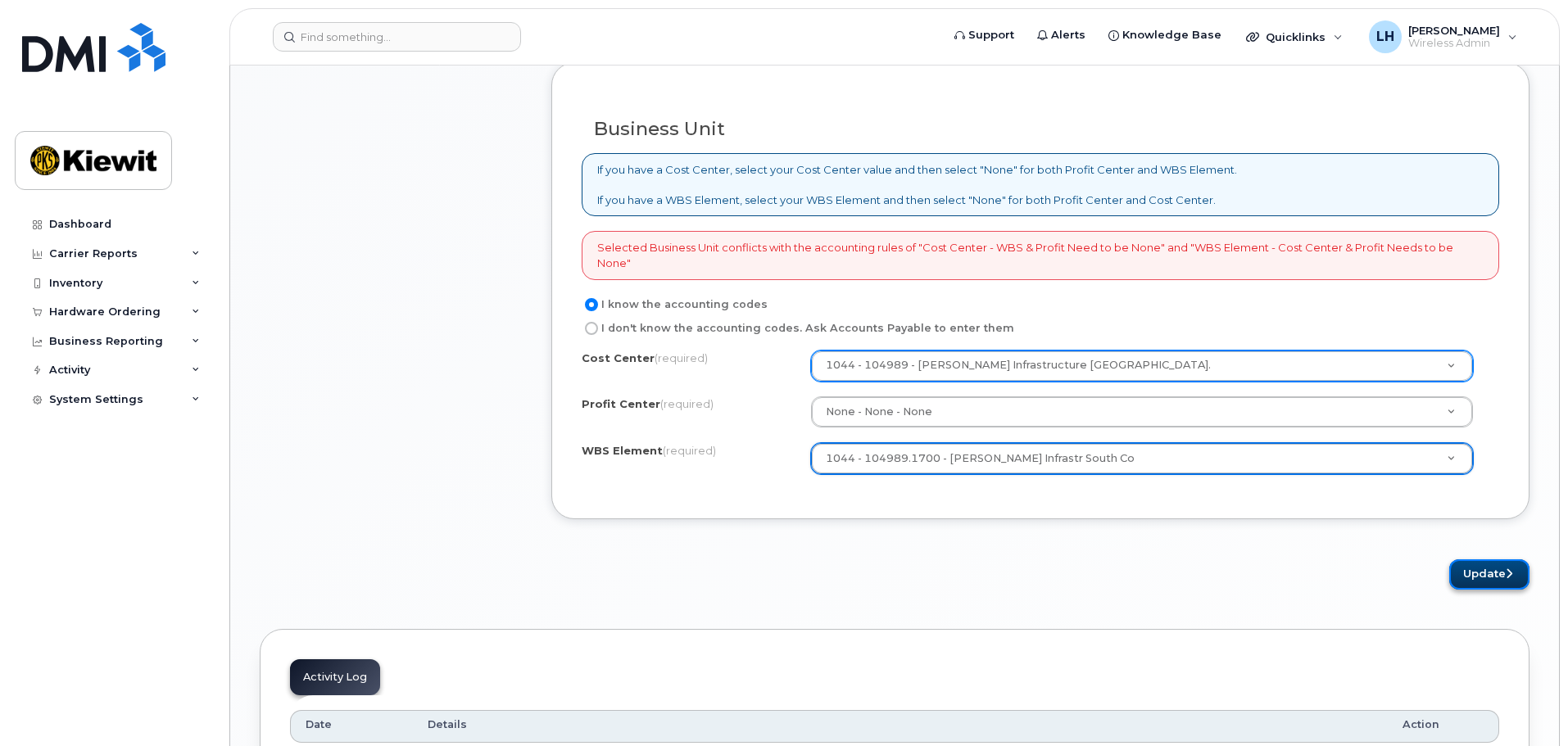
click at [1500, 566] on button "Update" at bounding box center [1489, 575] width 80 height 31
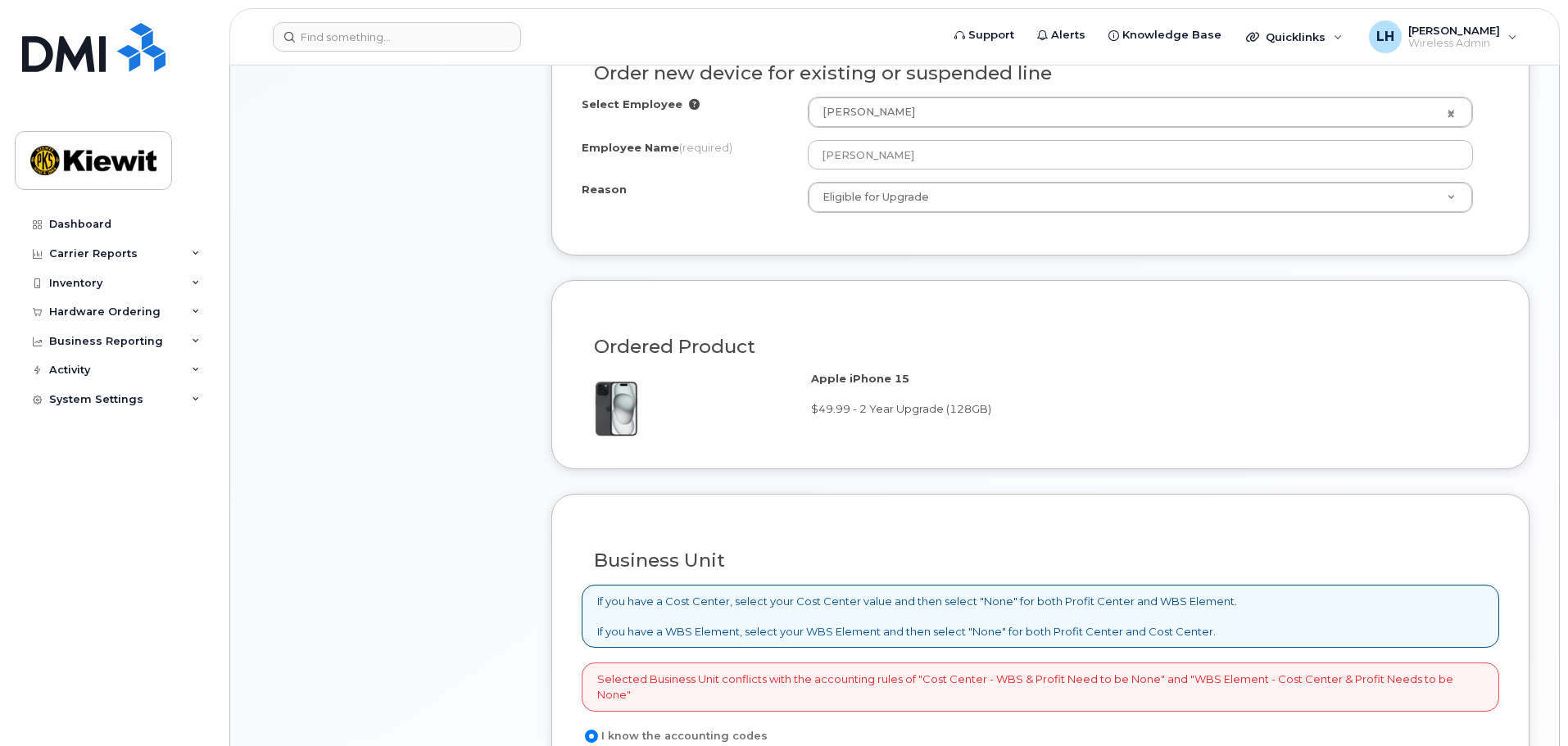
scroll to position [1311, 0]
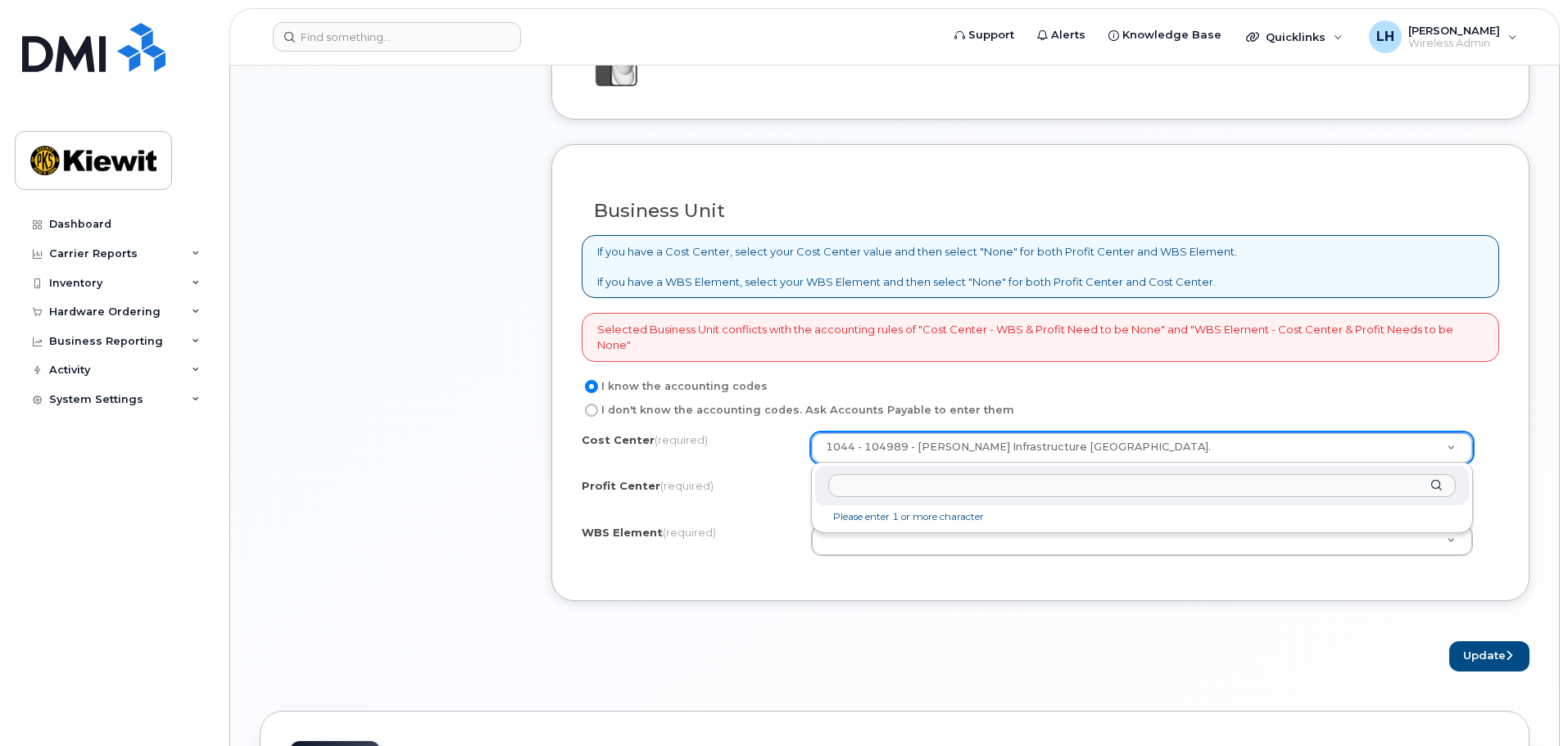
drag, startPoint x: 1117, startPoint y: 445, endPoint x: 927, endPoint y: 436, distance: 190.2
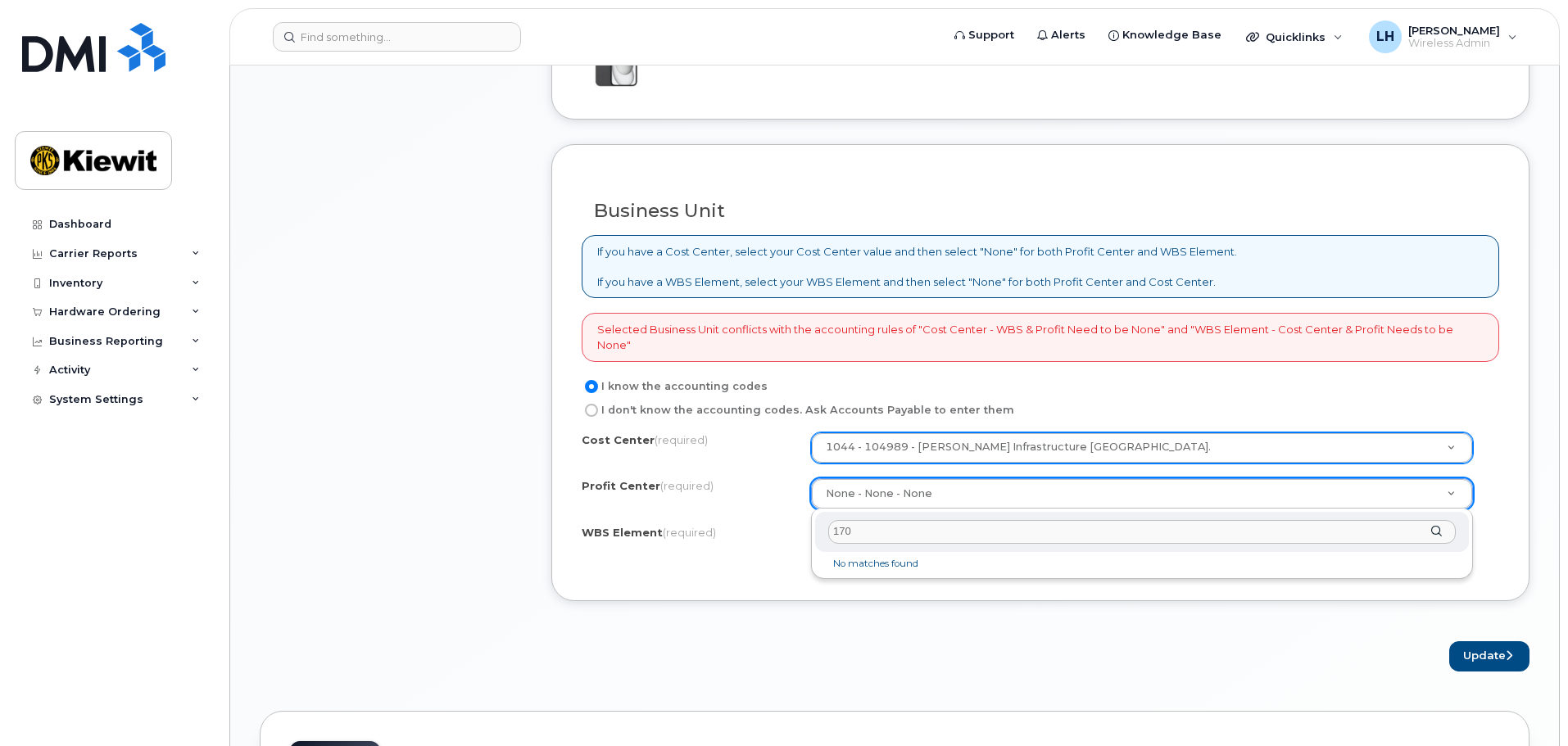
type input "1700"
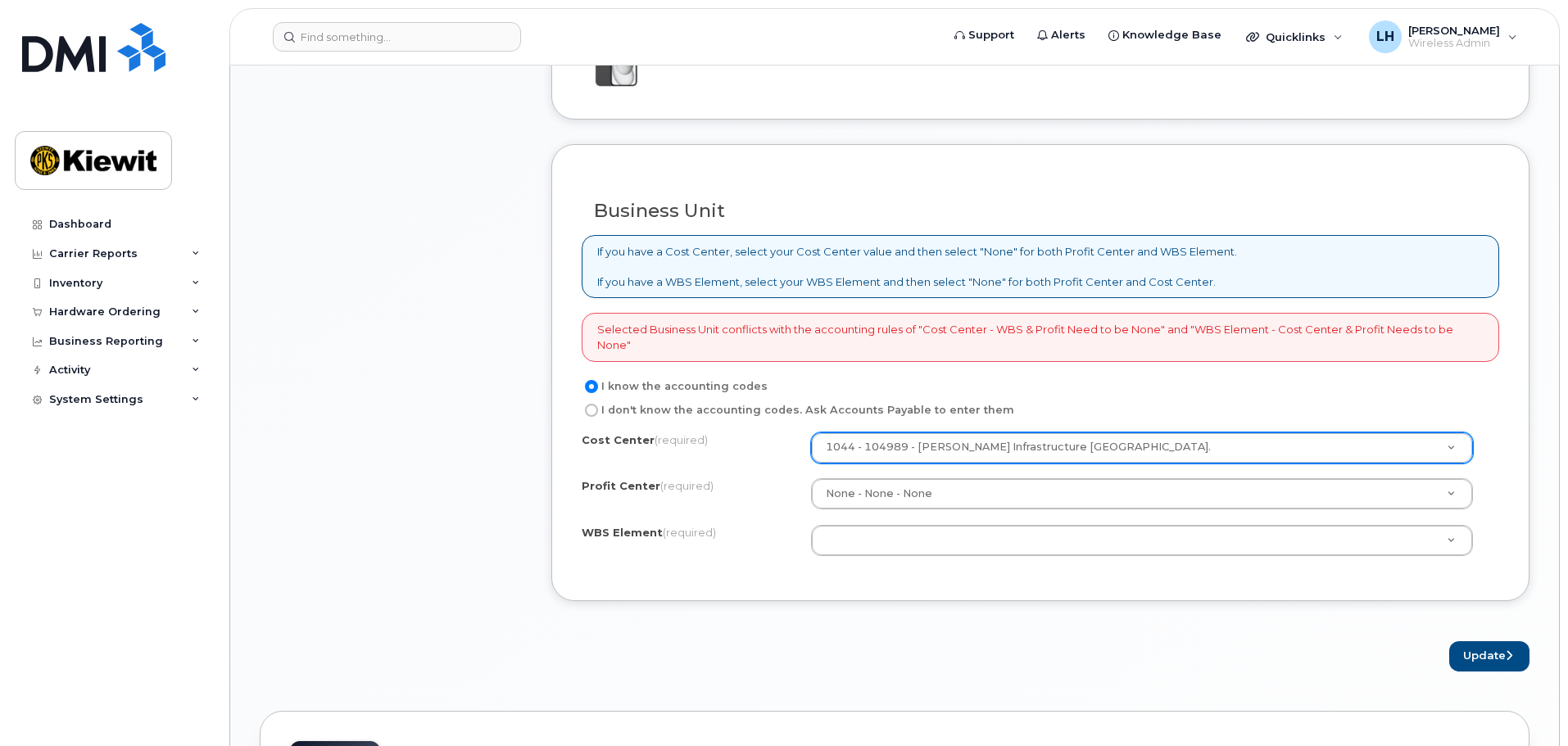
click at [871, 464] on div "Cost Center (required) 1044 - 104989 - Kiewit Infrastructure South Co. 104989 P…" at bounding box center [1040, 502] width 918 height 139
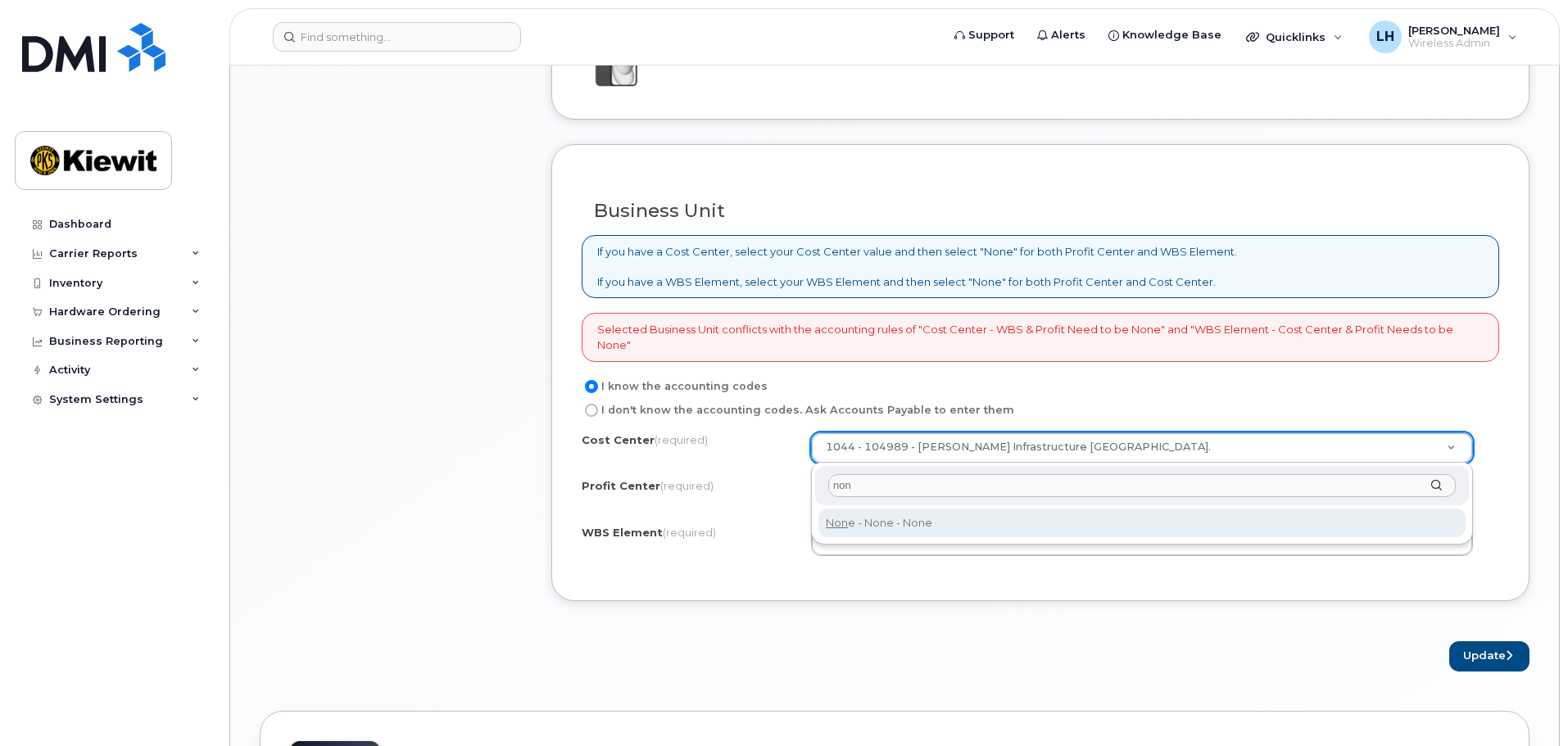
type input "non"
type input "None"
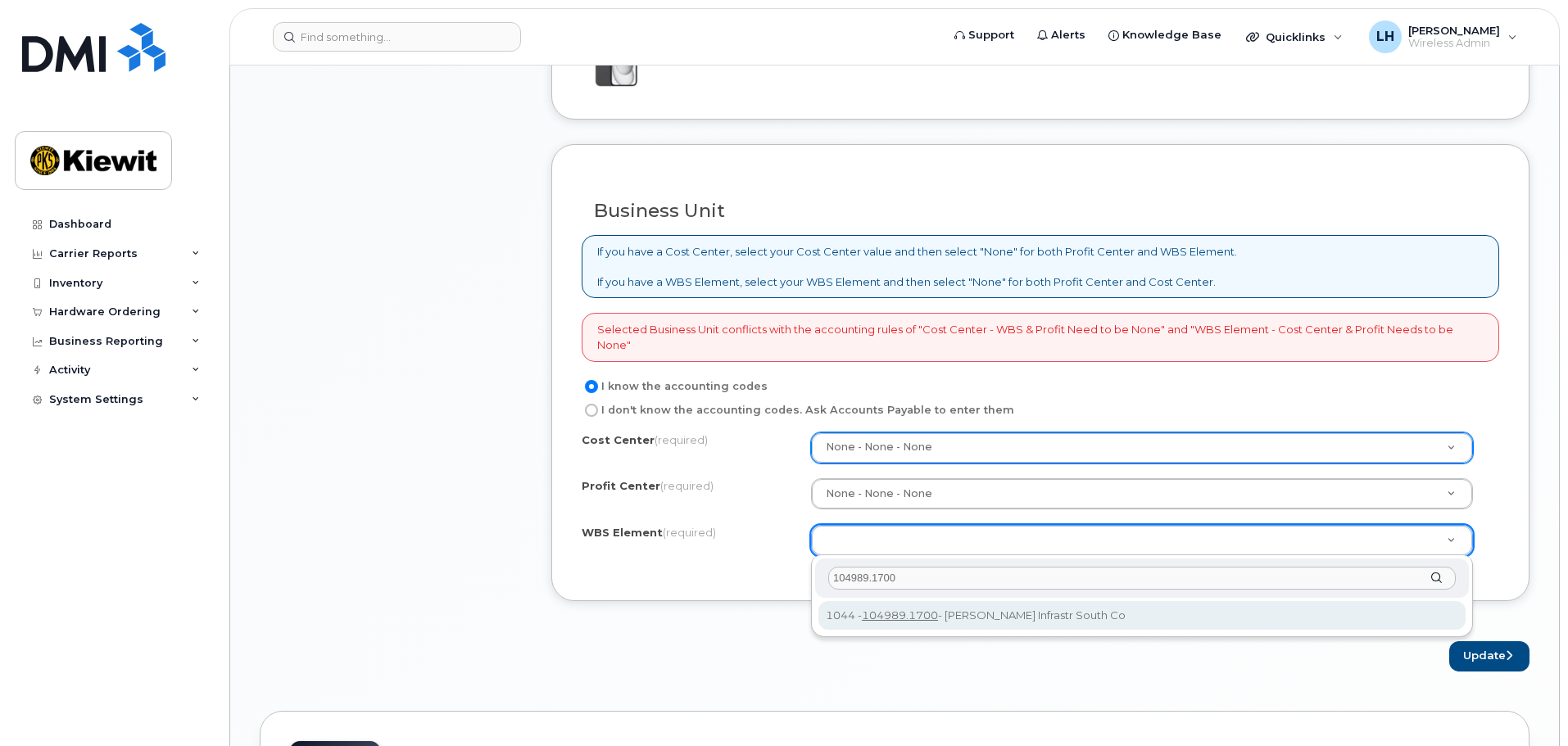
type input "104989.1700"
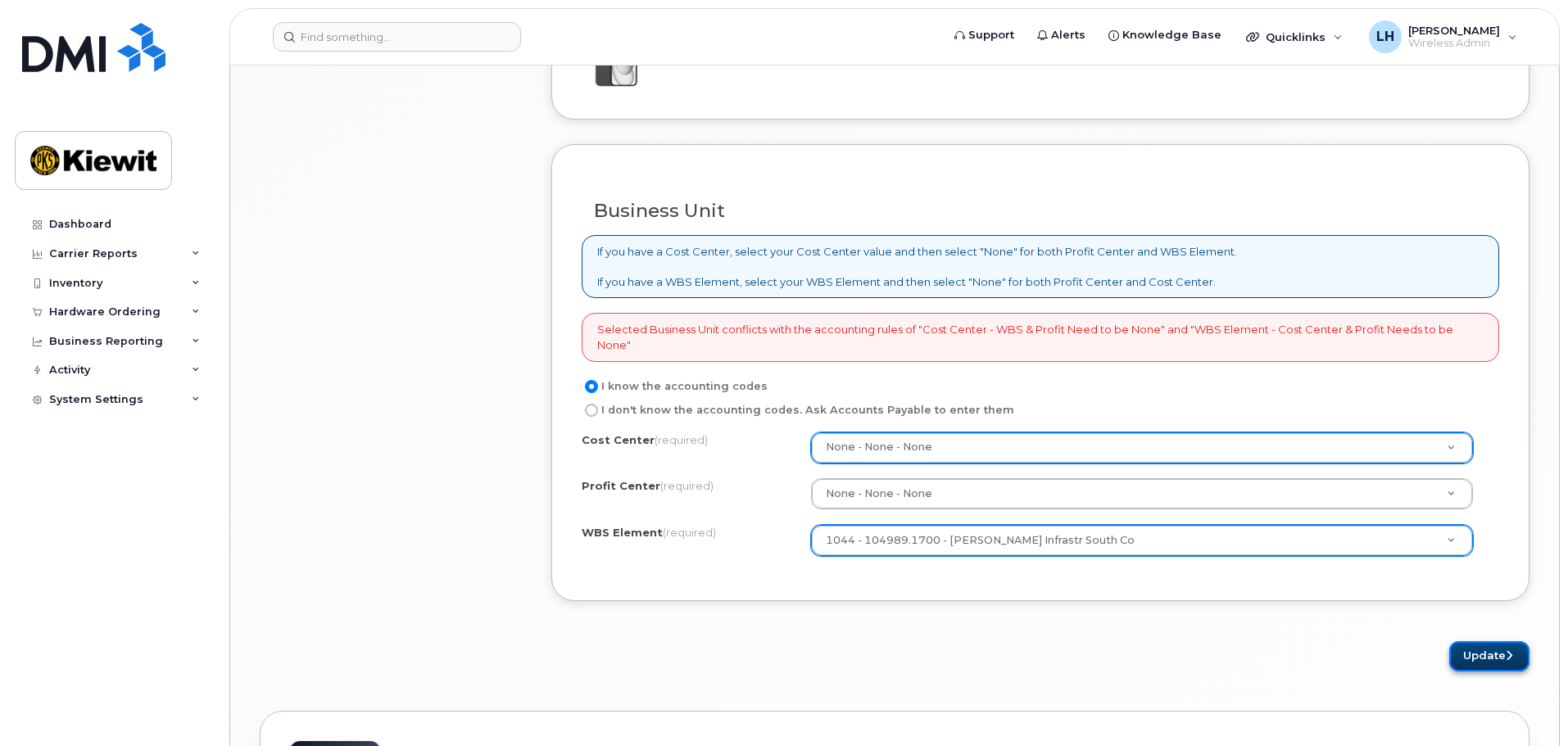
click at [1496, 647] on button "Update" at bounding box center [1489, 657] width 80 height 31
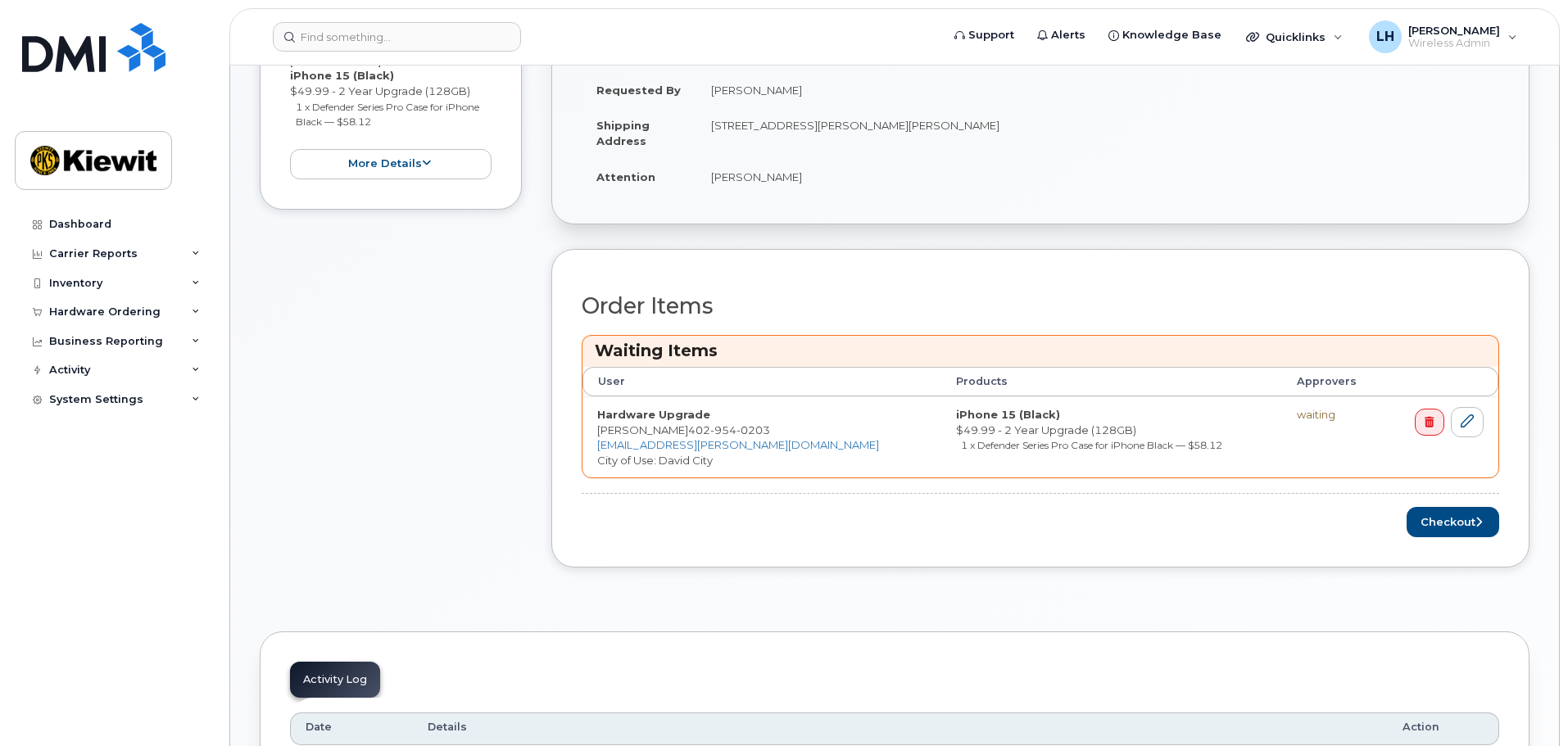
scroll to position [655, 0]
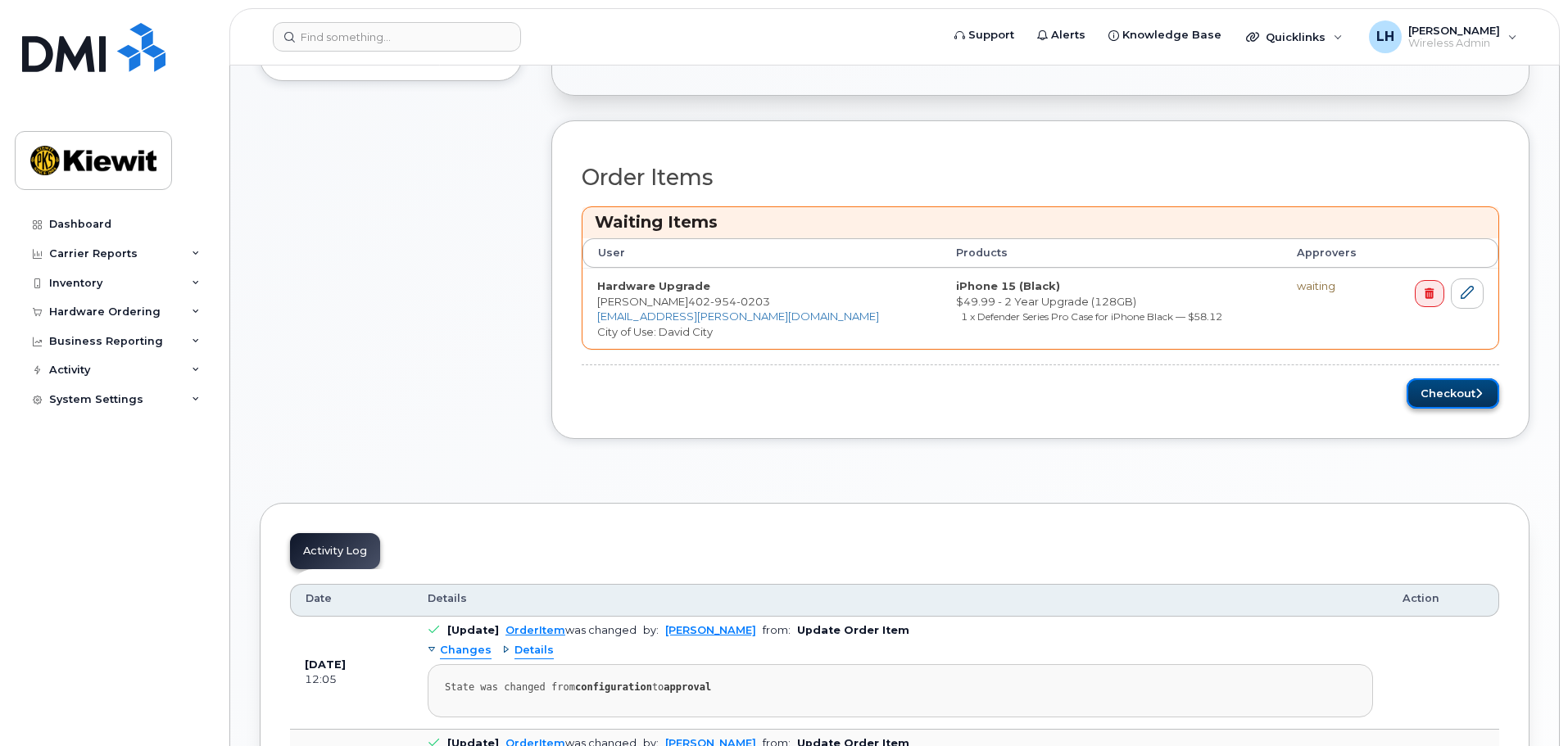
click at [1460, 389] on button "Checkout" at bounding box center [1453, 394] width 93 height 31
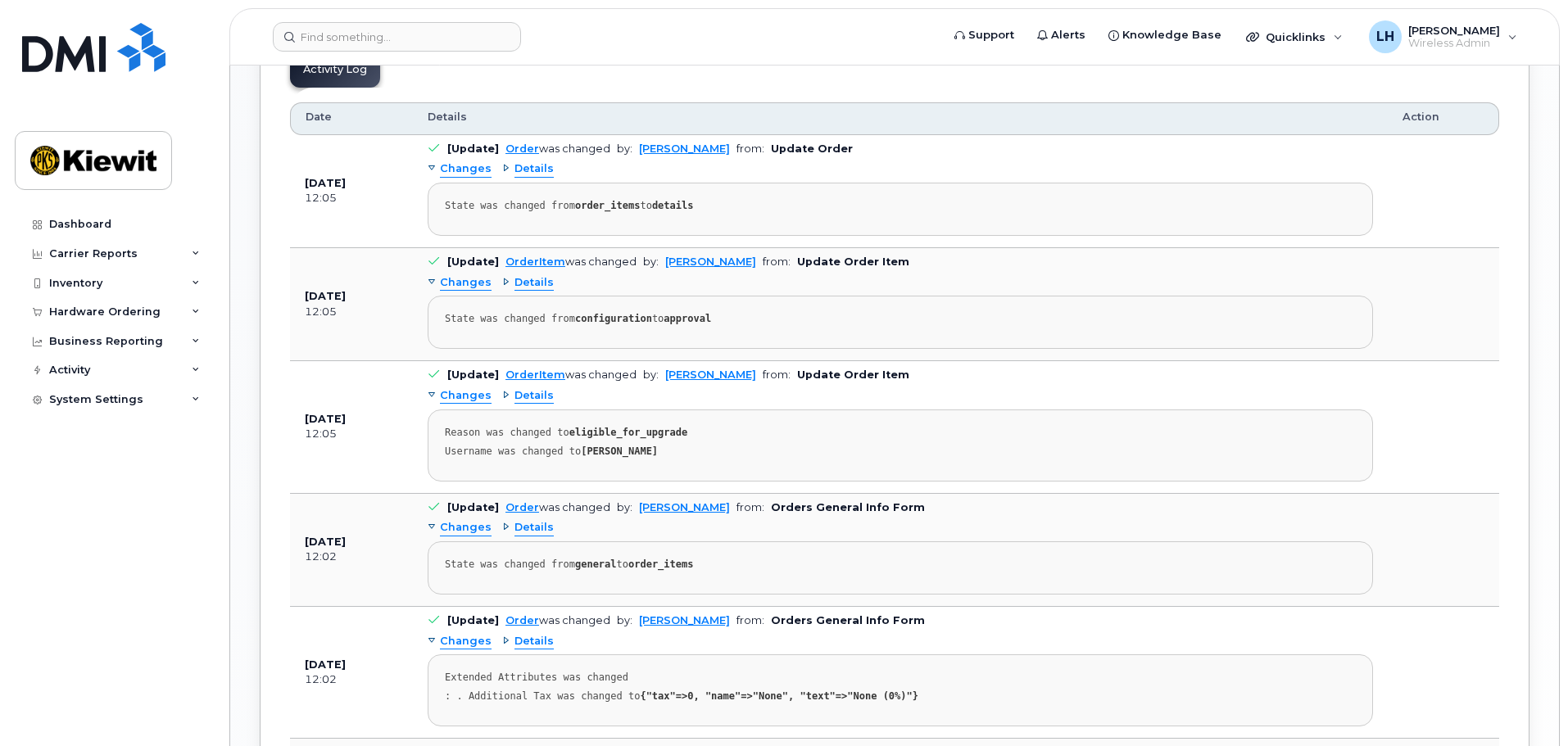
scroll to position [901, 0]
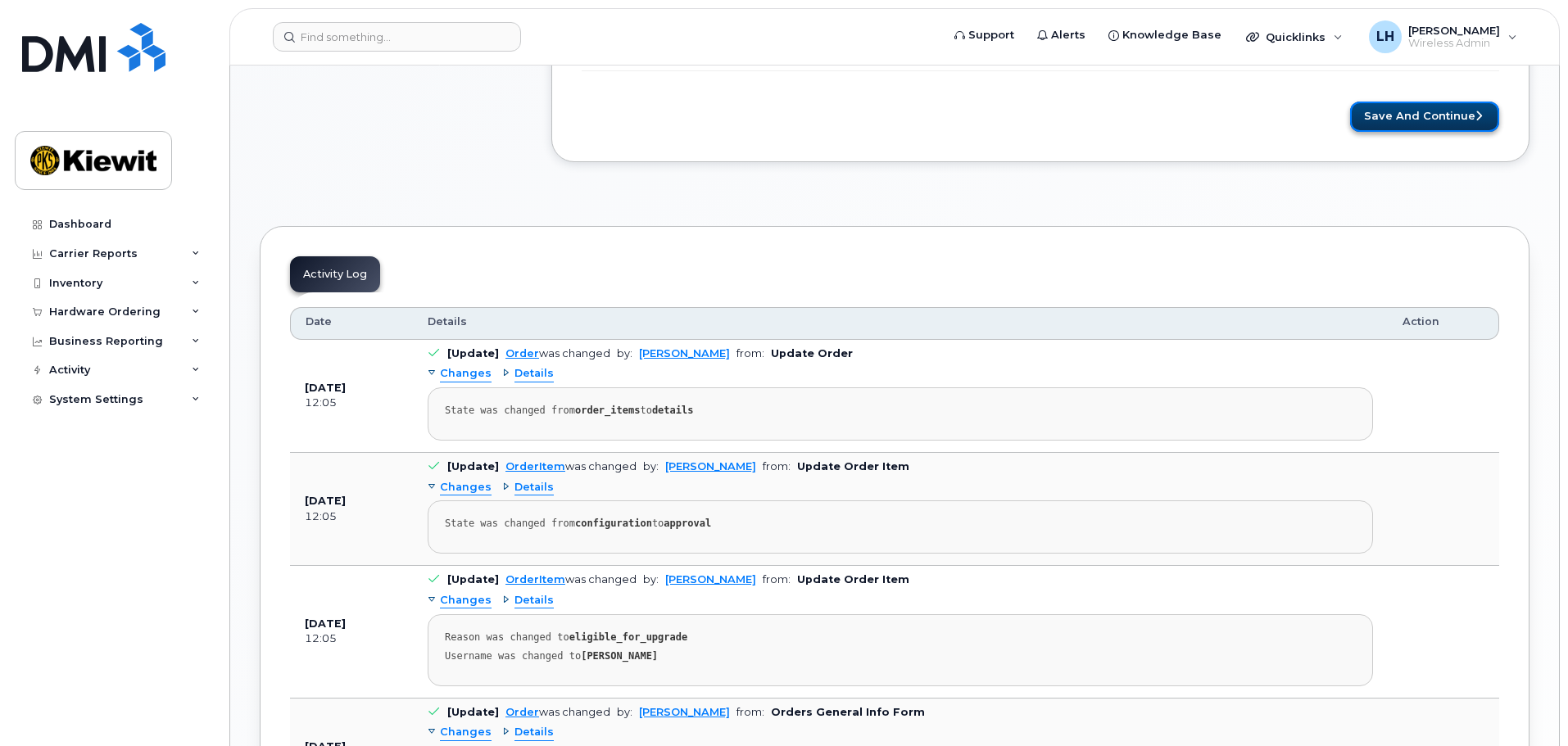
click at [1443, 118] on button "Save and Continue" at bounding box center [1425, 117] width 149 height 31
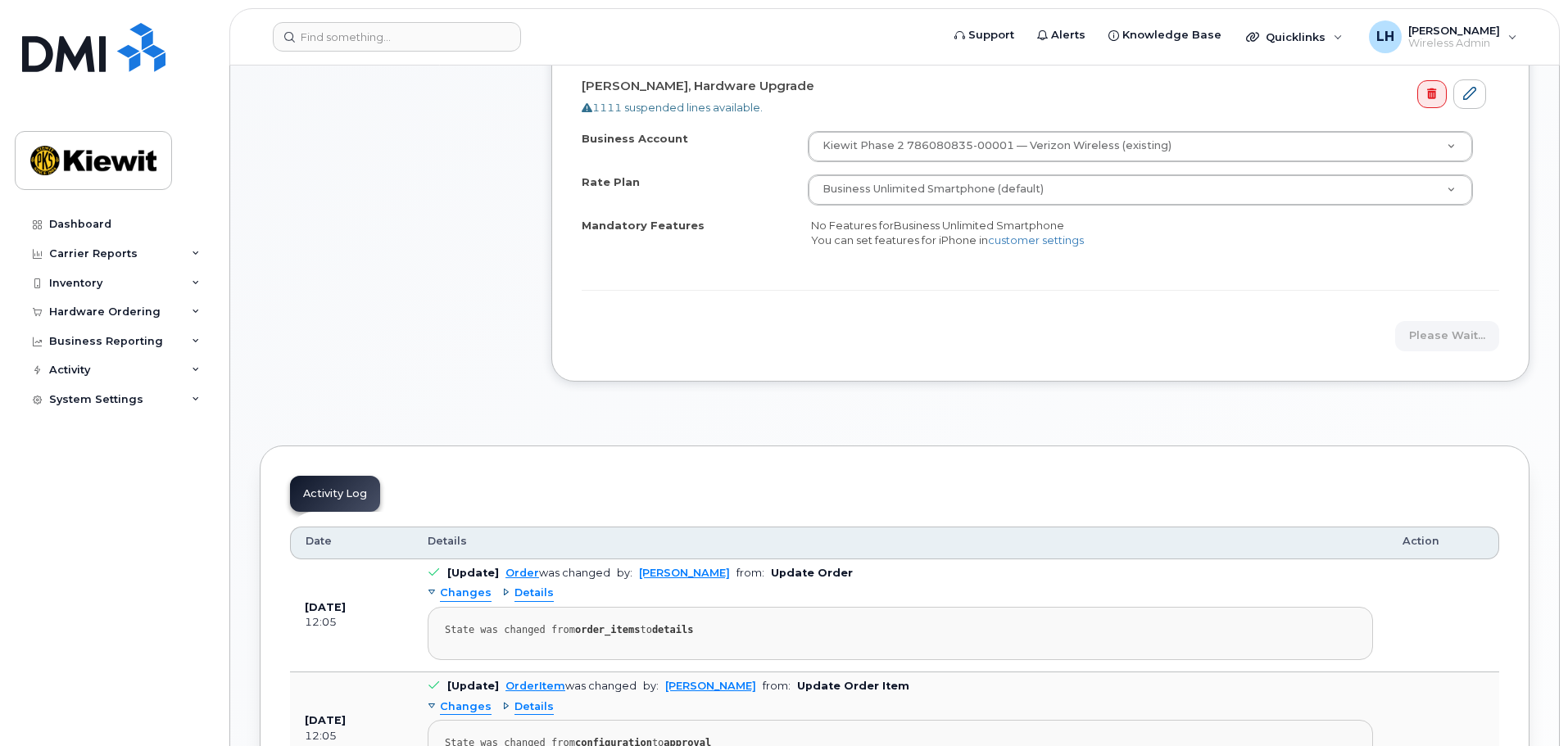
scroll to position [410, 0]
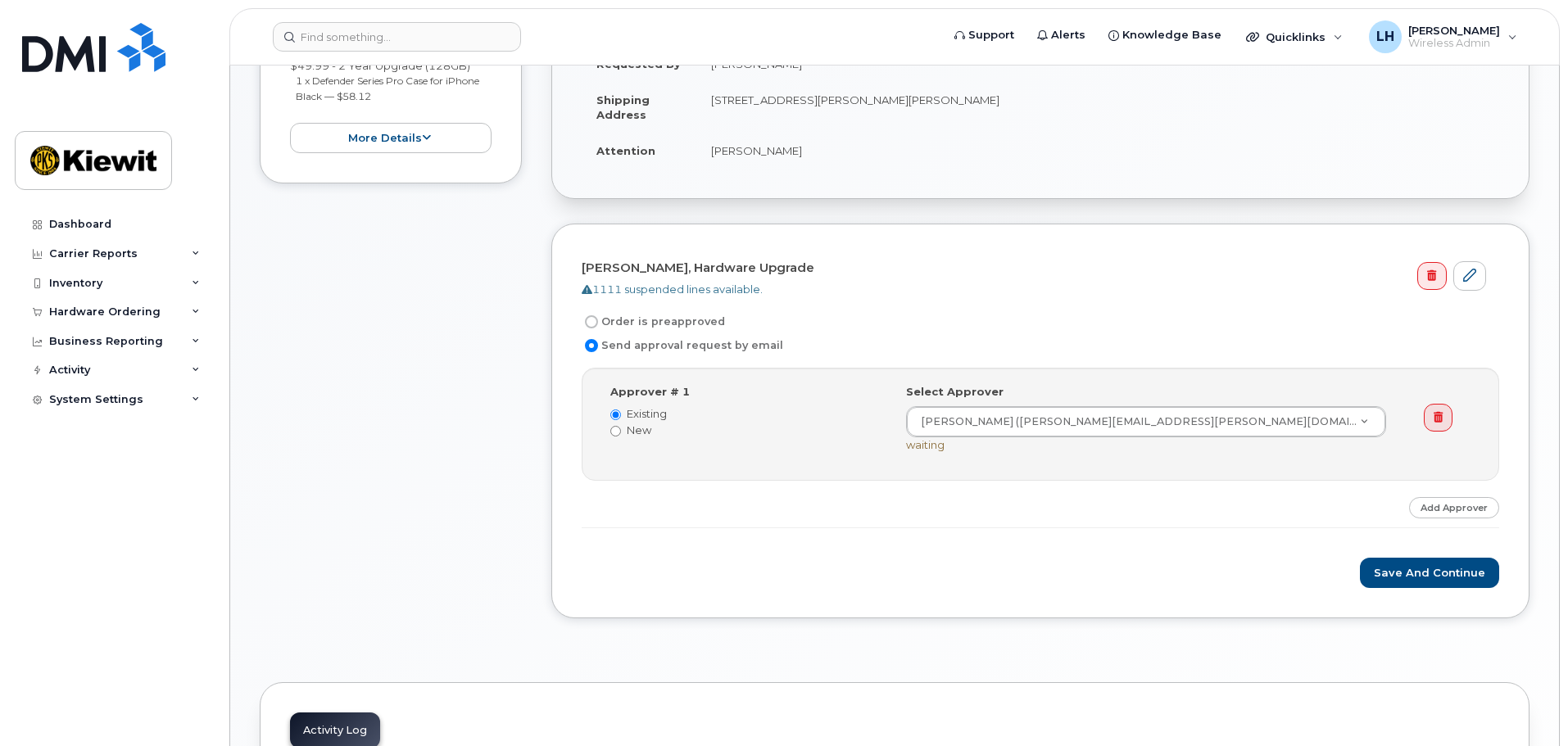
scroll to position [491, 0]
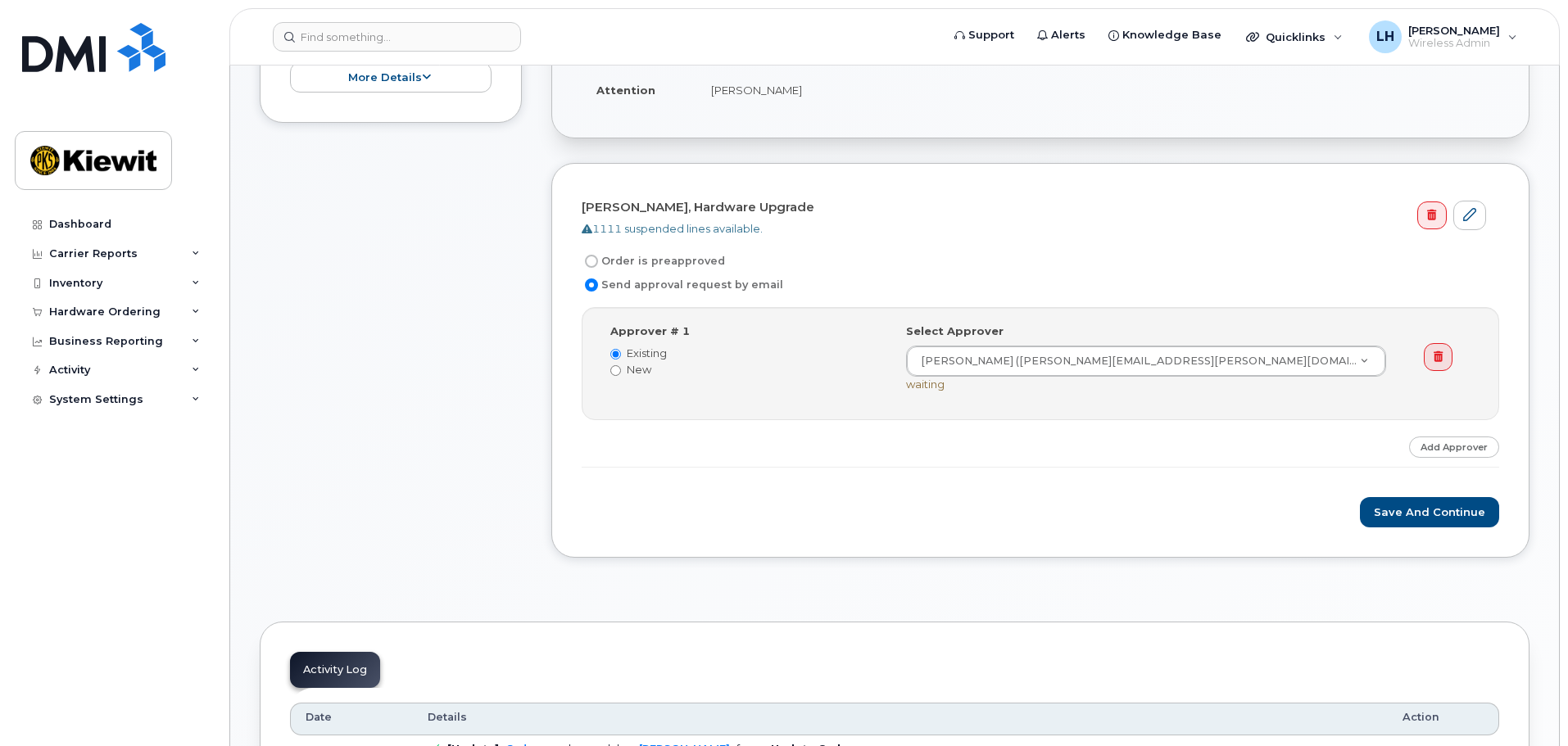
click at [633, 248] on form "[PERSON_NAME], Hardware Upgrade 1111 suspended lines available. Order is preapp…" at bounding box center [1040, 361] width 918 height 335
click at [633, 259] on label "Order is preapproved" at bounding box center [653, 261] width 144 height 20
click at [599, 259] on input "Order is preapproved" at bounding box center [592, 261] width 13 height 13
radio input "true"
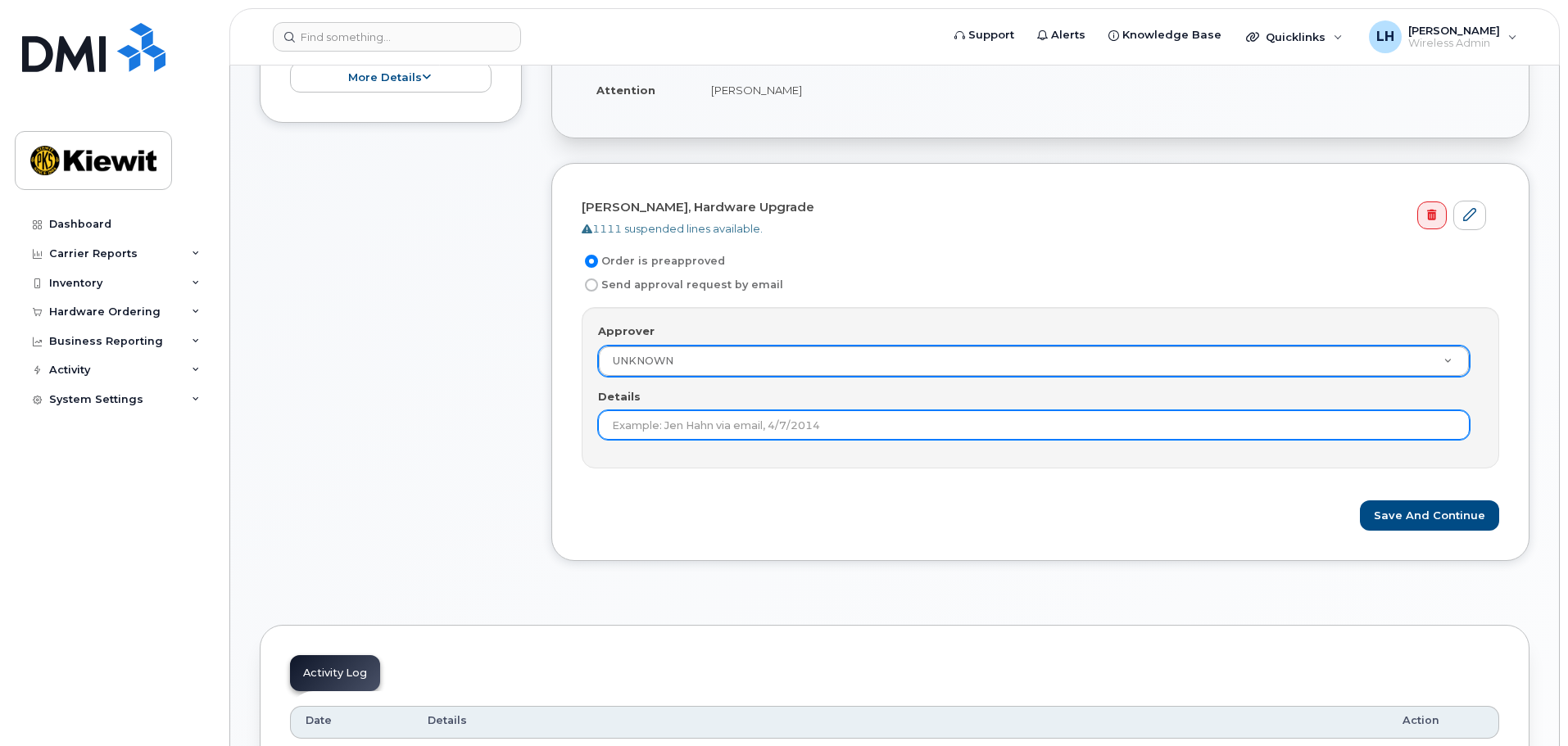
click at [676, 428] on input "Details" at bounding box center [1034, 425] width 872 height 30
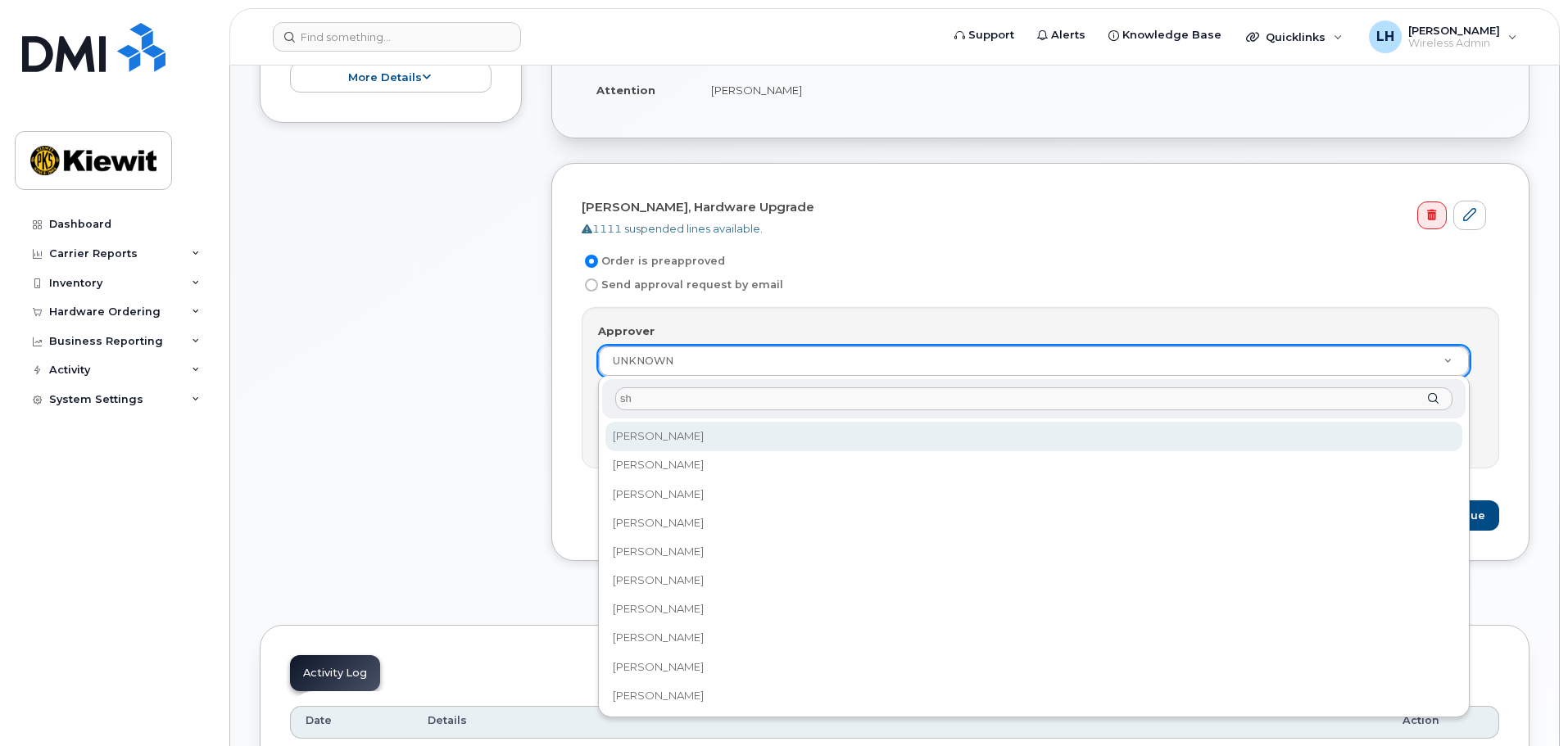
type input "s"
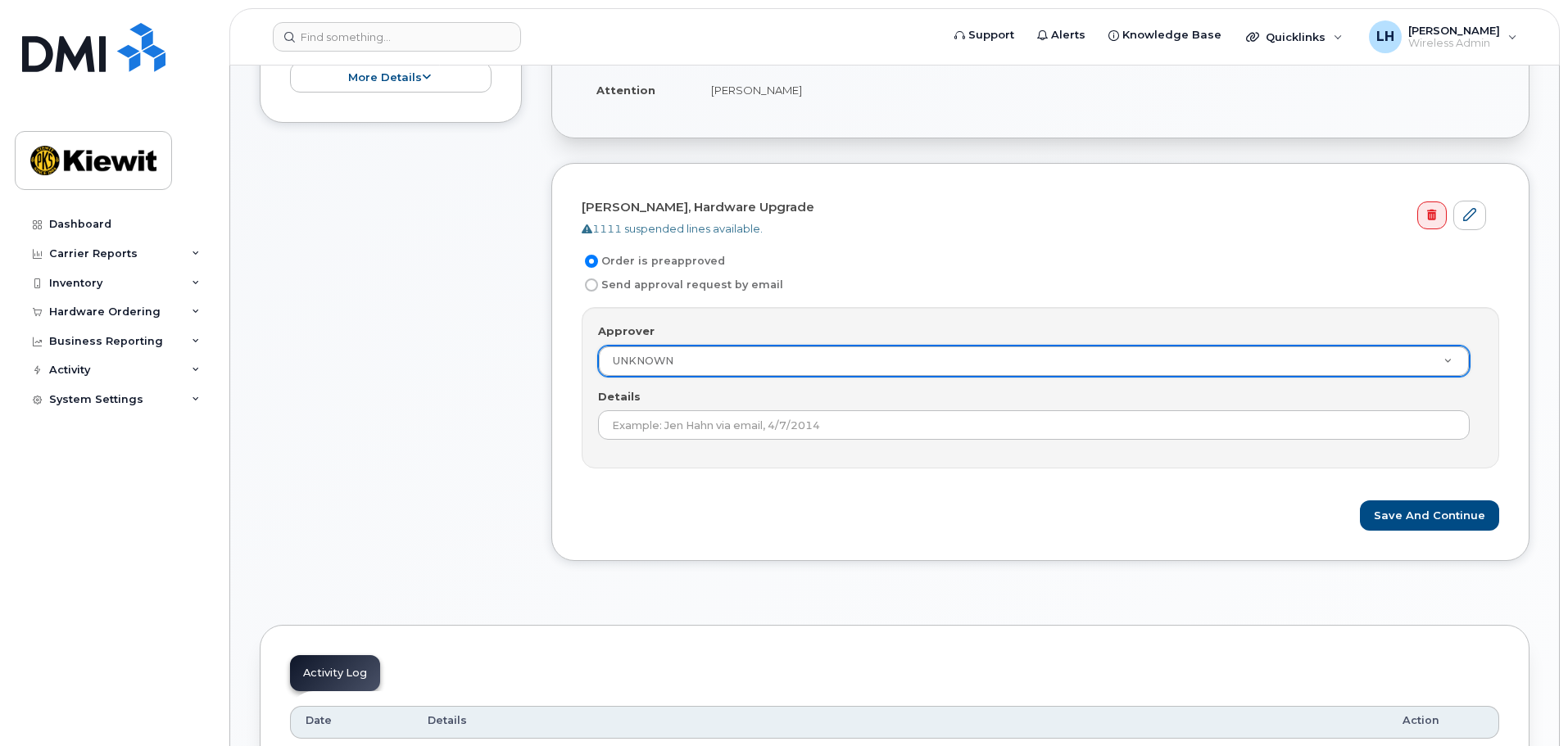
click at [649, 280] on label "Send approval request by email" at bounding box center [682, 284] width 201 height 20
click at [599, 280] on input "Send approval request by email" at bounding box center [592, 285] width 13 height 13
radio input "true"
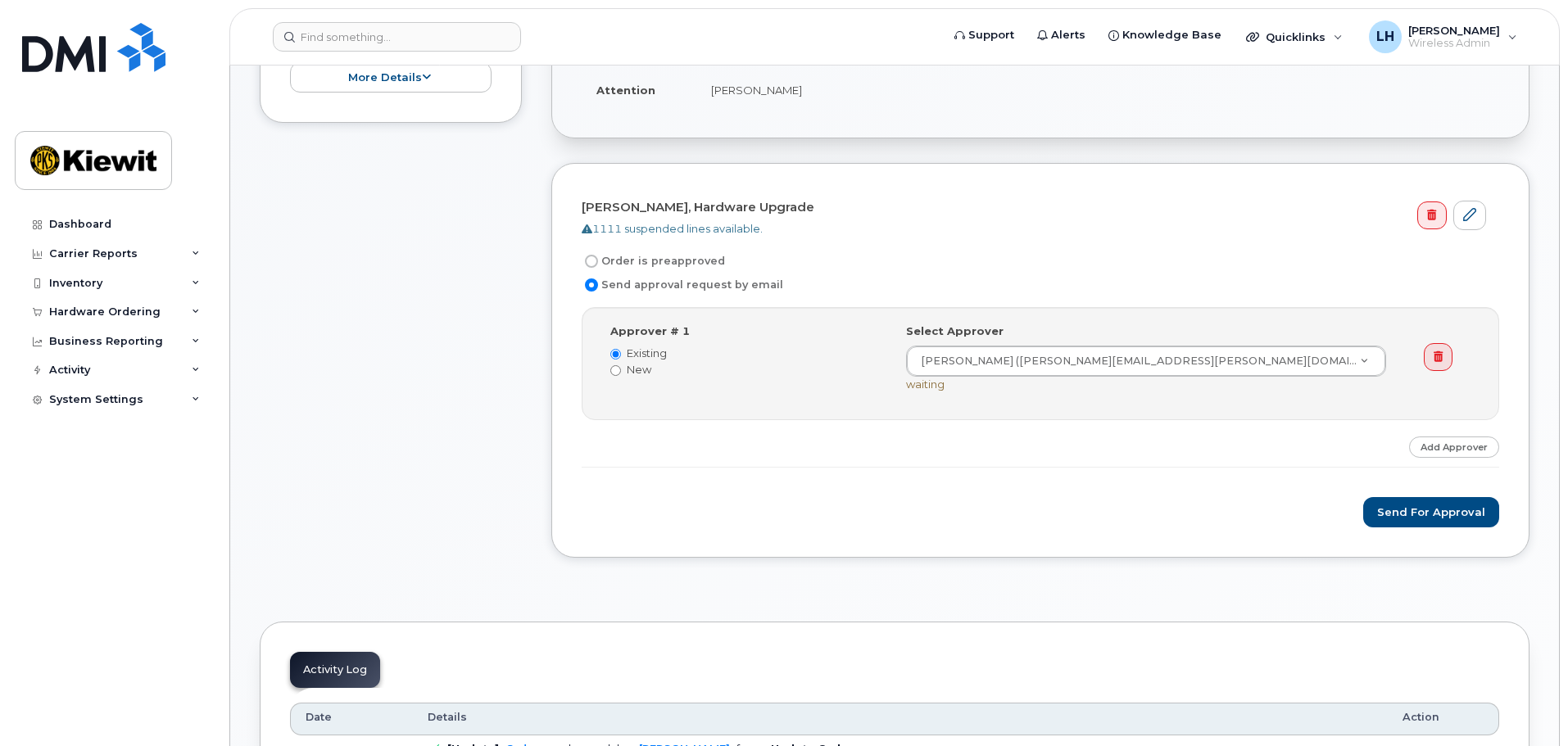
click at [649, 256] on label "Order is preapproved" at bounding box center [653, 261] width 144 height 20
click at [599, 256] on input "Order is preapproved" at bounding box center [592, 261] width 13 height 13
radio input "true"
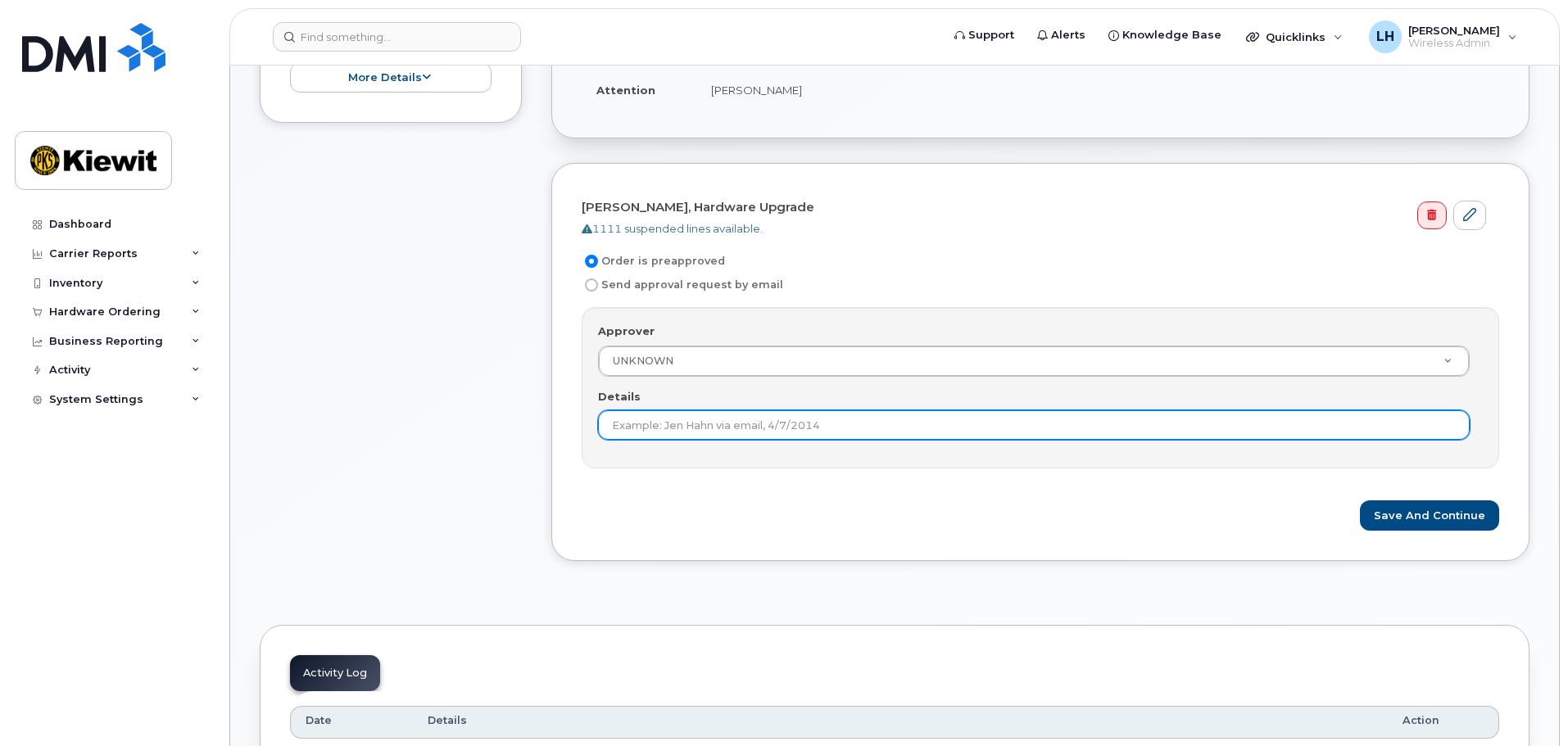
click at [667, 423] on input "Details" at bounding box center [1034, 425] width 872 height 30
type input "JA"
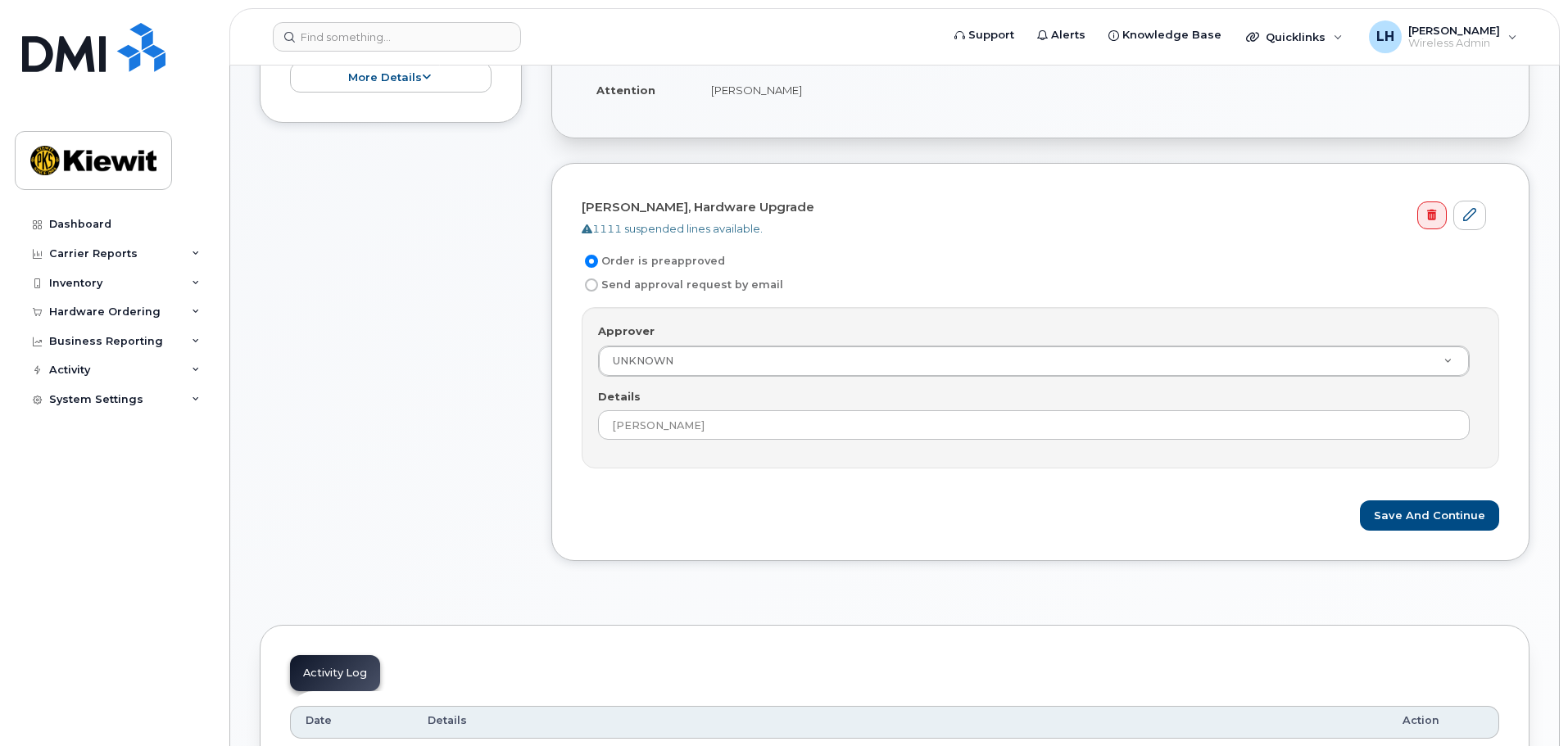
click at [630, 281] on label "Send approval request by email" at bounding box center [682, 284] width 201 height 20
click at [599, 281] on input "Send approval request by email" at bounding box center [592, 285] width 13 height 13
radio input "true"
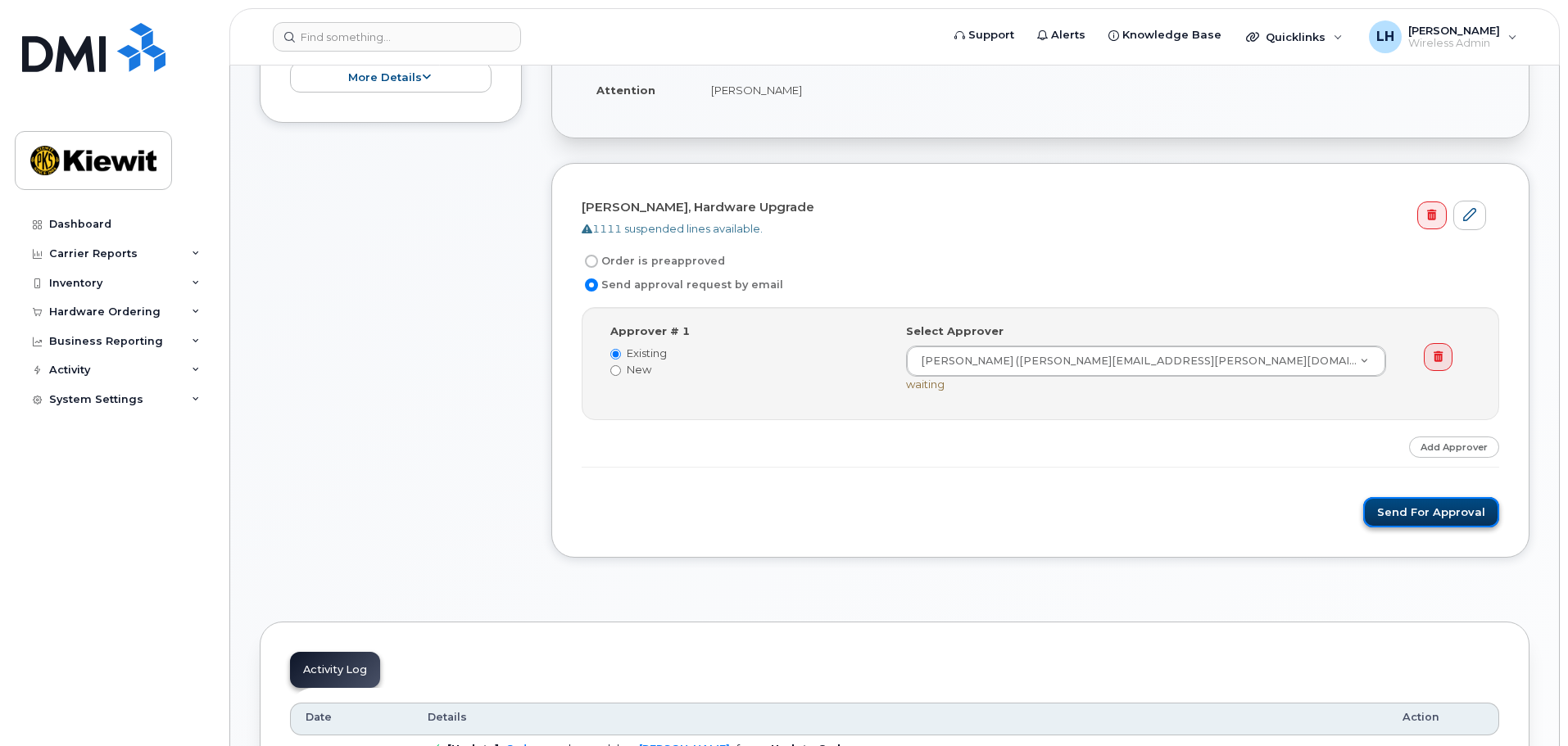
click at [1433, 513] on button "Send for Approval" at bounding box center [1432, 512] width 136 height 31
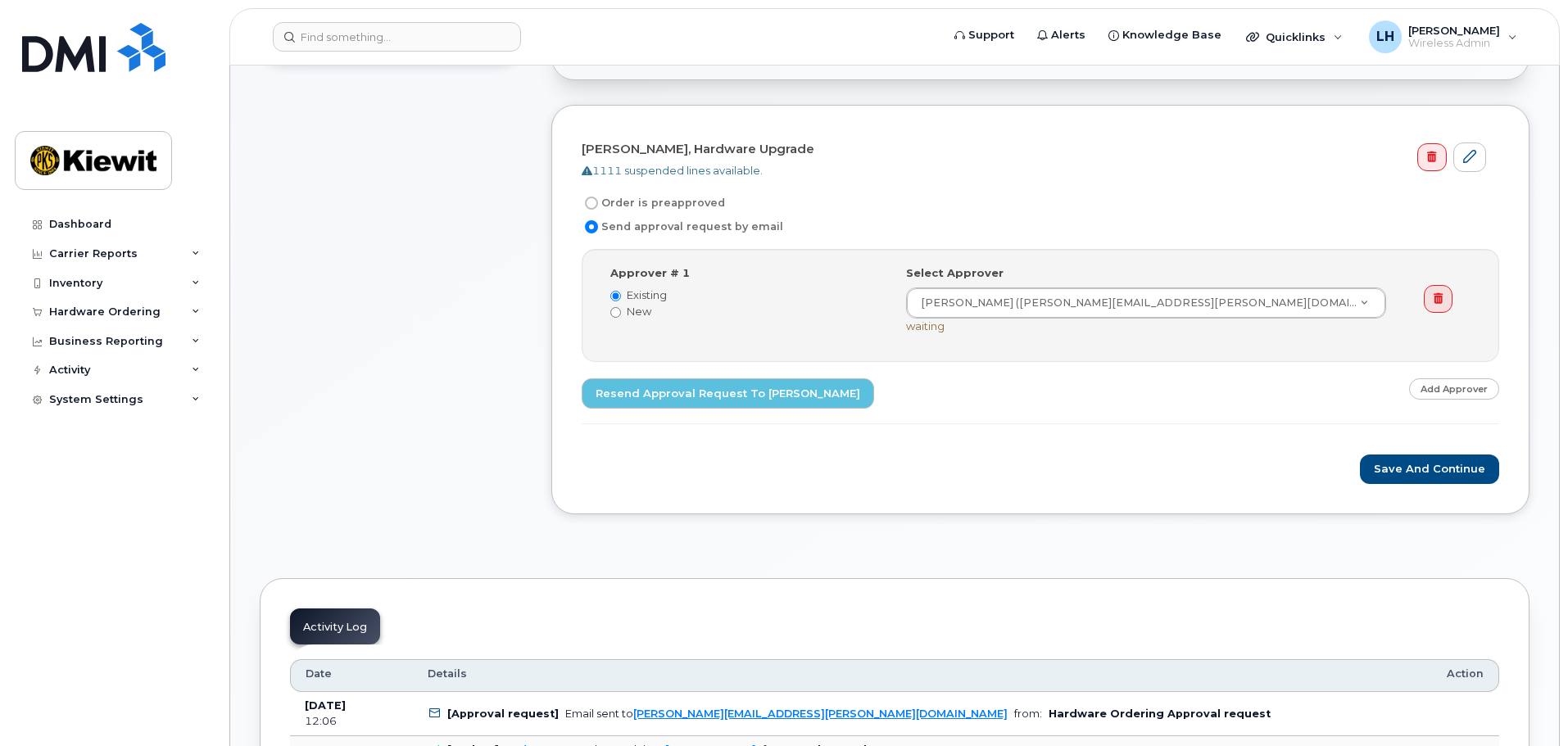
scroll to position [574, 0]
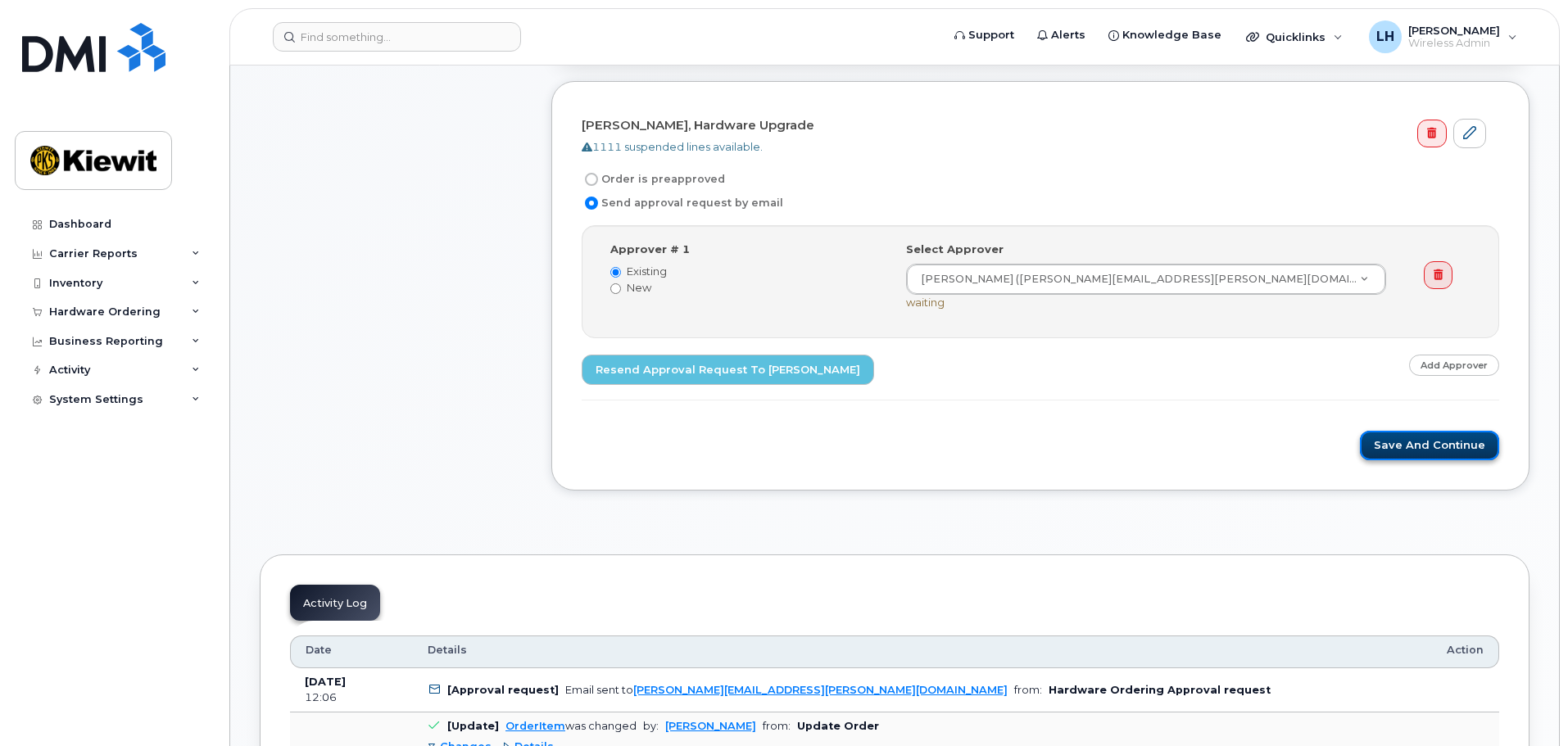
click at [1420, 447] on button "Save and Continue" at bounding box center [1429, 446] width 139 height 31
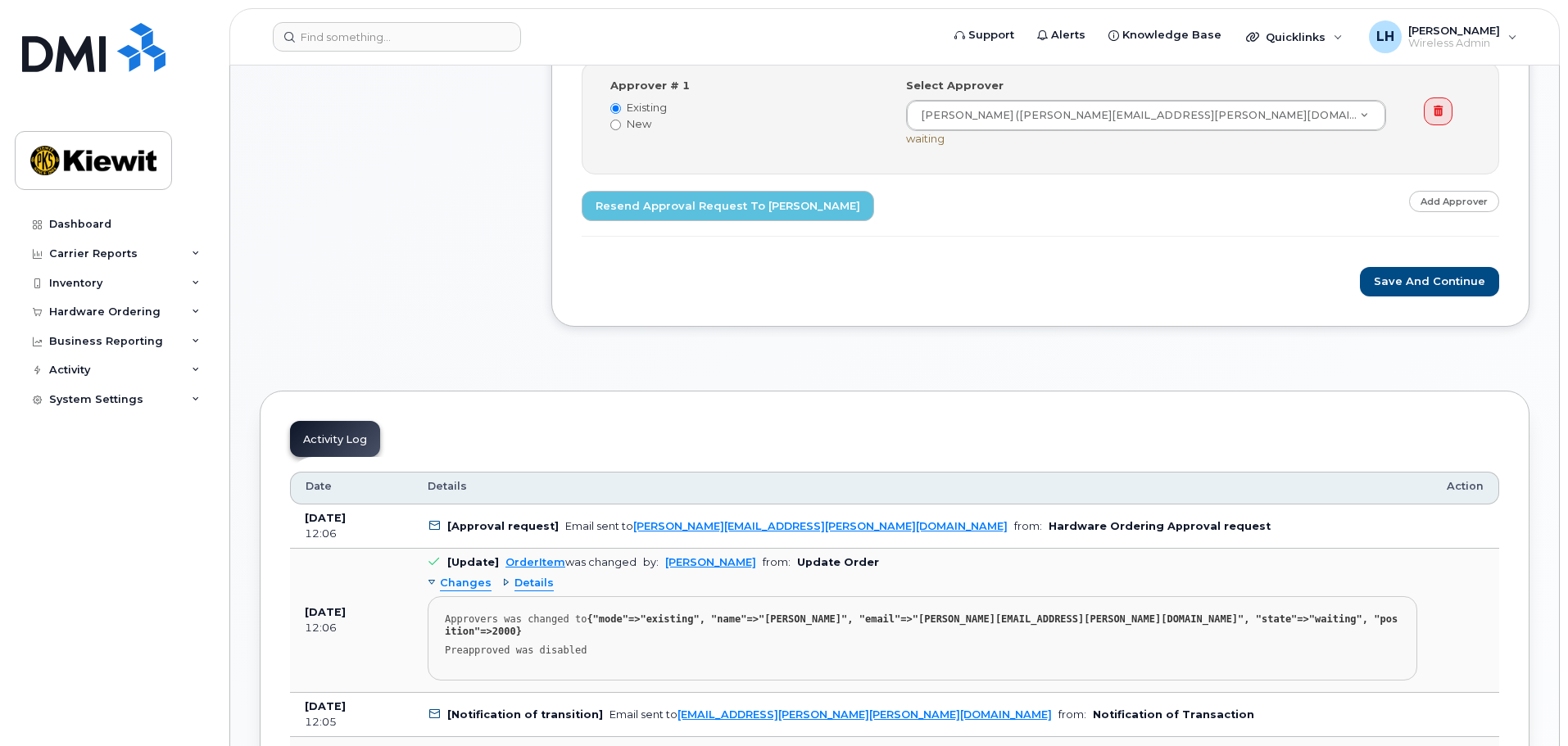
scroll to position [164, 0]
